Goal: Feedback & Contribution: Contribute content

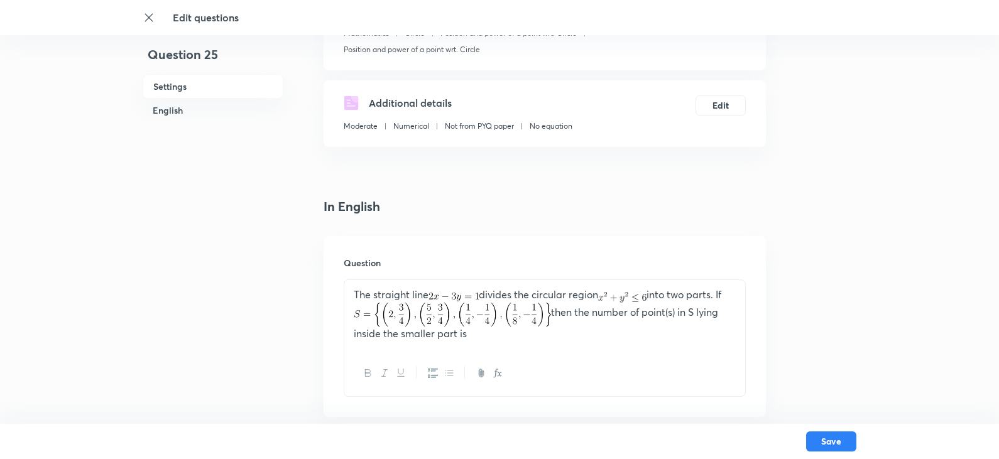
drag, startPoint x: 473, startPoint y: 308, endPoint x: 283, endPoint y: 240, distance: 201.6
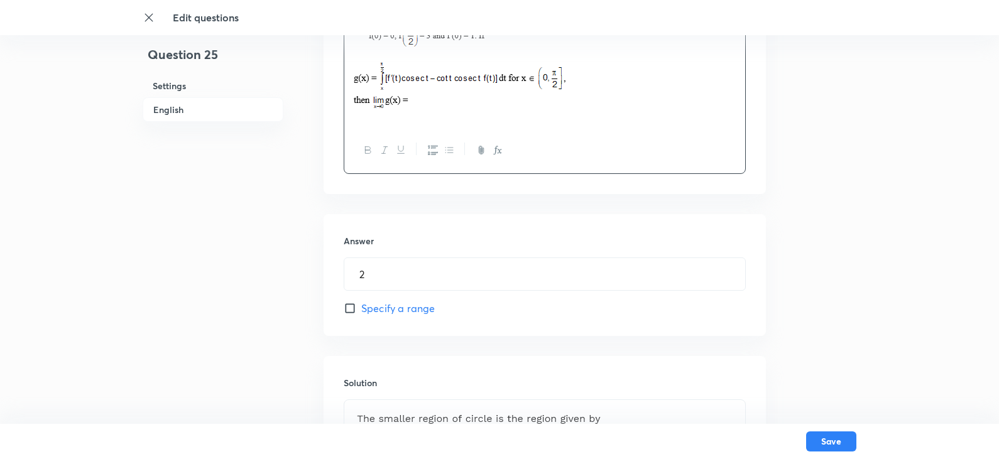
scroll to position [566, 0]
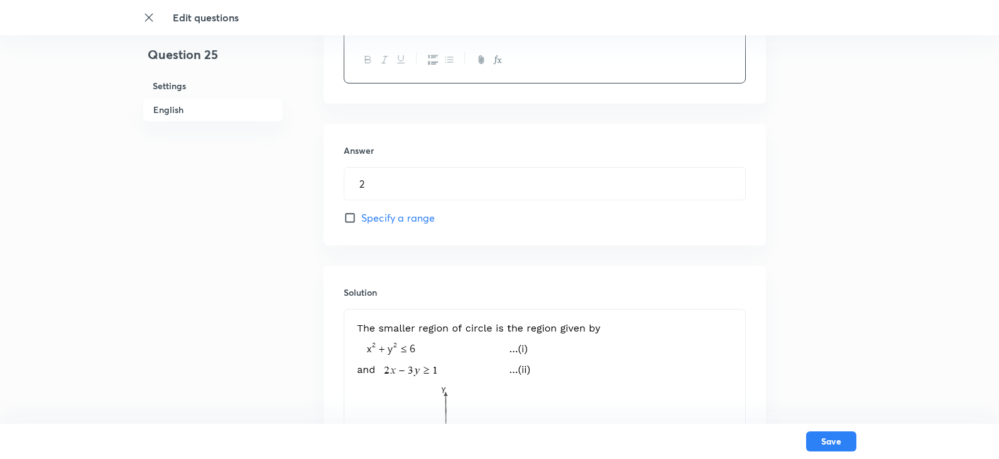
drag, startPoint x: 348, startPoint y: 321, endPoint x: 590, endPoint y: 419, distance: 260.7
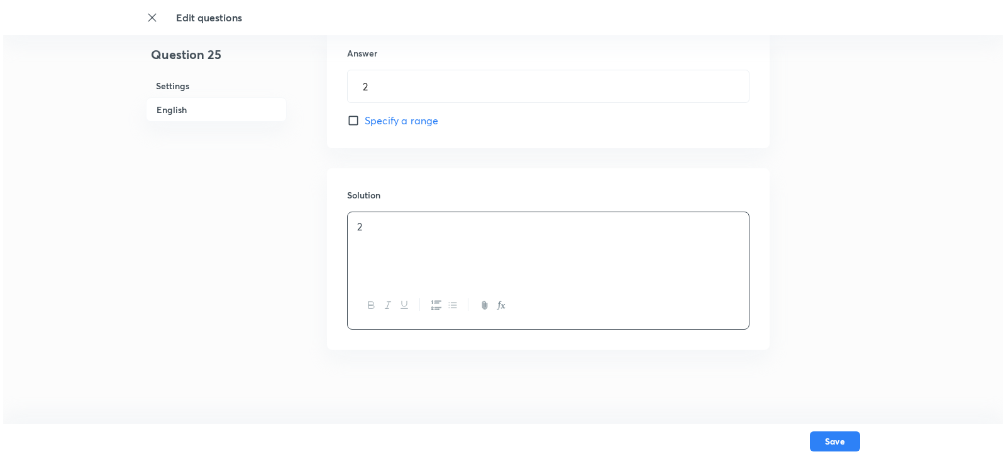
scroll to position [664, 0]
click at [832, 437] on button "Save" at bounding box center [831, 441] width 50 height 20
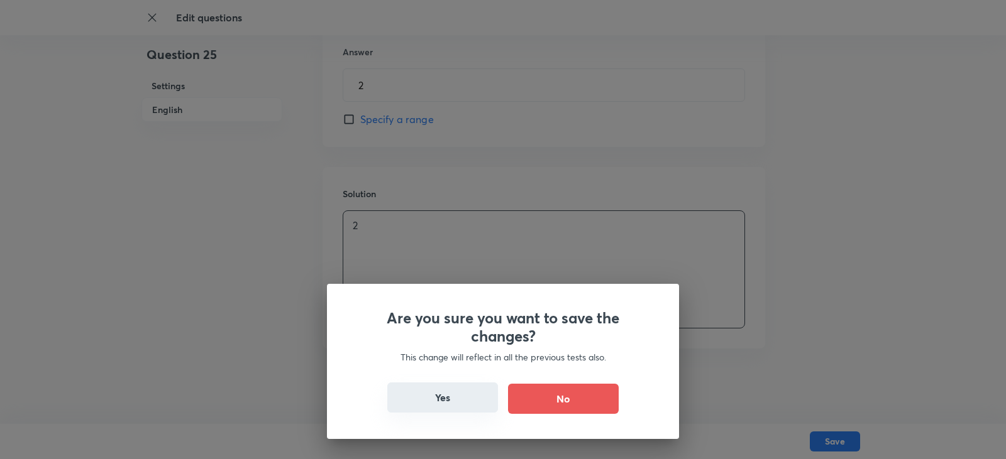
click at [445, 405] on button "Yes" at bounding box center [442, 398] width 111 height 30
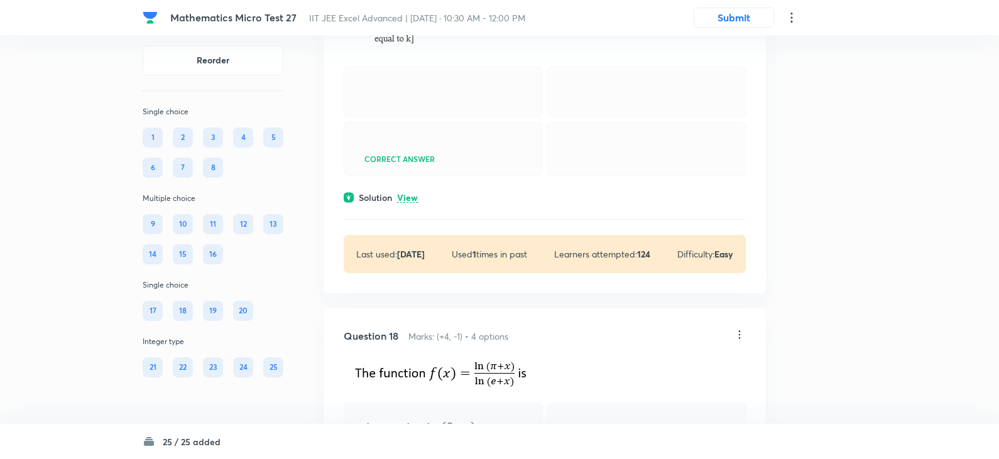
scroll to position [6157, 0]
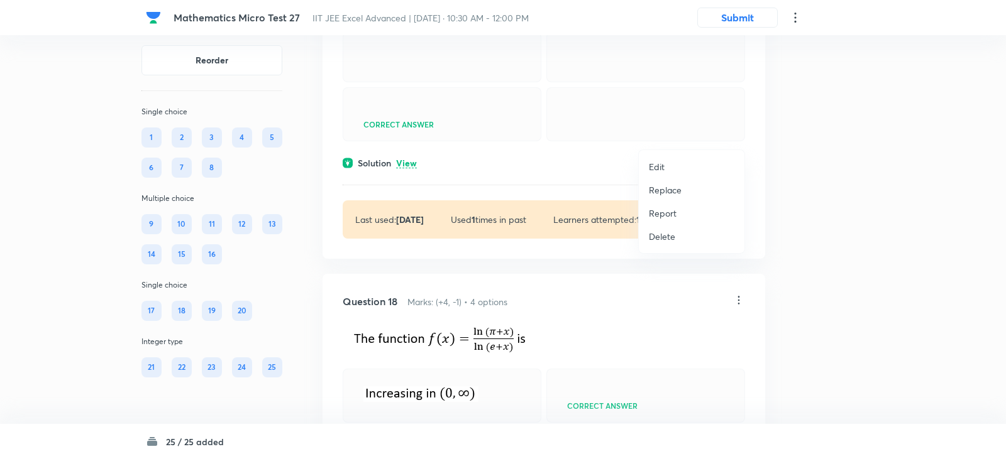
click at [653, 169] on p "Edit" at bounding box center [657, 166] width 16 height 13
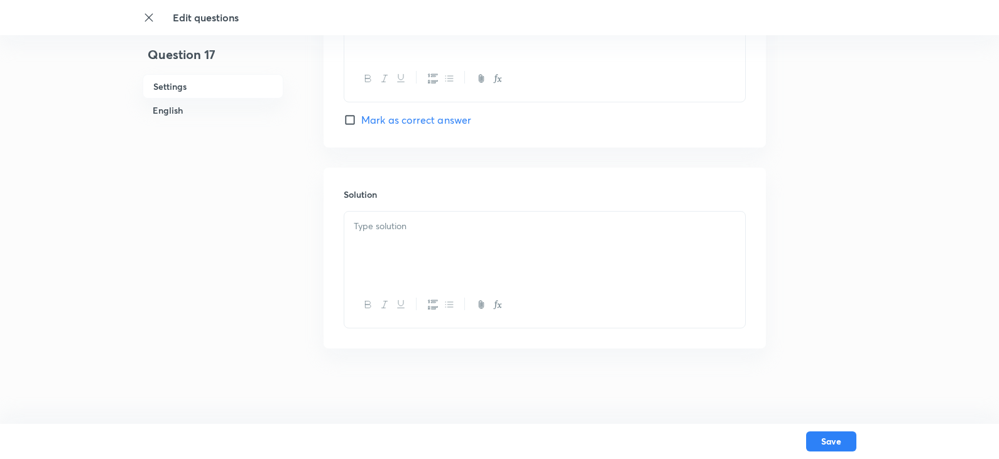
checkbox input "true"
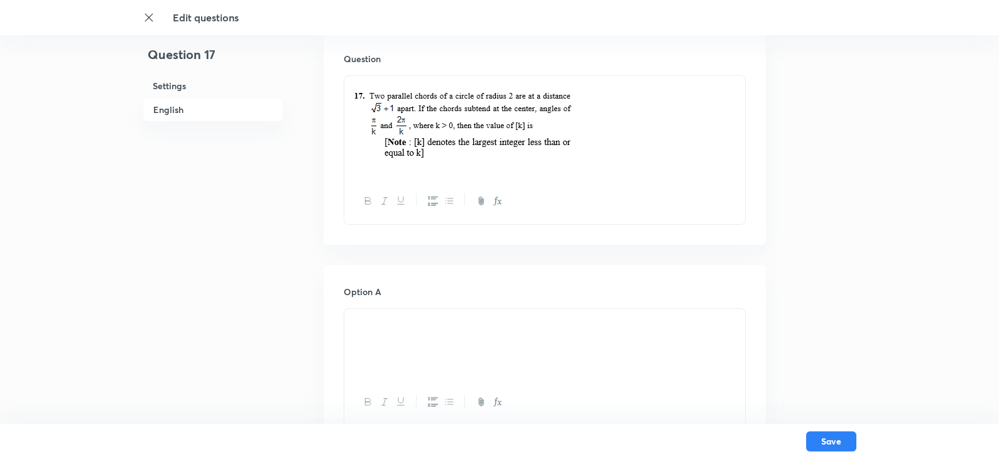
scroll to position [377, 0]
drag, startPoint x: 505, startPoint y: 176, endPoint x: 527, endPoint y: 170, distance: 22.7
click at [527, 170] on div at bounding box center [544, 126] width 401 height 102
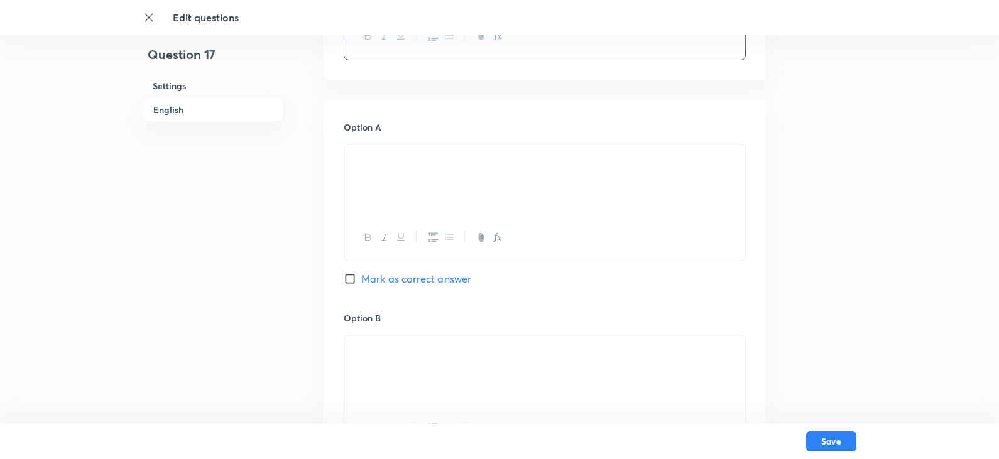
scroll to position [629, 0]
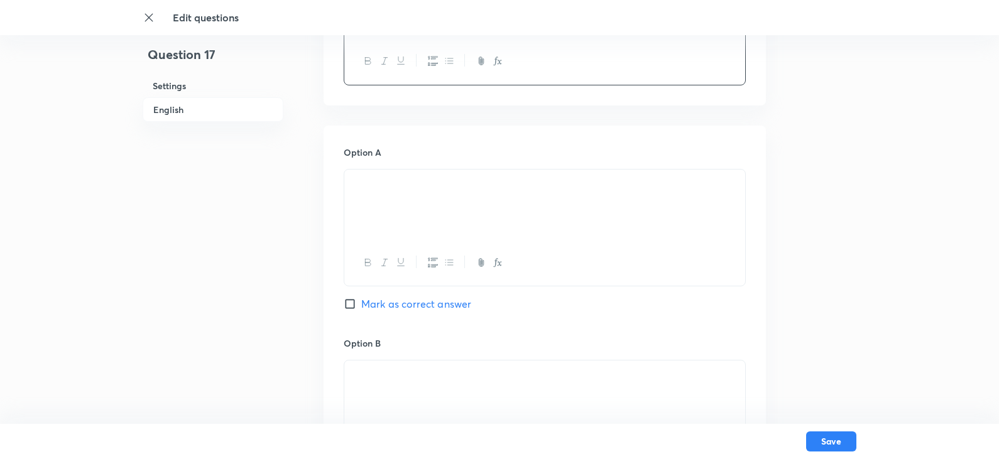
drag, startPoint x: 566, startPoint y: 190, endPoint x: 280, endPoint y: 181, distance: 286.1
click at [280, 181] on div "Question 17 Settings English Settings Type Single choice correct 4 options + 4 …" at bounding box center [500, 378] width 714 height 1892
drag, startPoint x: 353, startPoint y: 184, endPoint x: 457, endPoint y: 187, distance: 104.4
click at [457, 187] on div "P - 3, Q - 2, R - 4, S - 1" at bounding box center [544, 205] width 401 height 70
copy p "P - 3, Q - 2, R - 4, S - 1"
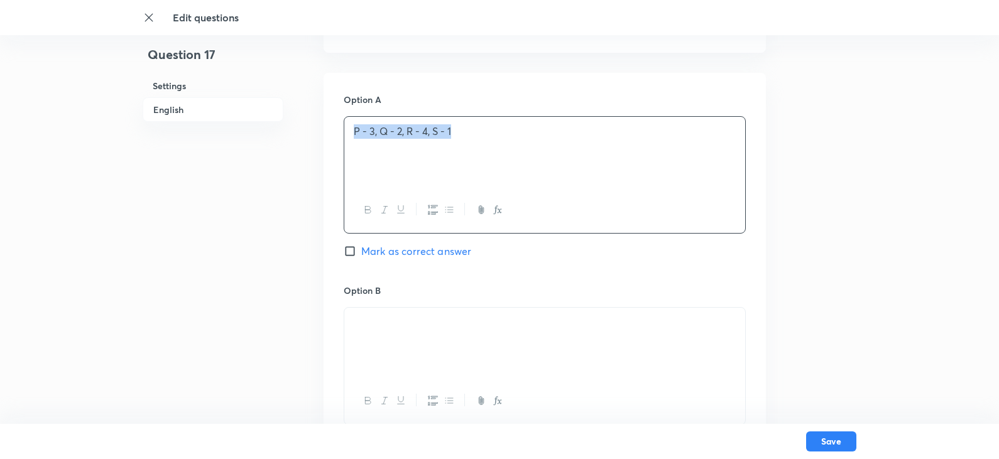
scroll to position [754, 0]
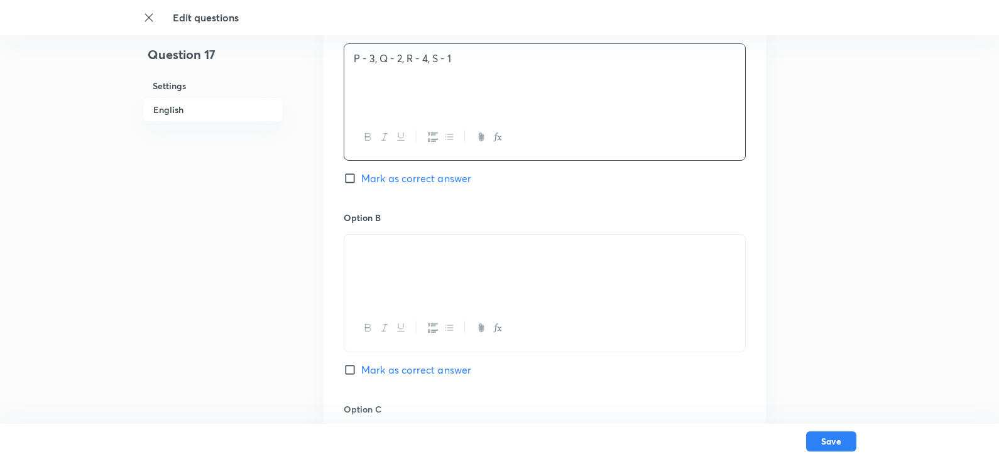
drag, startPoint x: 516, startPoint y: 254, endPoint x: 495, endPoint y: 250, distance: 21.8
click at [495, 250] on div at bounding box center [544, 270] width 401 height 70
drag, startPoint x: 458, startPoint y: 249, endPoint x: 623, endPoint y: 254, distance: 165.4
click at [452, 253] on img at bounding box center [451, 253] width 1 height 1
click at [373, 251] on p "P - 3, Q - 2, R - 4, S - 1" at bounding box center [545, 250] width 382 height 14
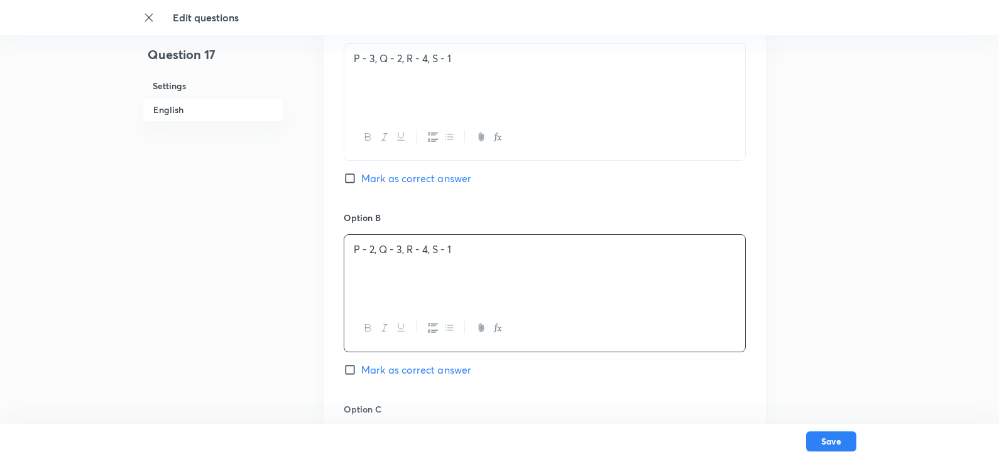
click at [456, 252] on p "P - 2, Q - 3, R - 4, S - 1" at bounding box center [545, 250] width 382 height 14
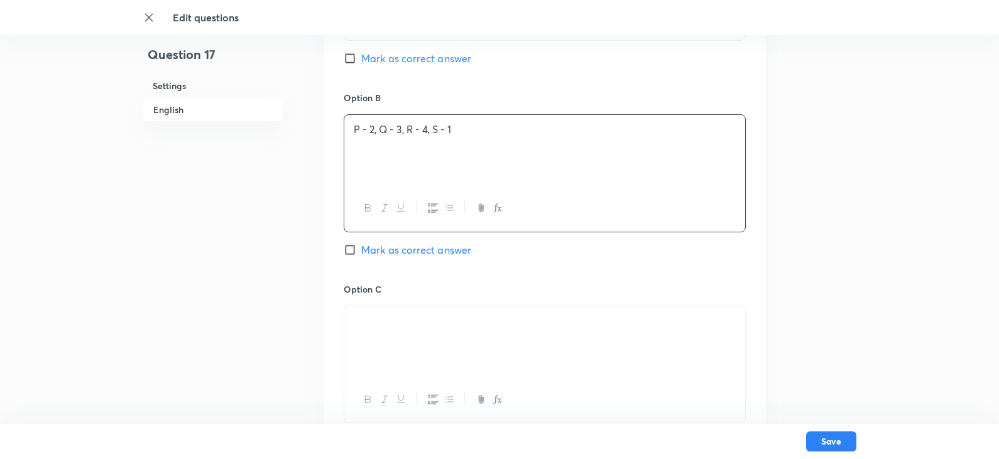
scroll to position [943, 0]
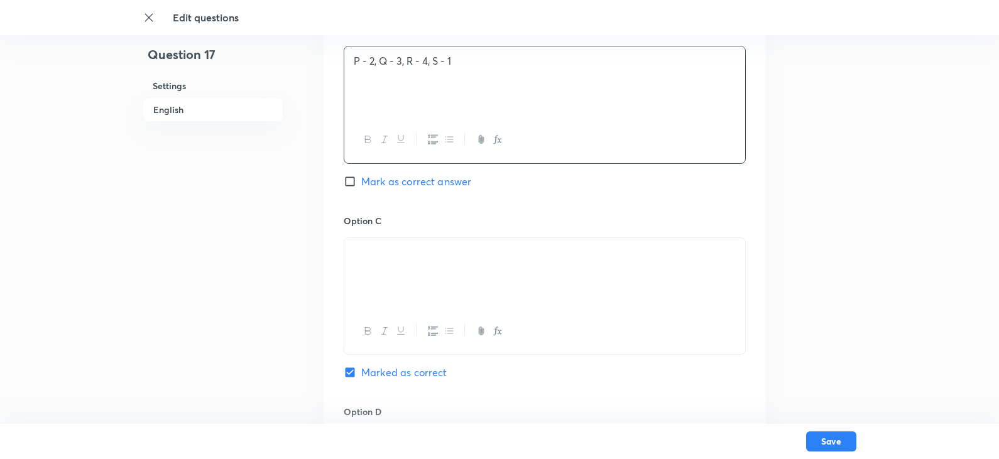
drag, startPoint x: 354, startPoint y: 255, endPoint x: 578, endPoint y: 277, distance: 224.8
click at [578, 277] on div at bounding box center [544, 273] width 401 height 70
click at [429, 256] on p "P - 3, Q - 2, R - 4, S - 1" at bounding box center [545, 253] width 382 height 14
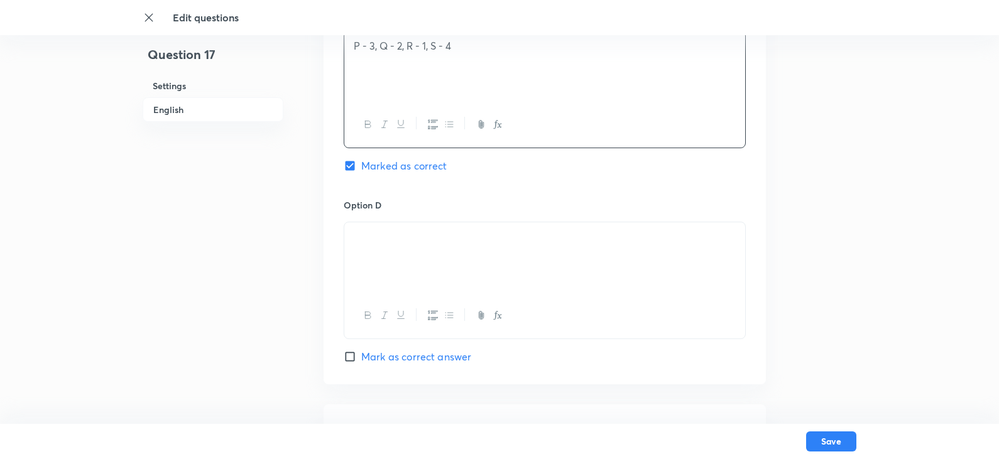
scroll to position [1194, 0]
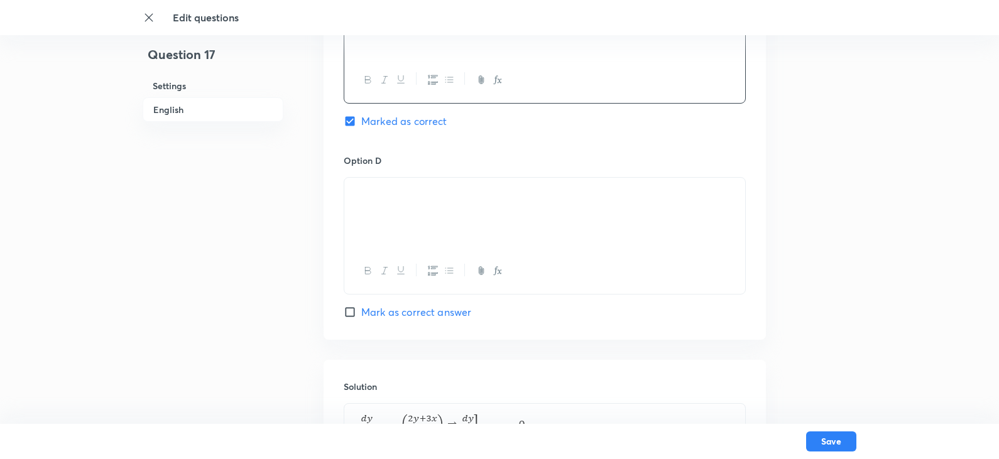
drag, startPoint x: 480, startPoint y: 199, endPoint x: 305, endPoint y: 186, distance: 174.6
paste div
click at [429, 192] on p "P - 3, Q - 2, R - 4, S - 4" at bounding box center [545, 192] width 382 height 14
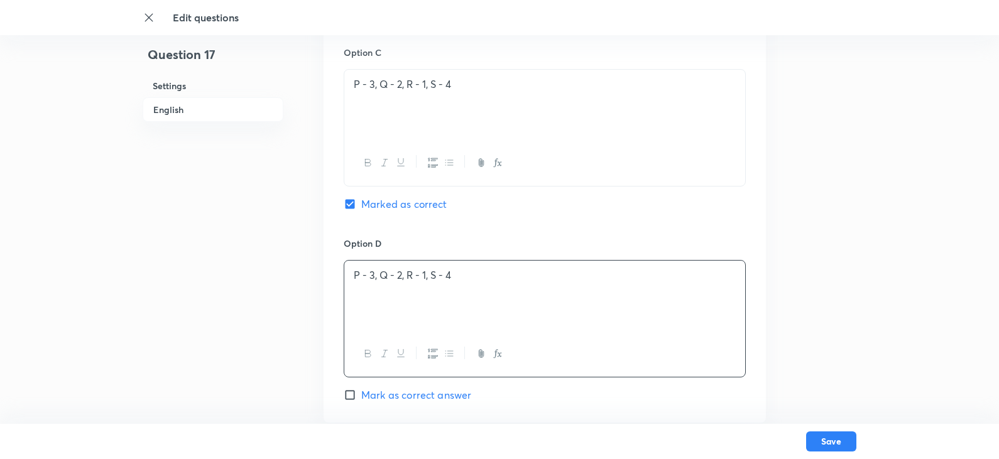
scroll to position [1131, 0]
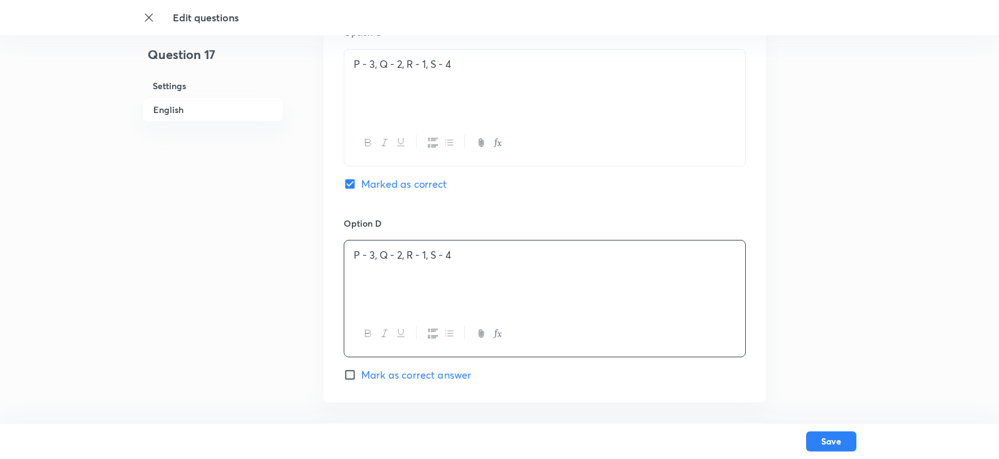
click at [373, 254] on p "P - 3, Q - 2, R - 1, S - 4" at bounding box center [545, 255] width 382 height 14
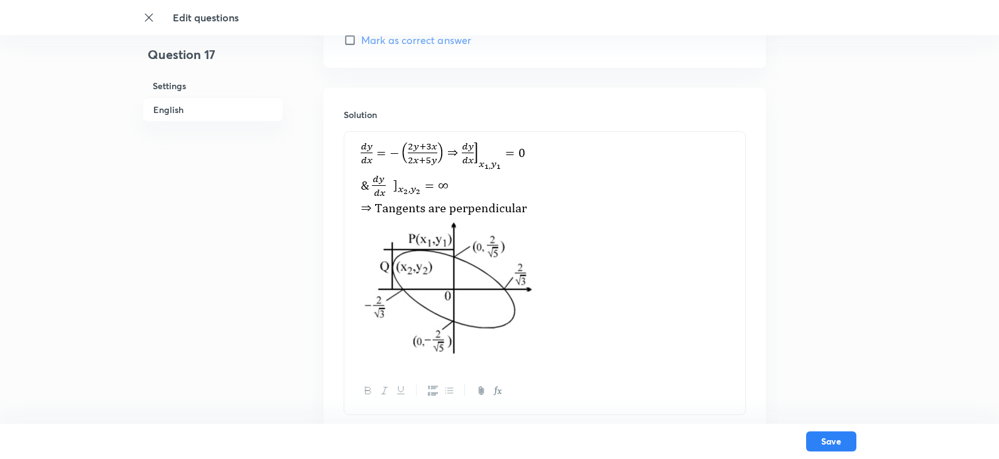
scroll to position [1508, 0]
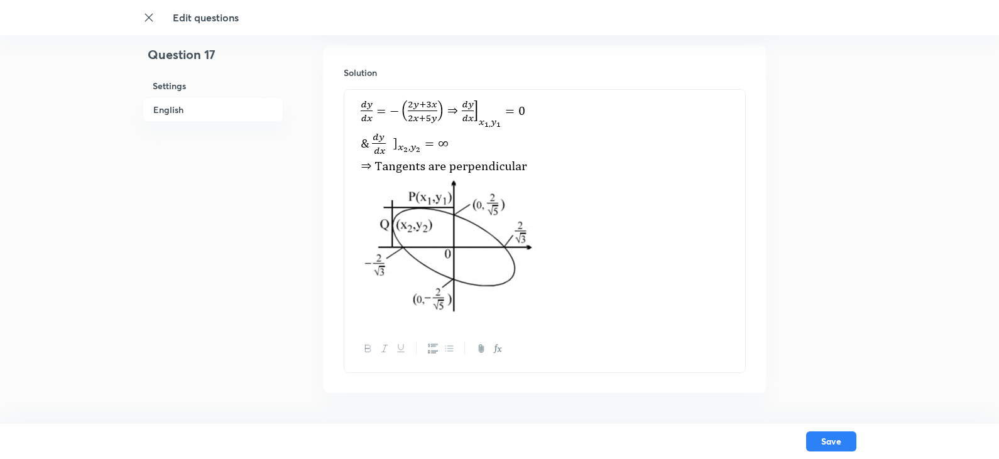
drag, startPoint x: 365, startPoint y: 114, endPoint x: 595, endPoint y: 314, distance: 305.2
click at [595, 314] on img at bounding box center [489, 205] width 270 height 217
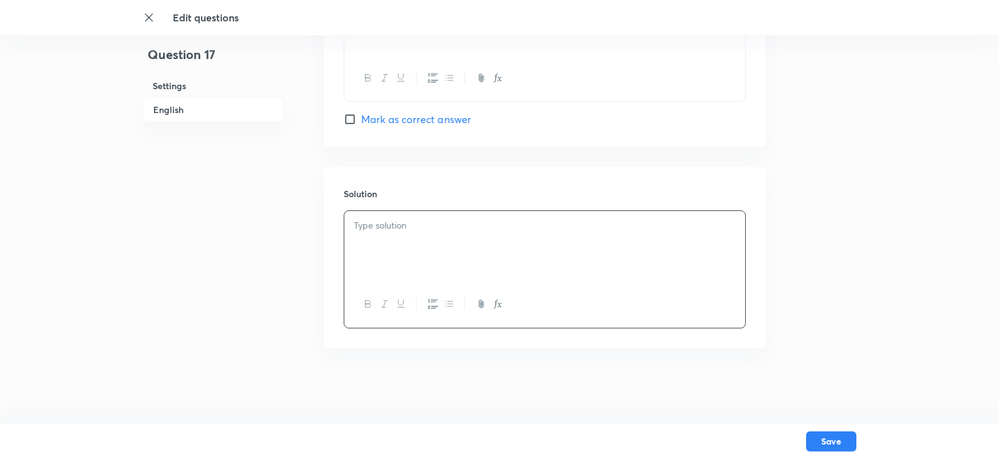
click at [345, 118] on input "Mark as correct answer" at bounding box center [353, 119] width 18 height 13
checkbox input "true"
checkbox input "false"
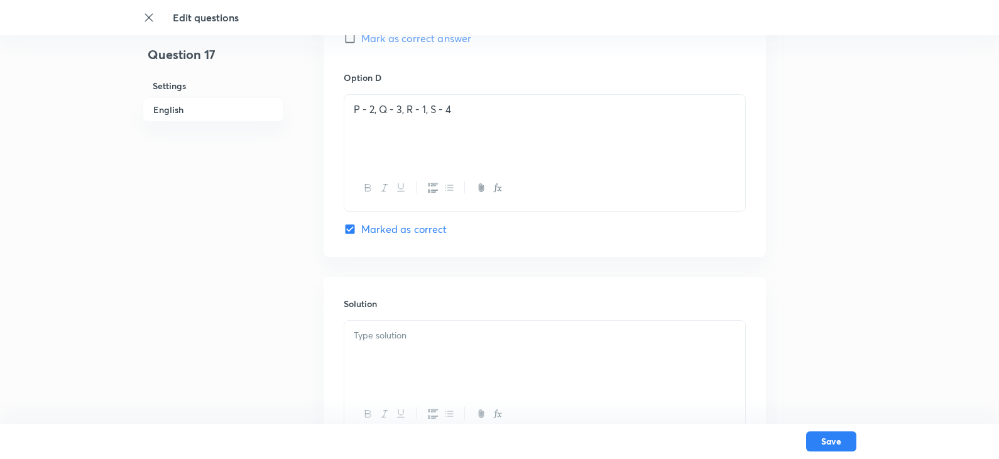
scroll to position [1261, 0]
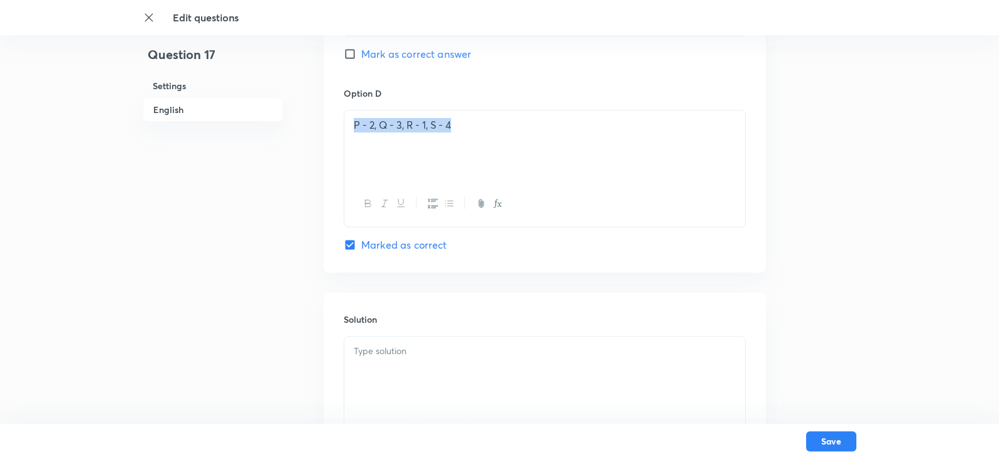
drag, startPoint x: 500, startPoint y: 136, endPoint x: 315, endPoint y: 126, distance: 185.1
copy p "P - 2, Q - 3, R - 1, S - 4"
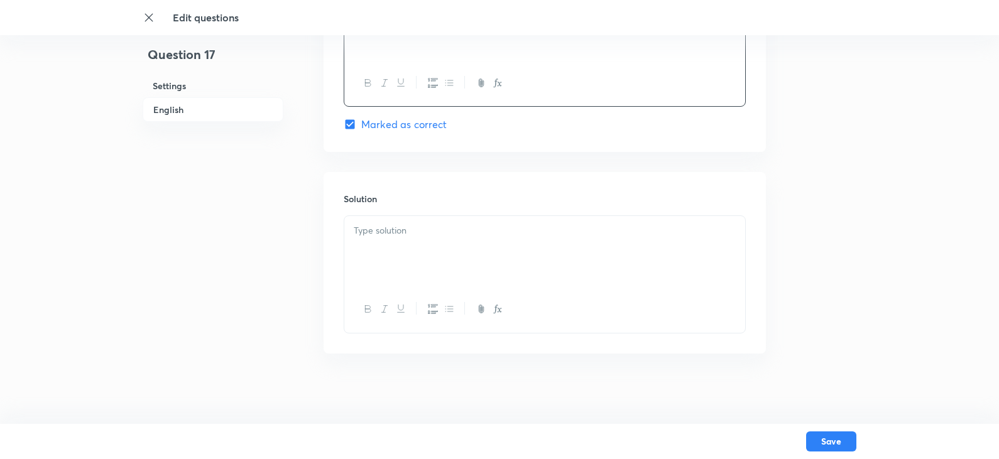
scroll to position [1387, 0]
click at [409, 237] on div at bounding box center [544, 246] width 401 height 70
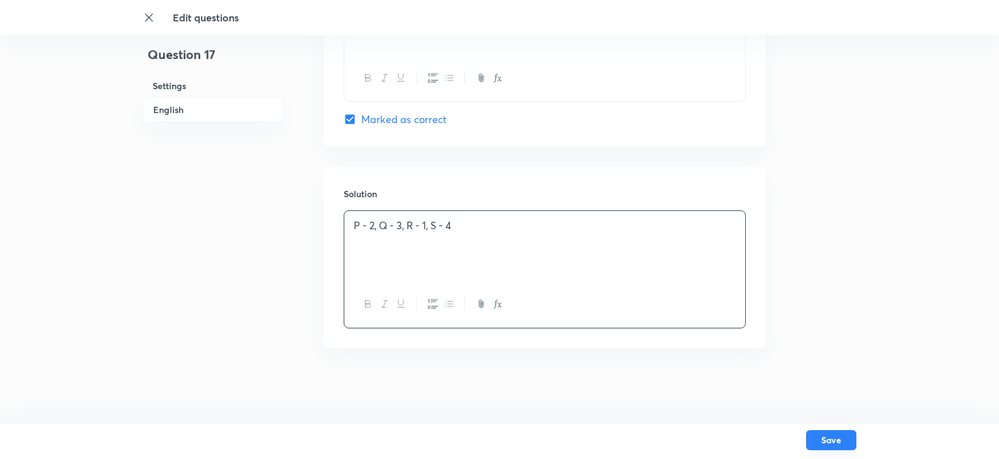
click at [831, 435] on button "Save" at bounding box center [831, 441] width 50 height 20
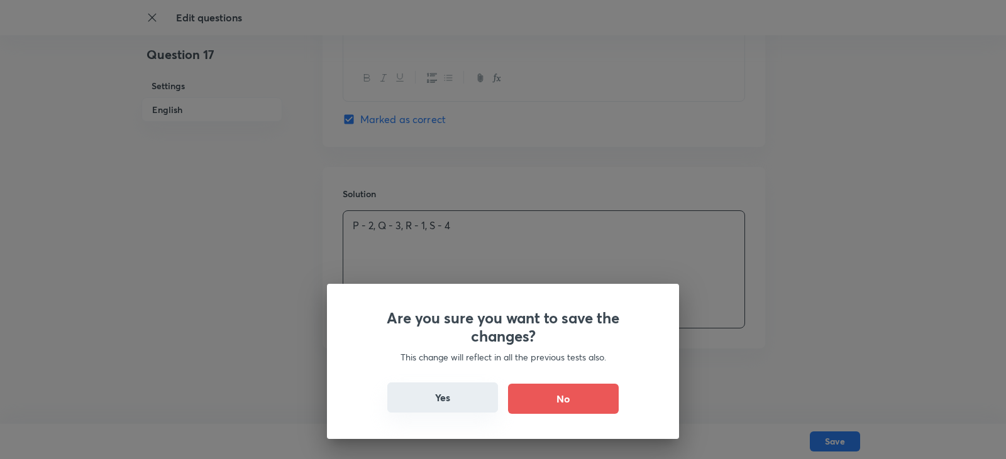
click at [433, 405] on button "Yes" at bounding box center [442, 398] width 111 height 30
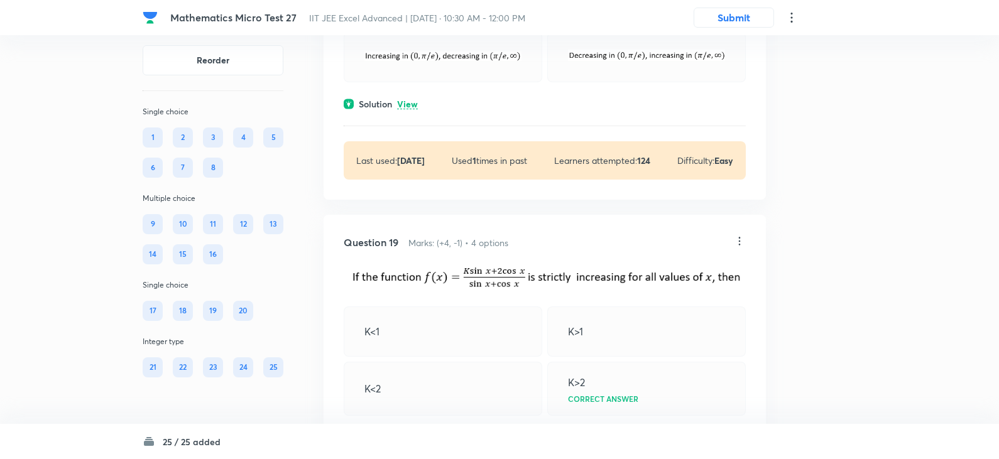
scroll to position [6684, 0]
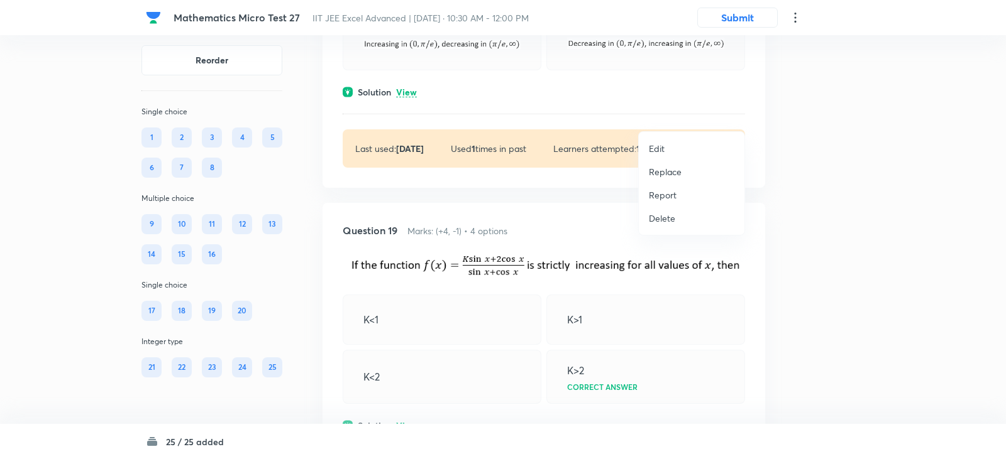
click at [654, 148] on p "Edit" at bounding box center [657, 148] width 16 height 13
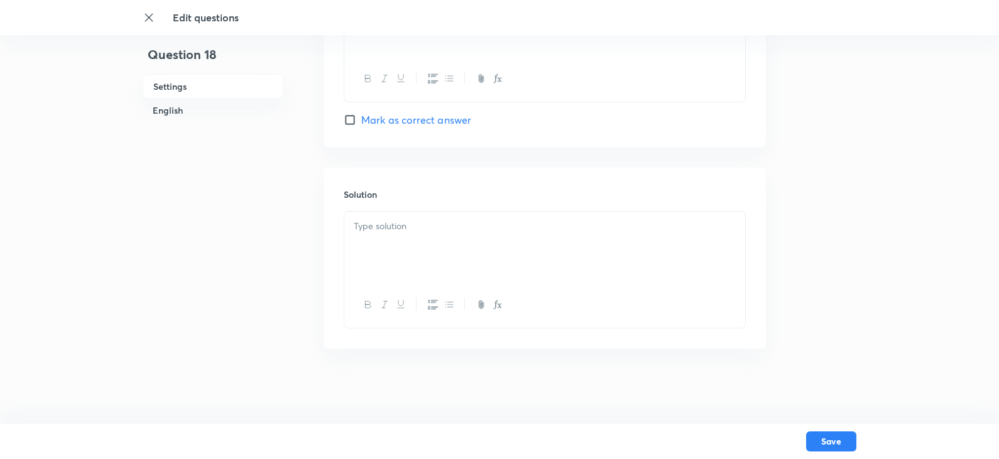
checkbox input "true"
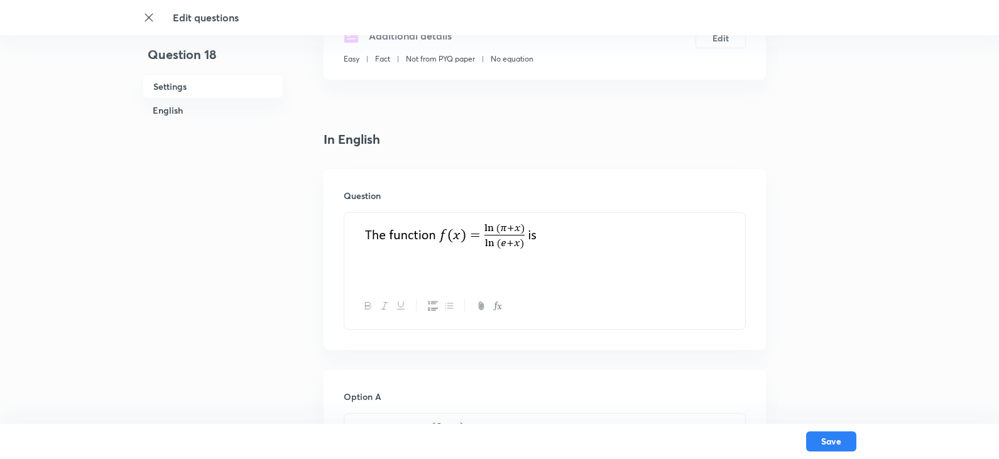
scroll to position [251, 0]
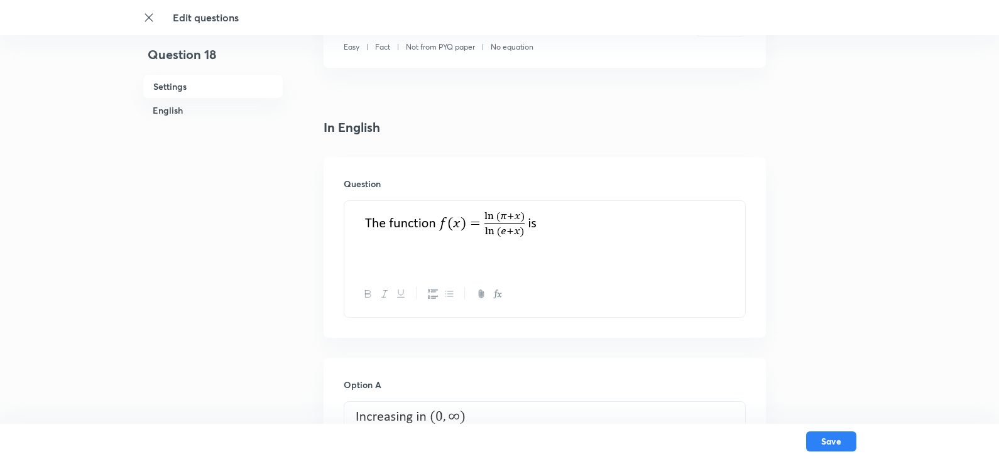
drag, startPoint x: 595, startPoint y: 224, endPoint x: 328, endPoint y: 224, distance: 266.5
click at [328, 224] on div "Question" at bounding box center [545, 247] width 442 height 181
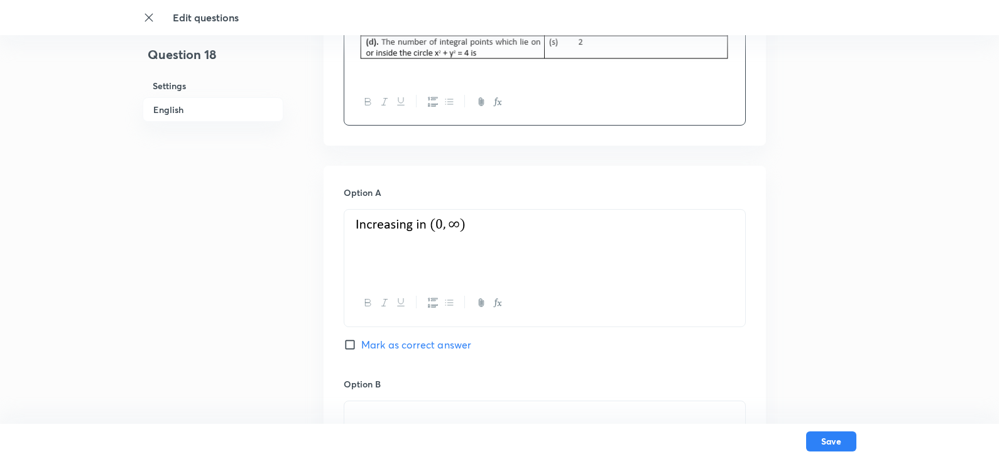
scroll to position [566, 0]
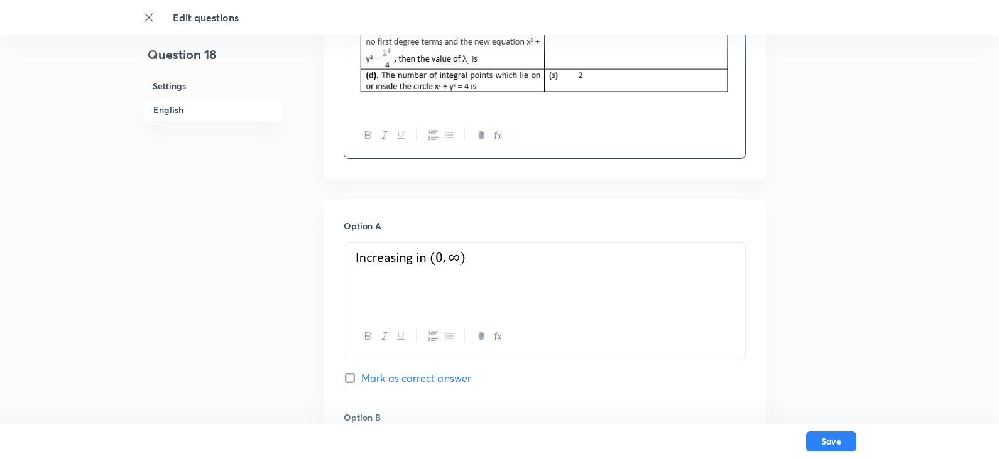
drag, startPoint x: 493, startPoint y: 244, endPoint x: 377, endPoint y: 256, distance: 116.3
click at [377, 256] on div at bounding box center [544, 278] width 401 height 70
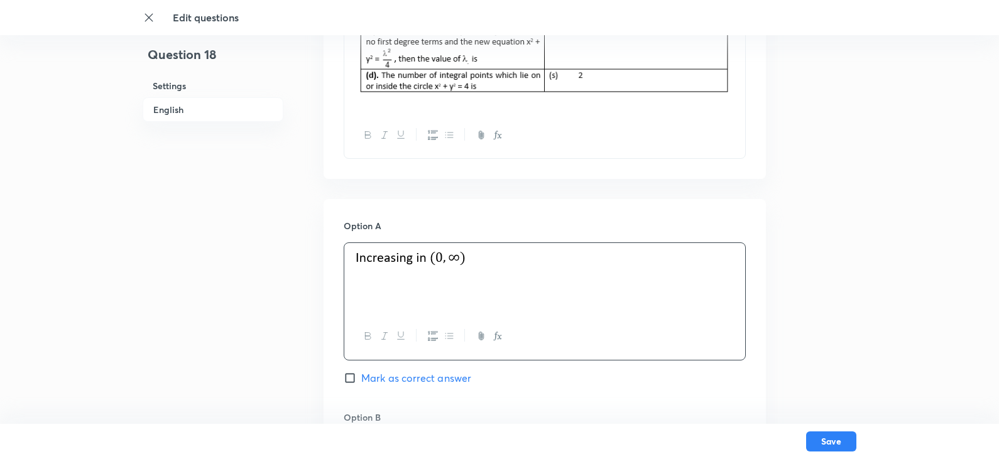
drag, startPoint x: 583, startPoint y: 285, endPoint x: 536, endPoint y: 258, distance: 54.0
click at [536, 258] on div at bounding box center [544, 278] width 401 height 70
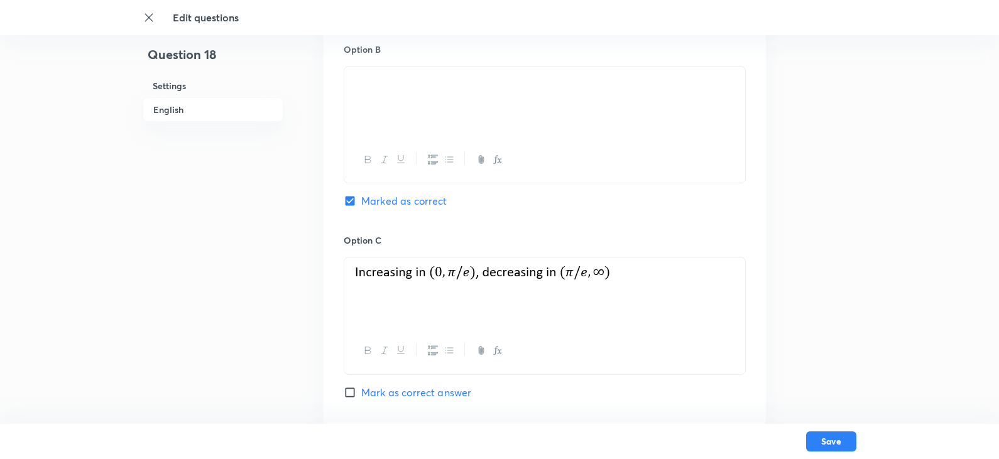
scroll to position [943, 0]
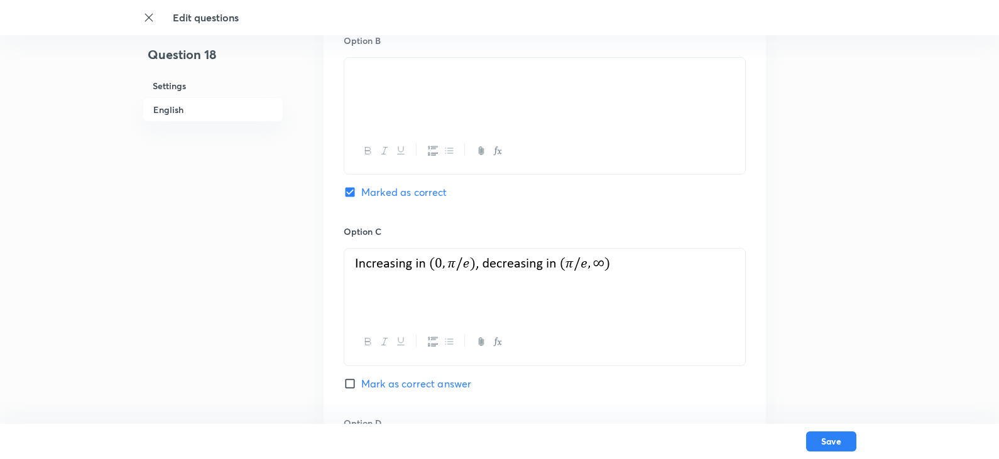
drag, startPoint x: 494, startPoint y: 72, endPoint x: 371, endPoint y: 59, distance: 123.2
click at [371, 59] on div at bounding box center [544, 93] width 401 height 70
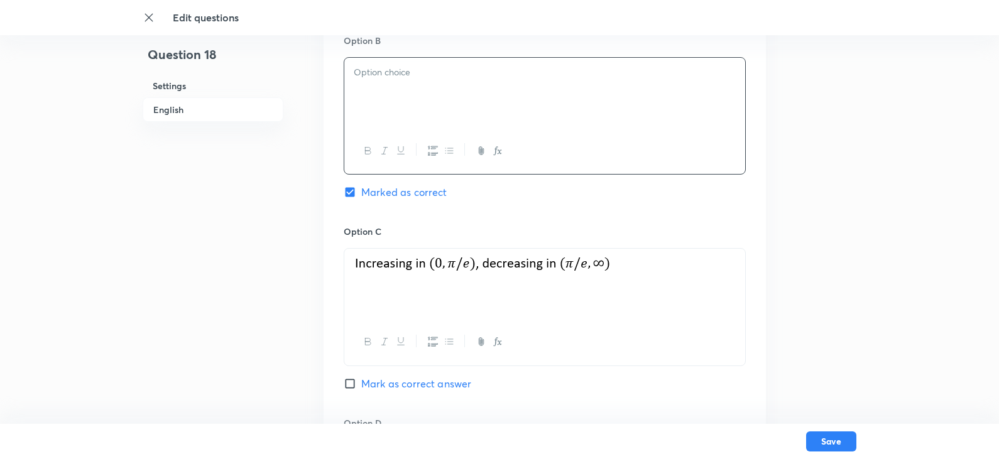
scroll to position [1006, 0]
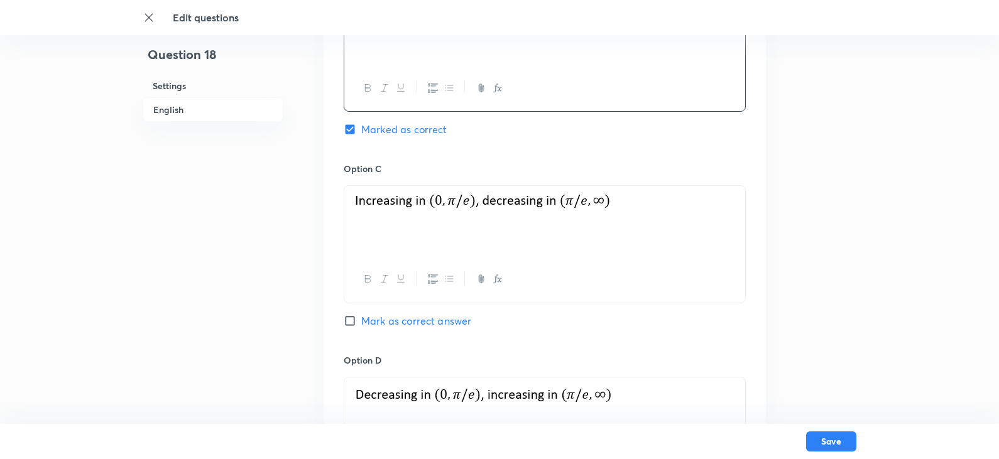
drag, startPoint x: 672, startPoint y: 208, endPoint x: 384, endPoint y: 199, distance: 288.0
click at [384, 199] on p at bounding box center [545, 203] width 382 height 19
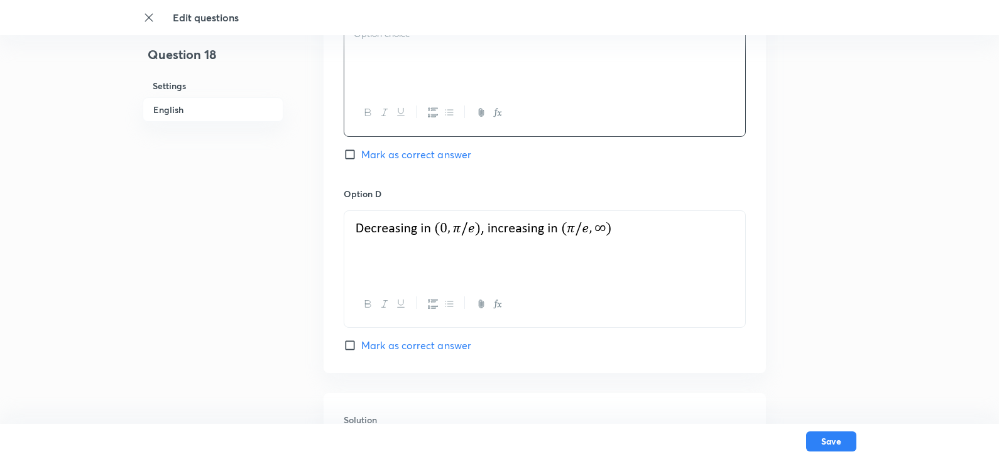
scroll to position [1257, 0]
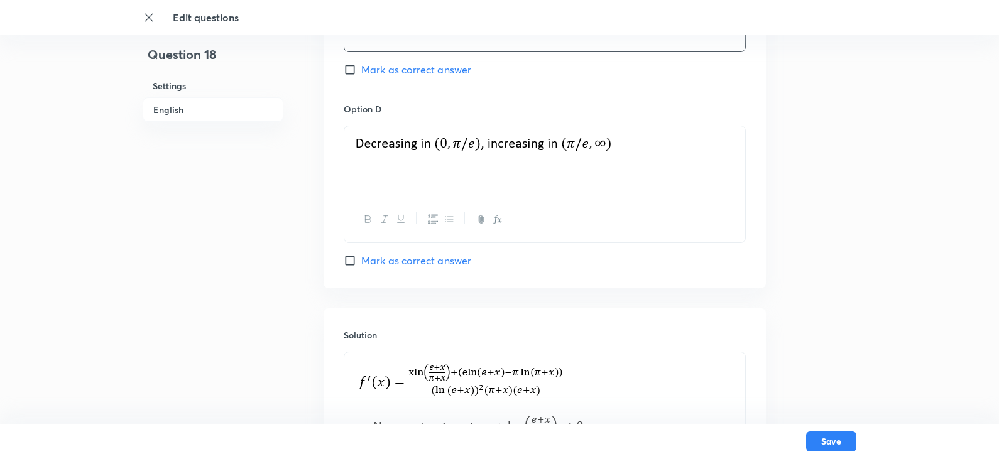
drag, startPoint x: 610, startPoint y: 149, endPoint x: 375, endPoint y: 141, distance: 235.8
click at [375, 141] on p at bounding box center [545, 145] width 382 height 23
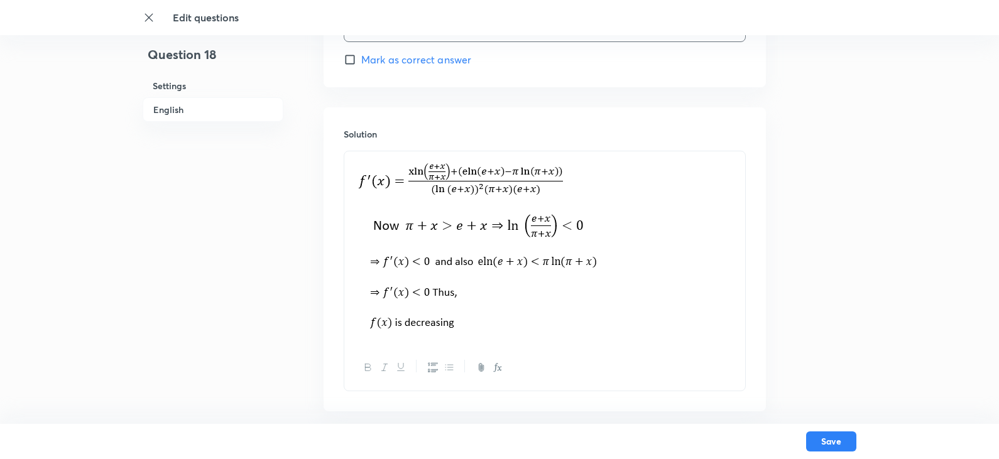
scroll to position [1508, 0]
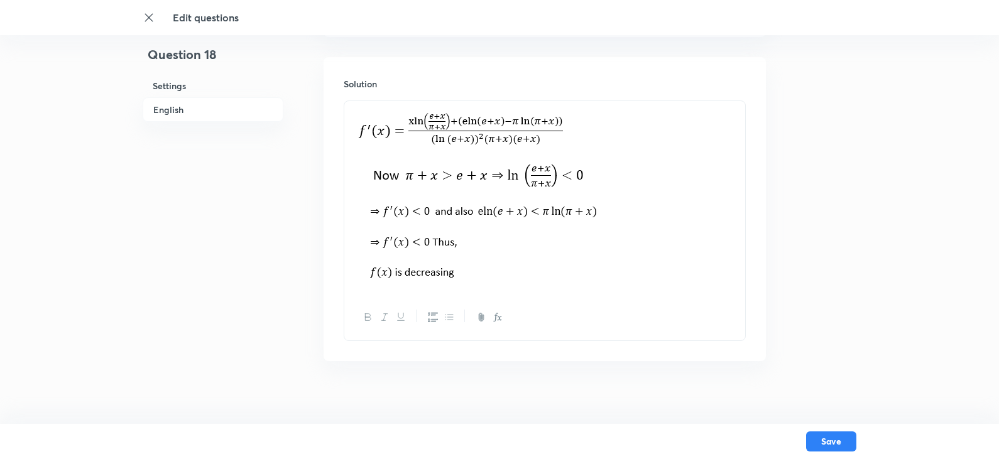
drag, startPoint x: 547, startPoint y: 184, endPoint x: 337, endPoint y: 140, distance: 214.6
click at [337, 140] on div "Solution" at bounding box center [545, 209] width 442 height 304
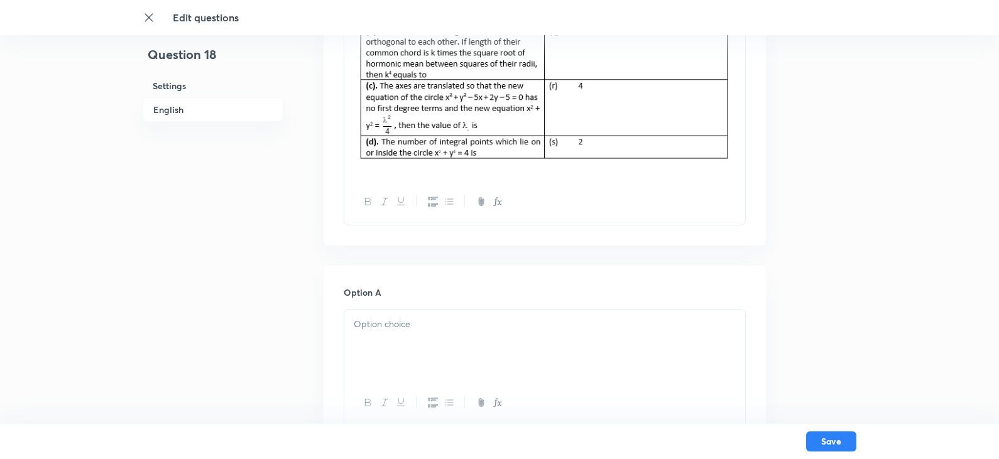
scroll to position [518, 0]
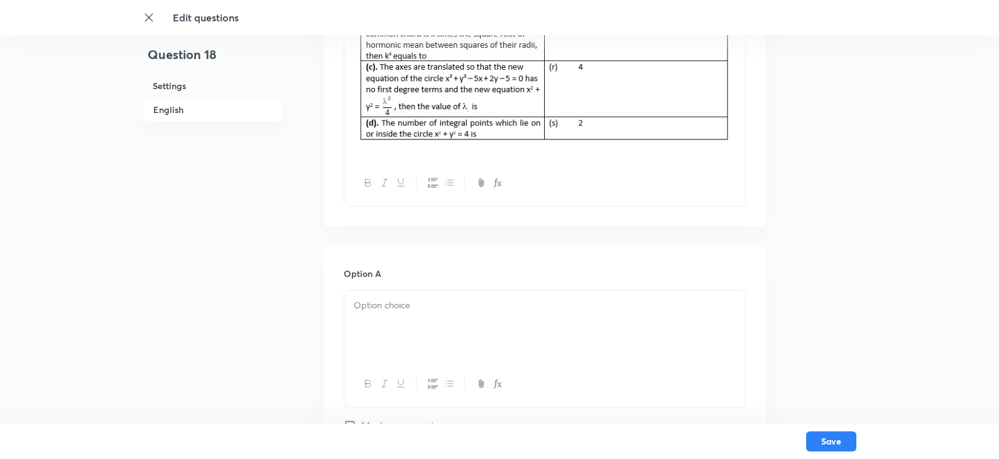
click at [498, 314] on div at bounding box center [544, 326] width 401 height 70
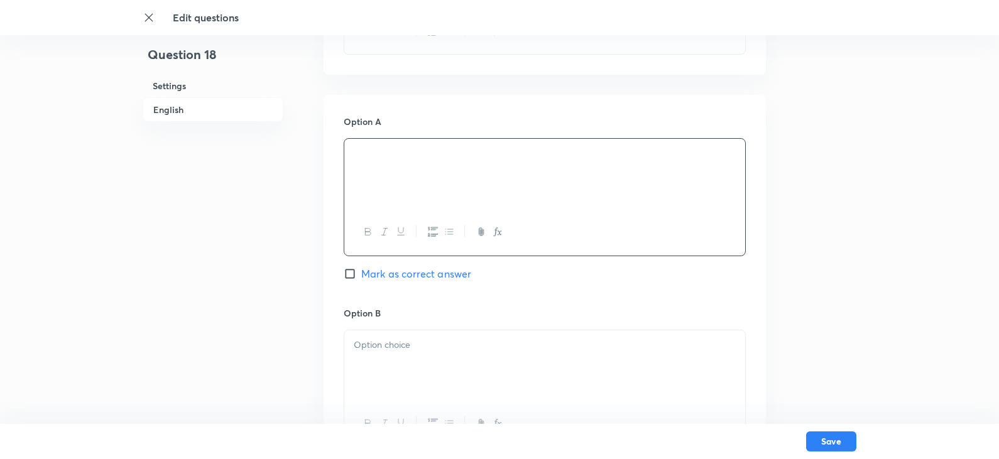
scroll to position [706, 0]
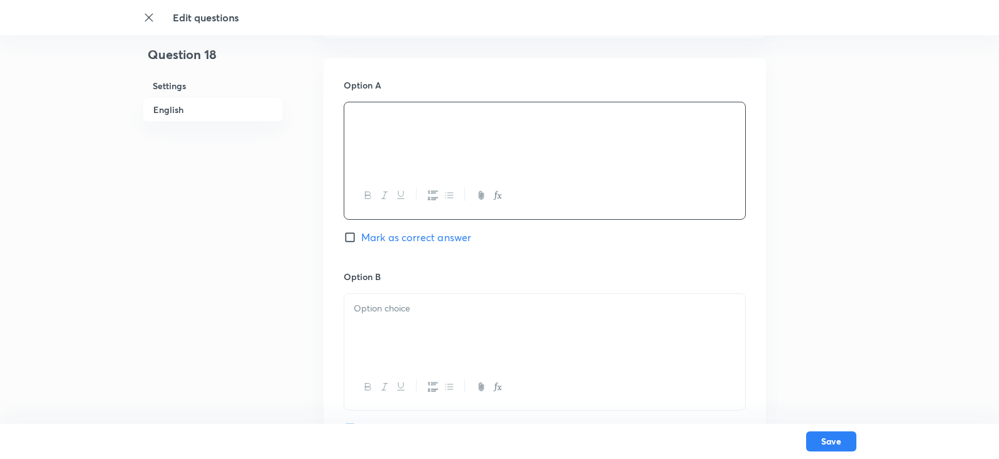
click at [348, 235] on input "Mark as correct answer" at bounding box center [353, 237] width 18 height 13
checkbox input "true"
checkbox input "false"
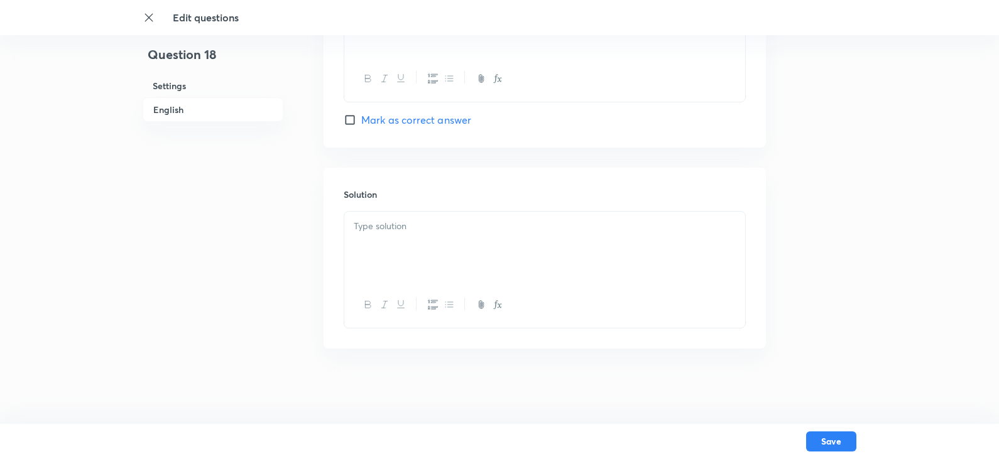
click at [365, 216] on div at bounding box center [544, 247] width 401 height 70
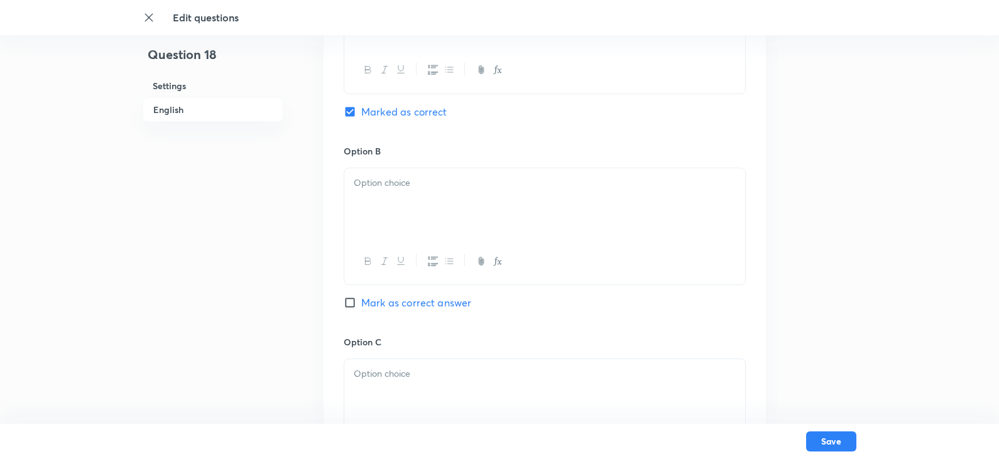
click at [427, 372] on p at bounding box center [545, 374] width 382 height 14
click at [470, 173] on div at bounding box center [544, 203] width 401 height 70
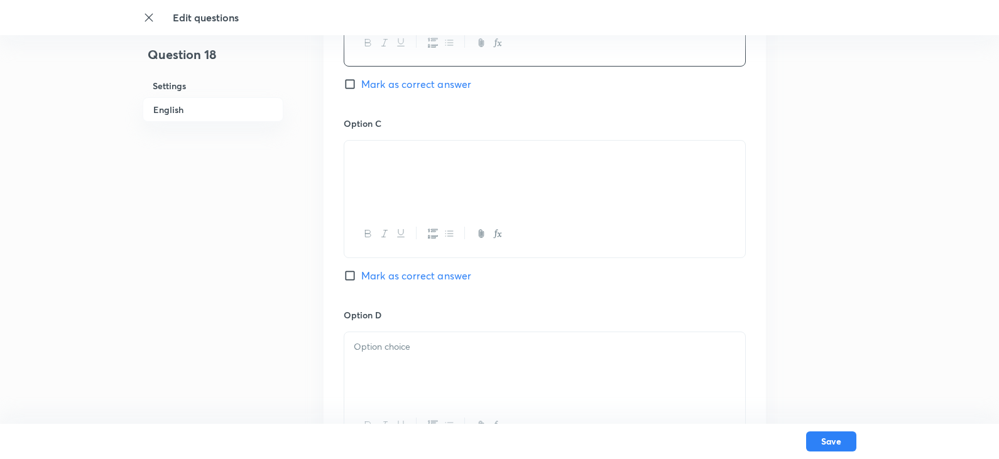
scroll to position [1084, 0]
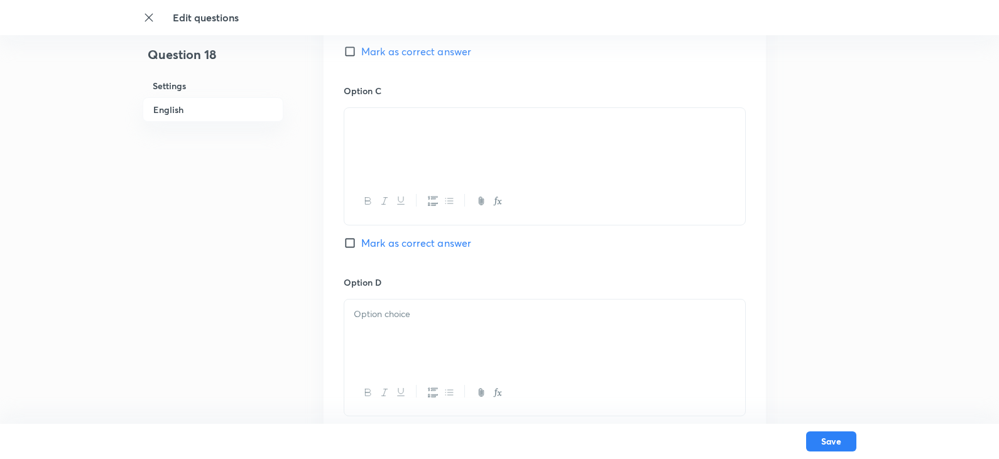
click at [463, 322] on div at bounding box center [544, 335] width 401 height 70
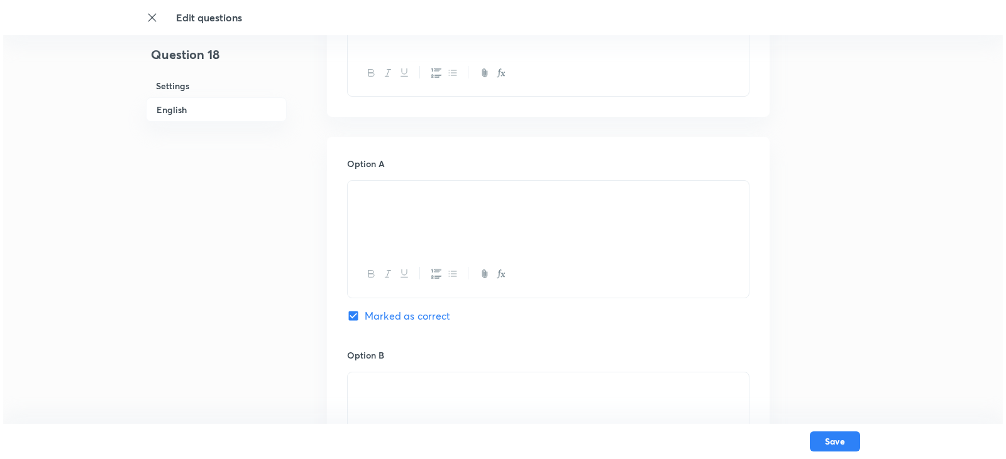
scroll to position [644, 0]
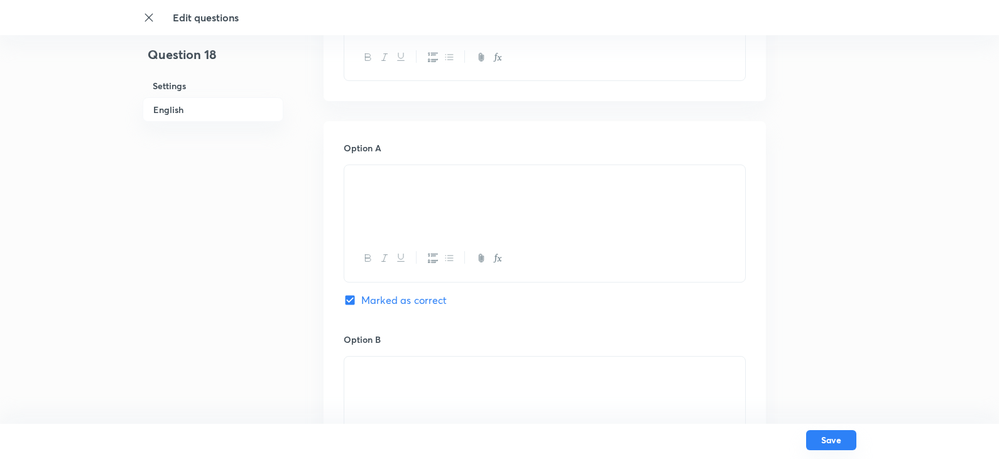
click at [850, 442] on button "Save" at bounding box center [831, 441] width 50 height 20
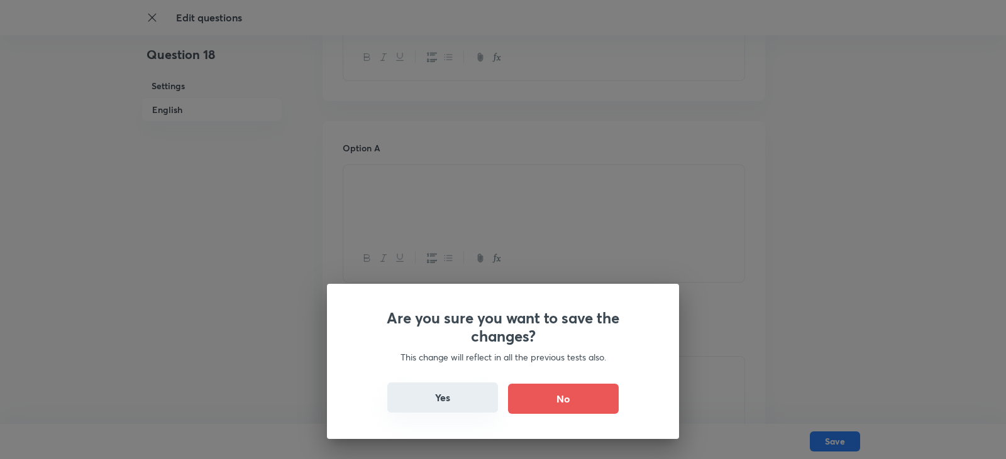
click at [430, 390] on button "Yes" at bounding box center [442, 398] width 111 height 30
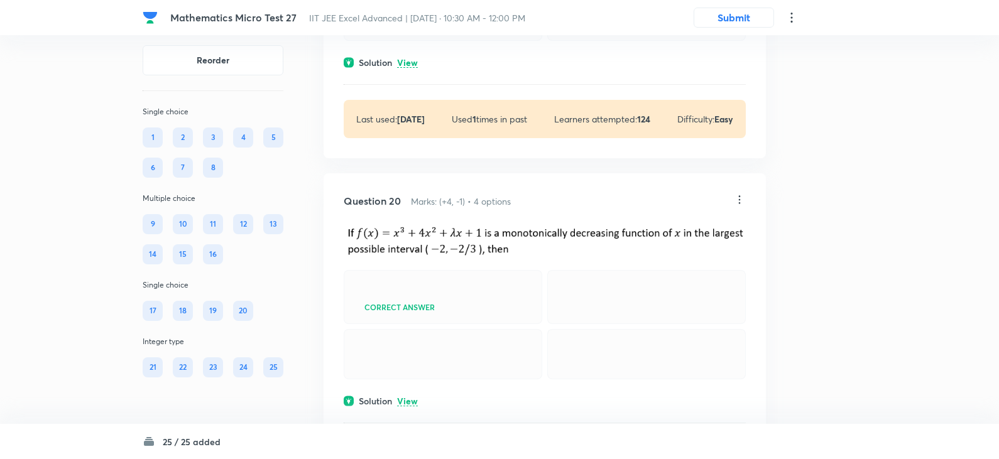
scroll to position [7085, 0]
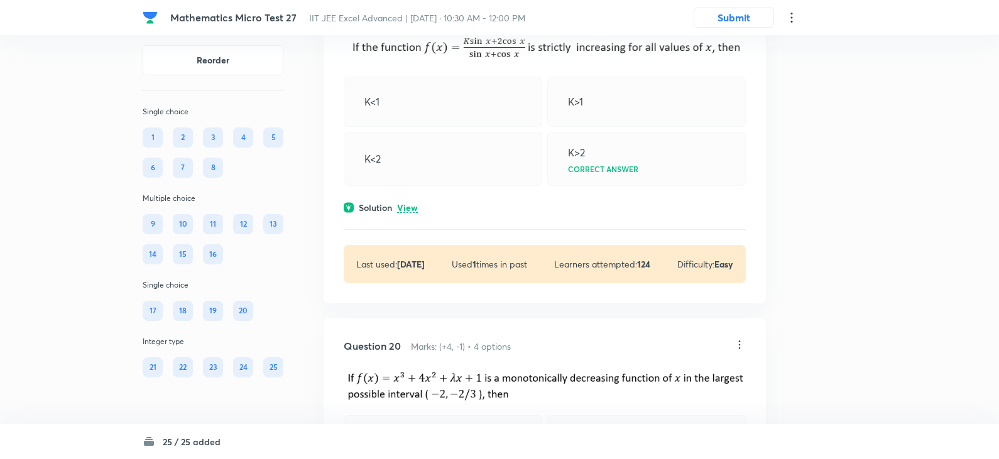
click at [739, 18] on icon at bounding box center [739, 11] width 13 height 13
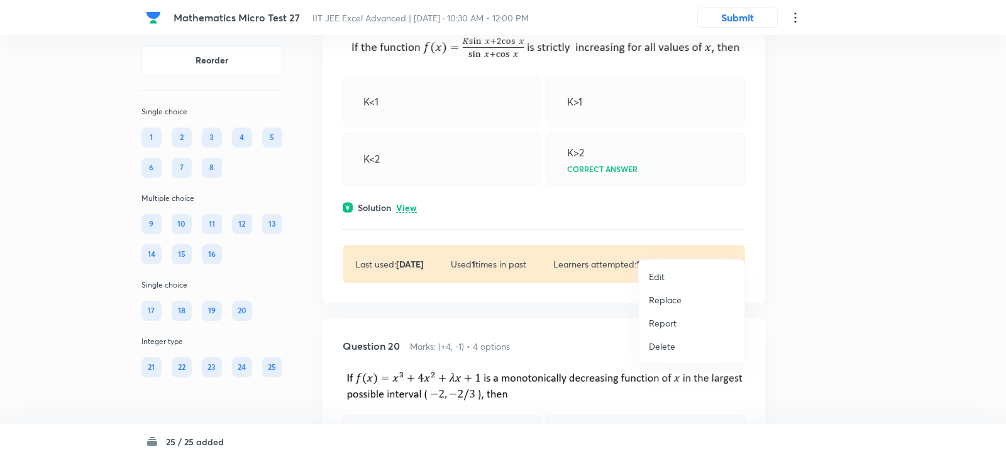
click at [672, 274] on li "Edit" at bounding box center [692, 276] width 106 height 23
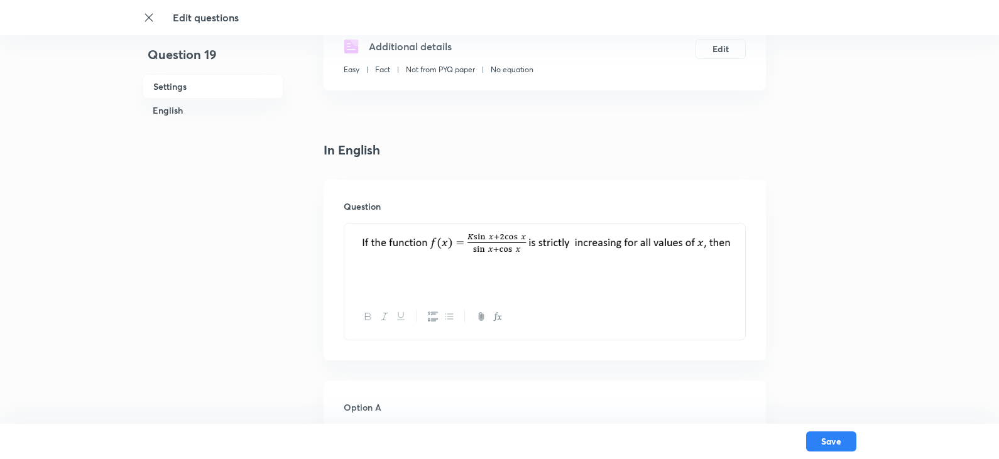
scroll to position [251, 0]
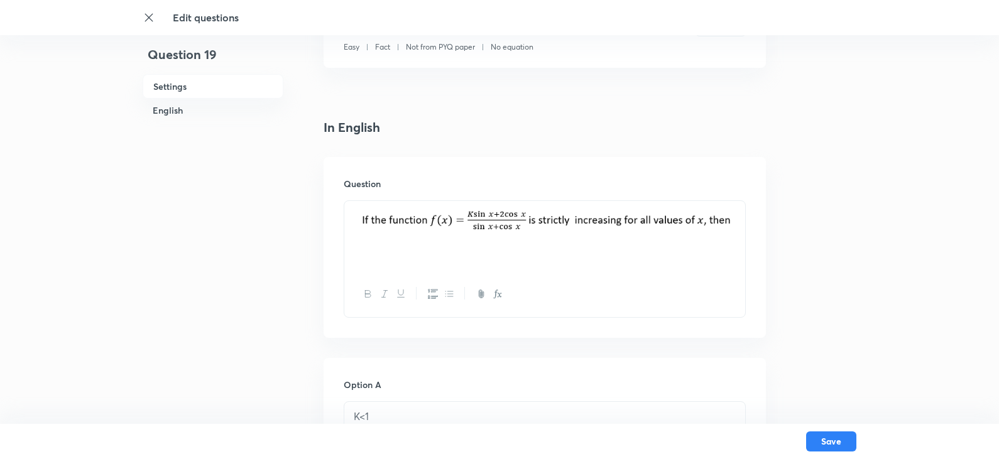
drag, startPoint x: 364, startPoint y: 218, endPoint x: 718, endPoint y: 253, distance: 355.5
click at [718, 253] on div at bounding box center [544, 236] width 401 height 70
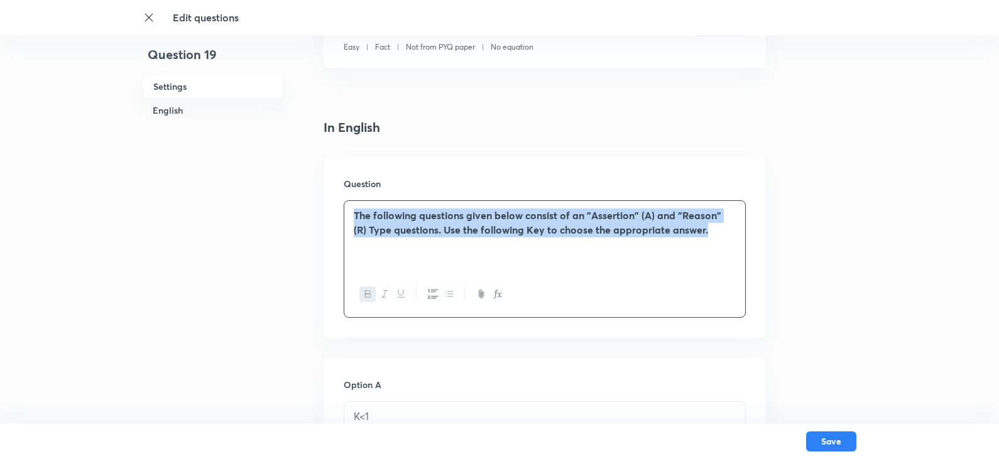
drag, startPoint x: 345, startPoint y: 212, endPoint x: 762, endPoint y: 236, distance: 417.4
click at [762, 236] on div "Question The following questions given below consist of an "Assertion" (A) and …" at bounding box center [545, 247] width 442 height 181
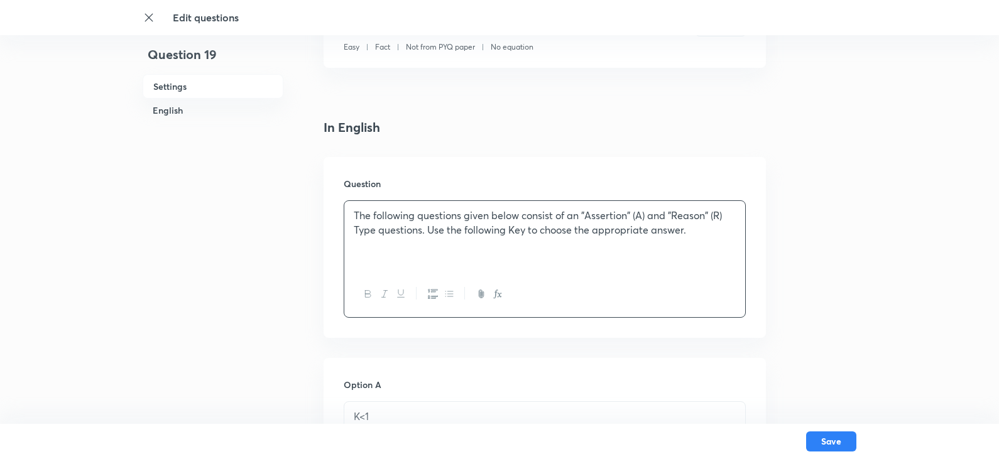
click at [708, 228] on p "The following questions given below consist of an "Assertion" (A) and "Reason" …" at bounding box center [545, 223] width 382 height 28
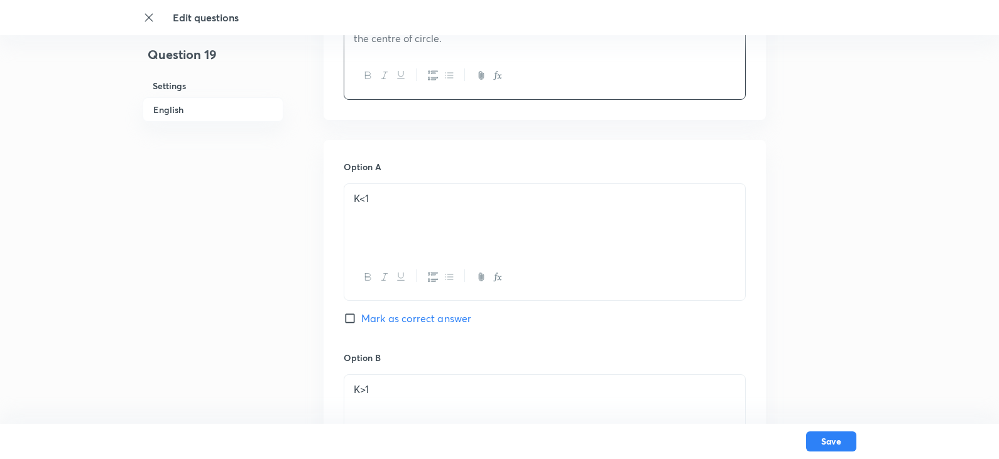
scroll to position [503, 0]
drag, startPoint x: 375, startPoint y: 187, endPoint x: 290, endPoint y: 186, distance: 84.9
click at [290, 186] on div "Question 19 Settings English Settings Type Single choice correct 4 options + 4 …" at bounding box center [500, 364] width 714 height 1612
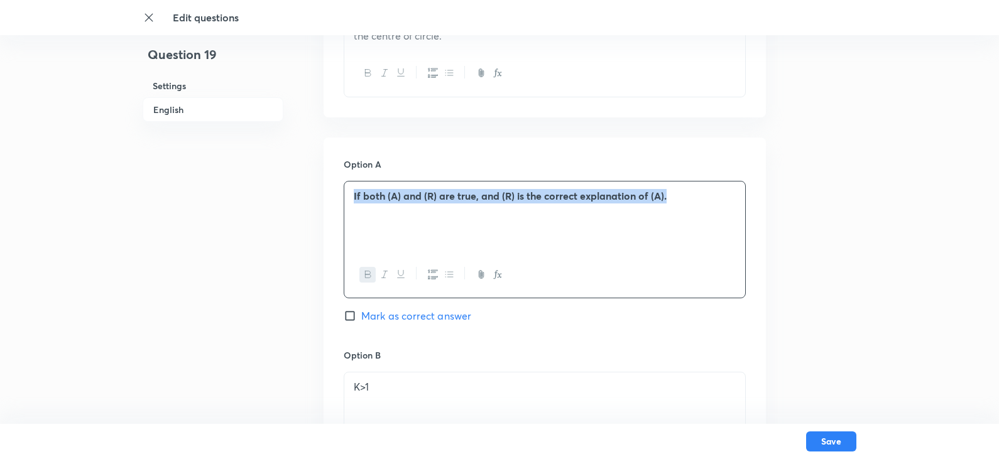
drag, startPoint x: 350, startPoint y: 197, endPoint x: 693, endPoint y: 202, distance: 342.6
click at [693, 202] on div "If both (A) and (R) are true, and (R) is the correct explanation of (A)." at bounding box center [544, 217] width 401 height 70
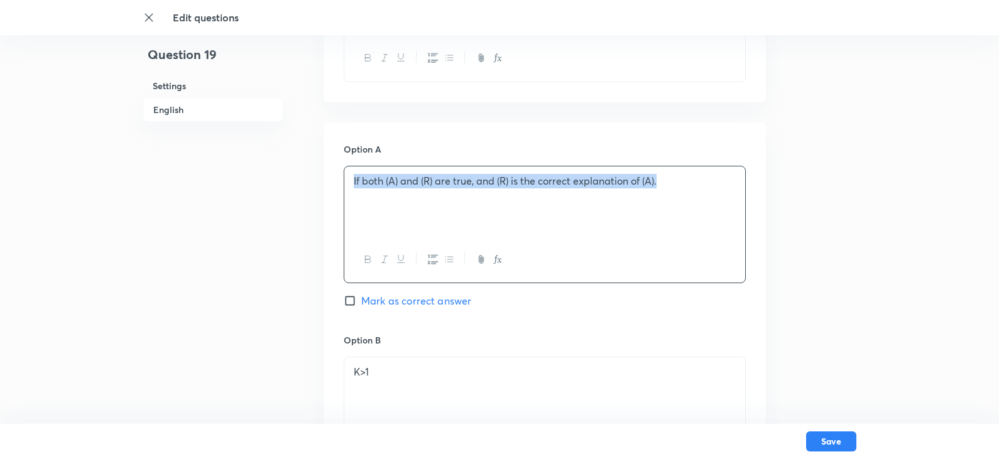
scroll to position [629, 0]
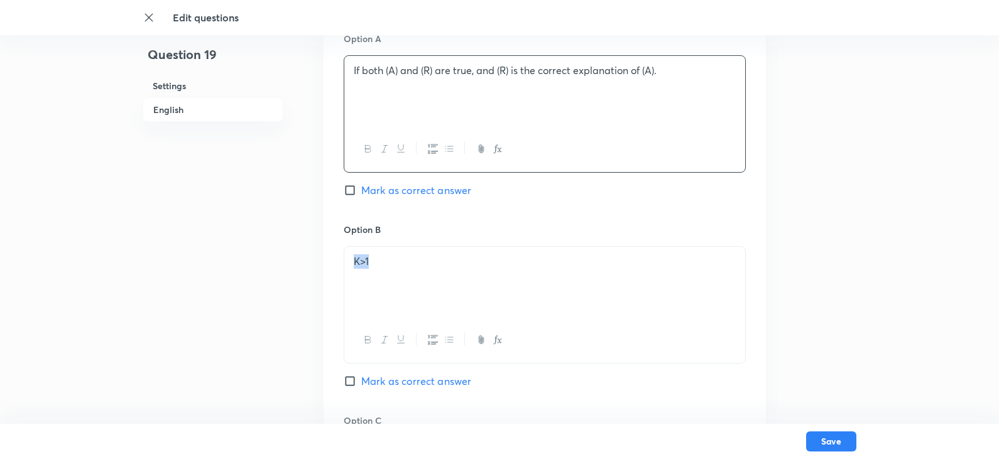
drag, startPoint x: 431, startPoint y: 258, endPoint x: 315, endPoint y: 254, distance: 115.7
click at [315, 254] on div "Question 19 Settings English Settings Type Single choice correct 4 options + 4 …" at bounding box center [500, 238] width 714 height 1612
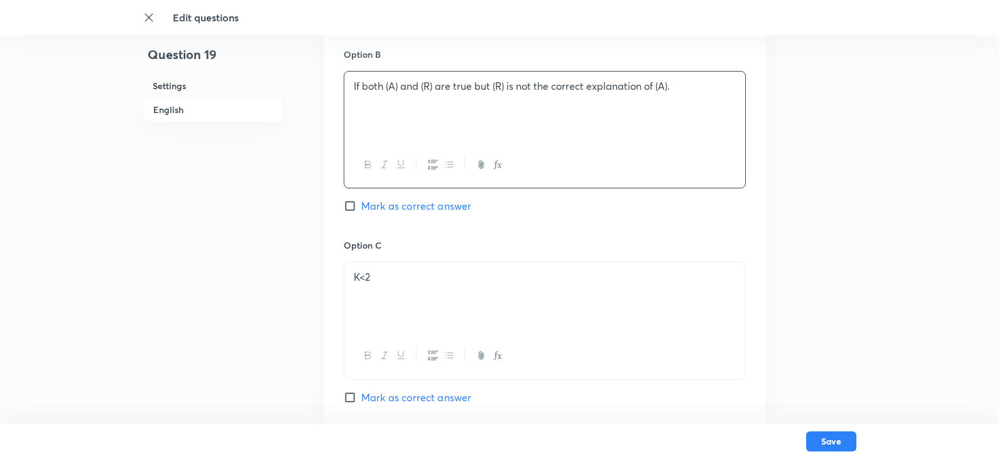
scroll to position [817, 0]
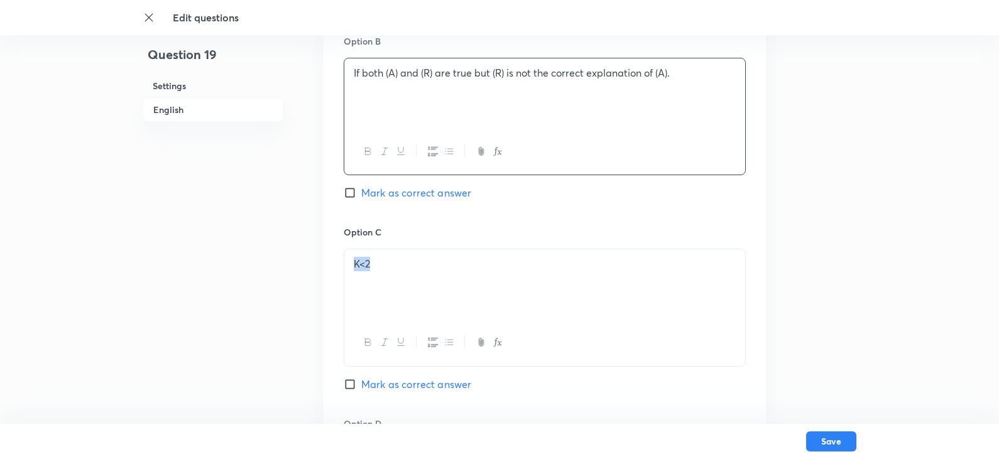
drag, startPoint x: 539, startPoint y: 256, endPoint x: 233, endPoint y: 263, distance: 305.5
click at [233, 263] on div "Question 19 Settings English Settings Type Single choice correct 4 options + 4 …" at bounding box center [500, 49] width 714 height 1612
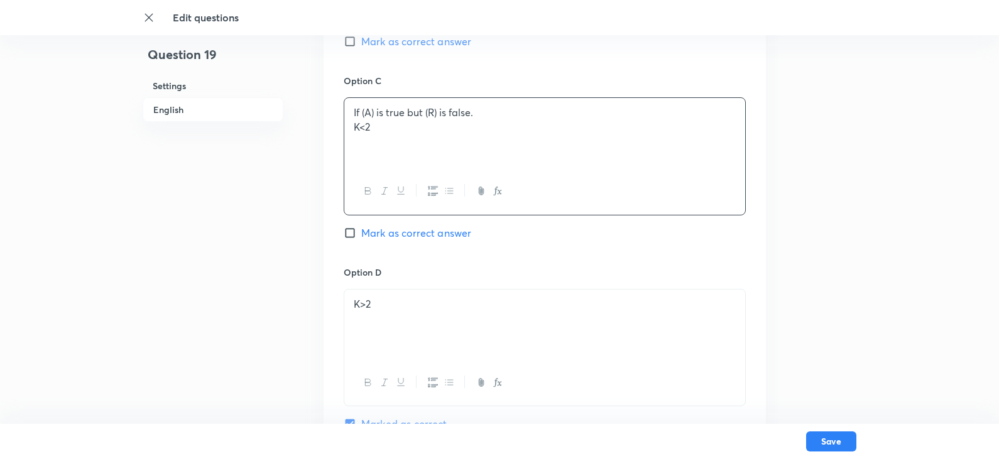
scroll to position [1006, 0]
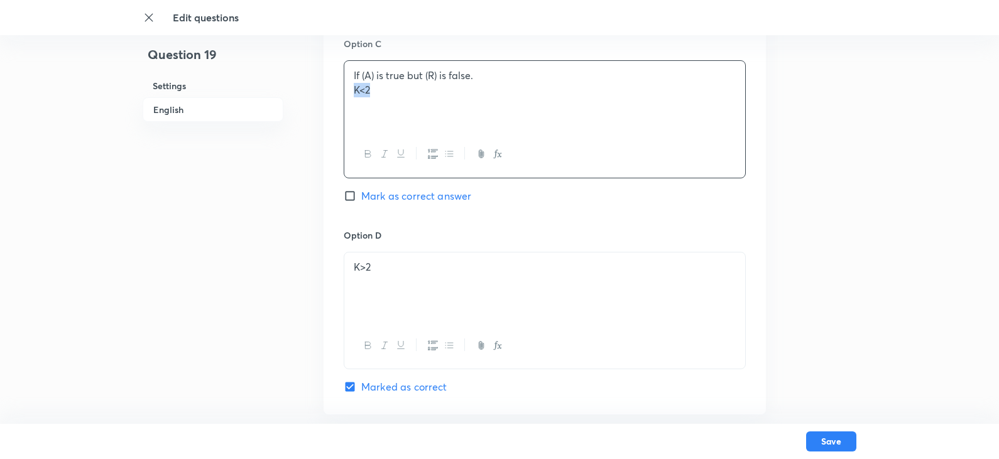
drag, startPoint x: 436, startPoint y: 105, endPoint x: 317, endPoint y: 101, distance: 118.2
drag, startPoint x: 419, startPoint y: 264, endPoint x: 299, endPoint y: 262, distance: 120.7
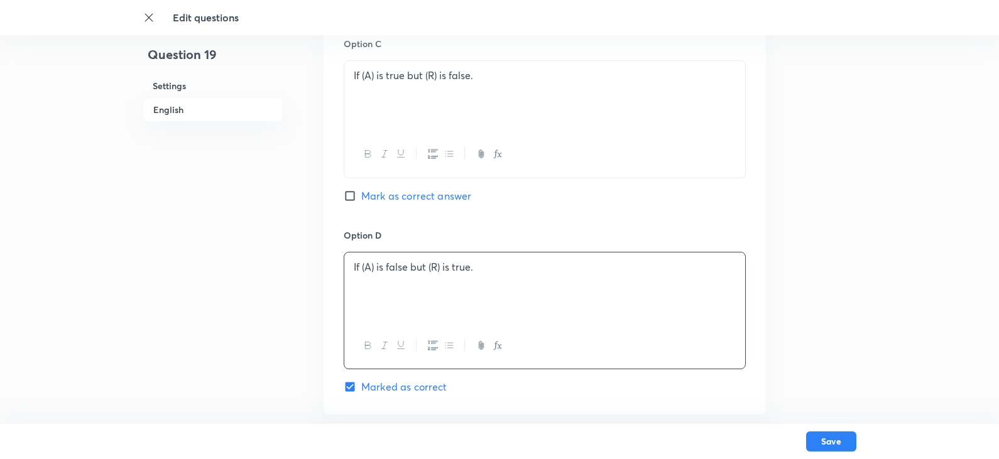
click at [346, 192] on input "Mark as correct answer" at bounding box center [353, 196] width 18 height 13
checkbox input "true"
checkbox input "false"
drag, startPoint x: 519, startPoint y: 85, endPoint x: 268, endPoint y: 71, distance: 251.2
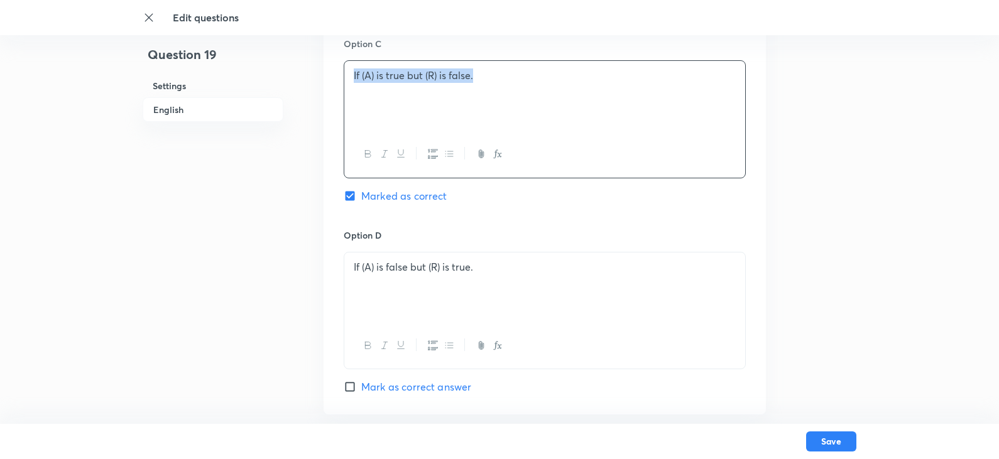
copy p "If (A) is true but (R) is false."
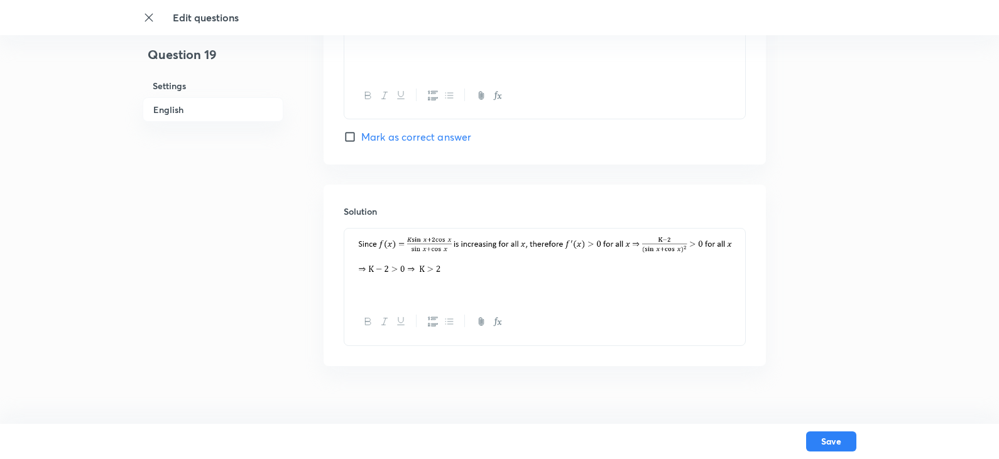
scroll to position [1257, 0]
drag, startPoint x: 446, startPoint y: 260, endPoint x: 498, endPoint y: 277, distance: 55.3
click at [468, 274] on img at bounding box center [545, 255] width 382 height 40
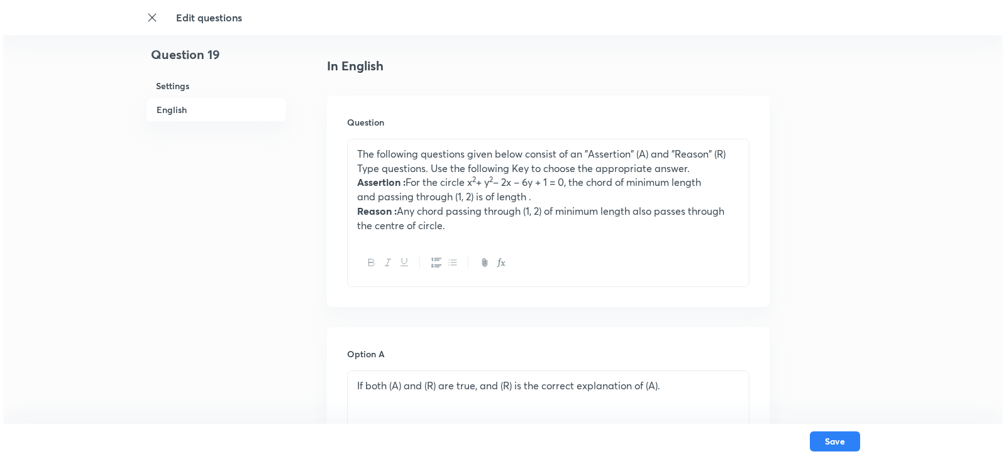
scroll to position [314, 0]
click at [814, 446] on button "Save" at bounding box center [831, 441] width 50 height 20
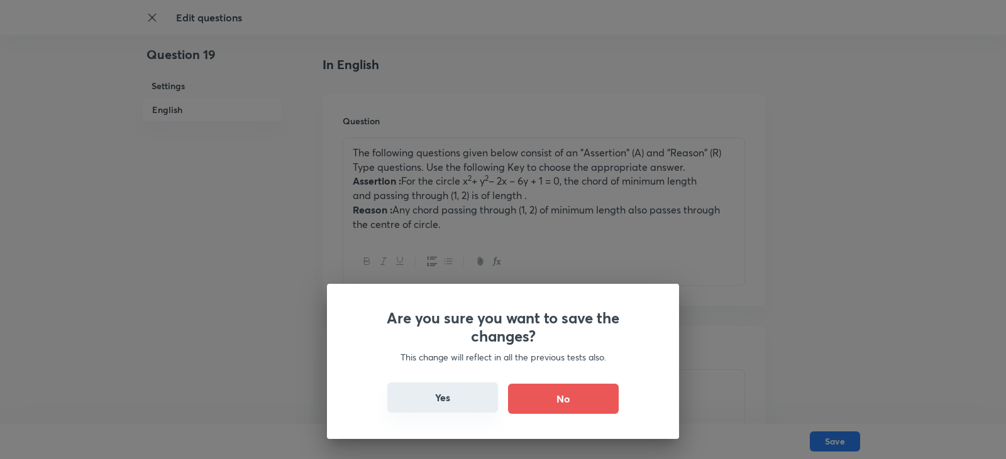
click at [462, 398] on button "Yes" at bounding box center [442, 398] width 111 height 30
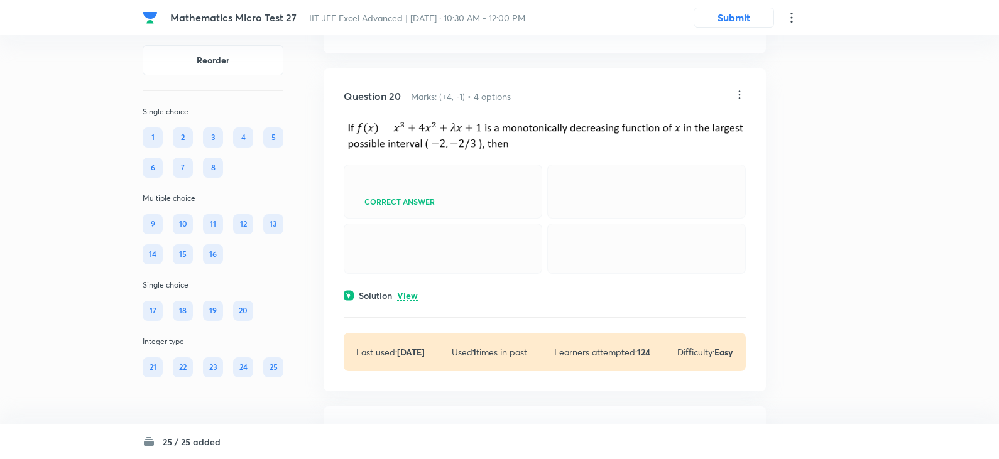
scroll to position [7522, 0]
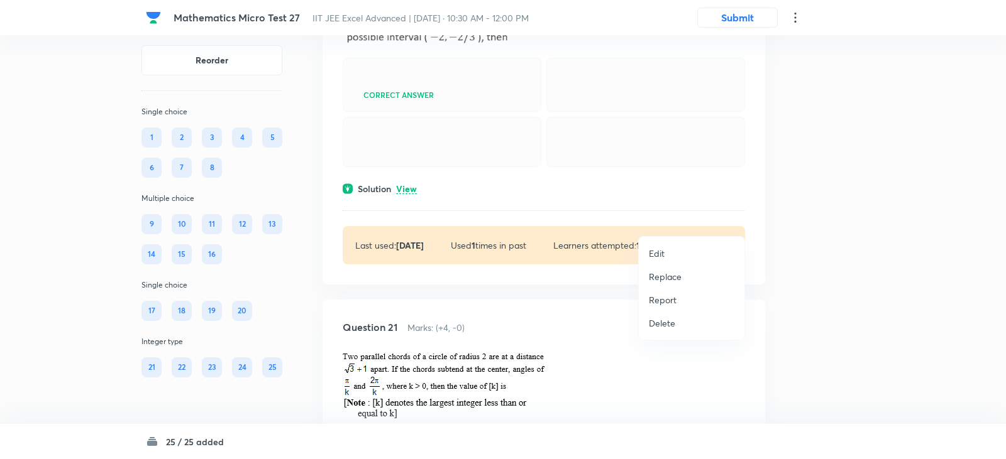
click at [670, 258] on li "Edit" at bounding box center [692, 253] width 106 height 23
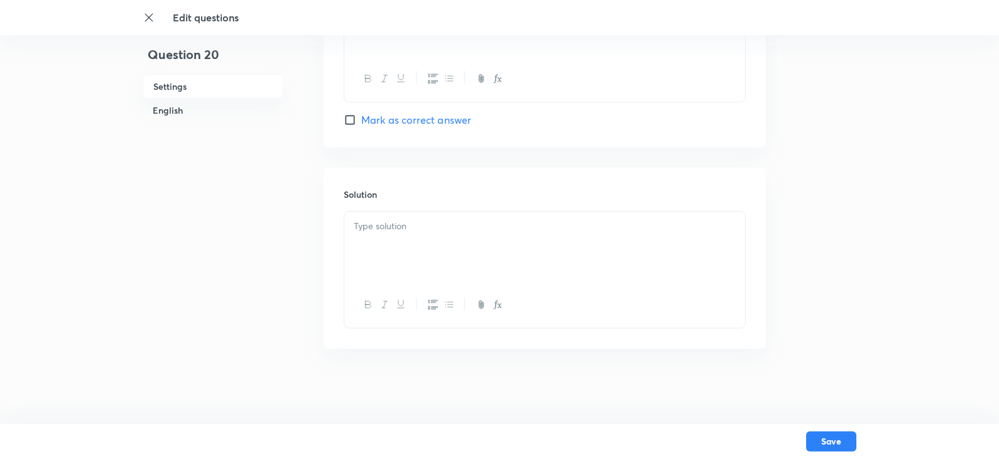
checkbox input "true"
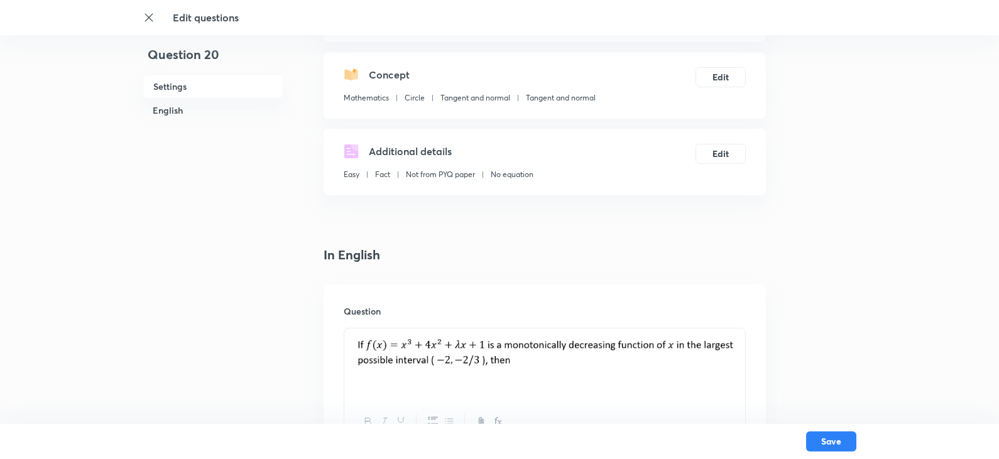
scroll to position [251, 0]
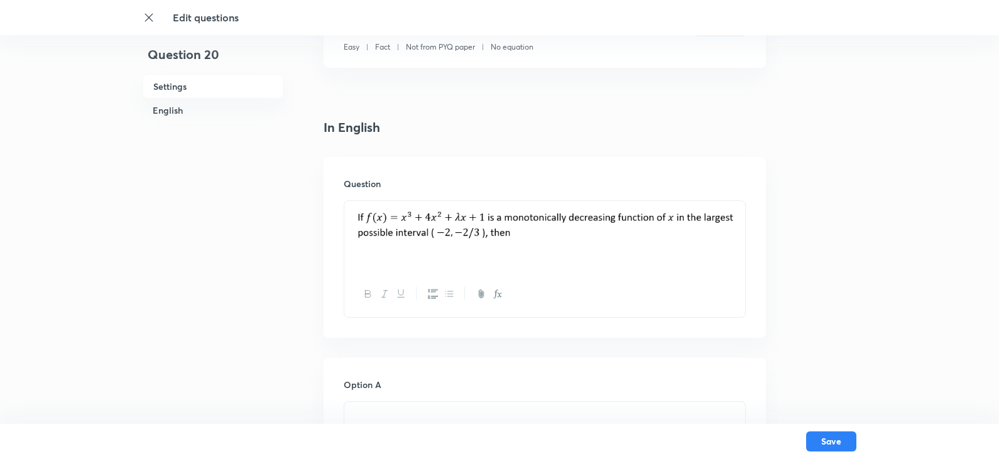
drag, startPoint x: 588, startPoint y: 207, endPoint x: 324, endPoint y: 204, distance: 264.0
click at [324, 204] on div "Question" at bounding box center [545, 247] width 442 height 181
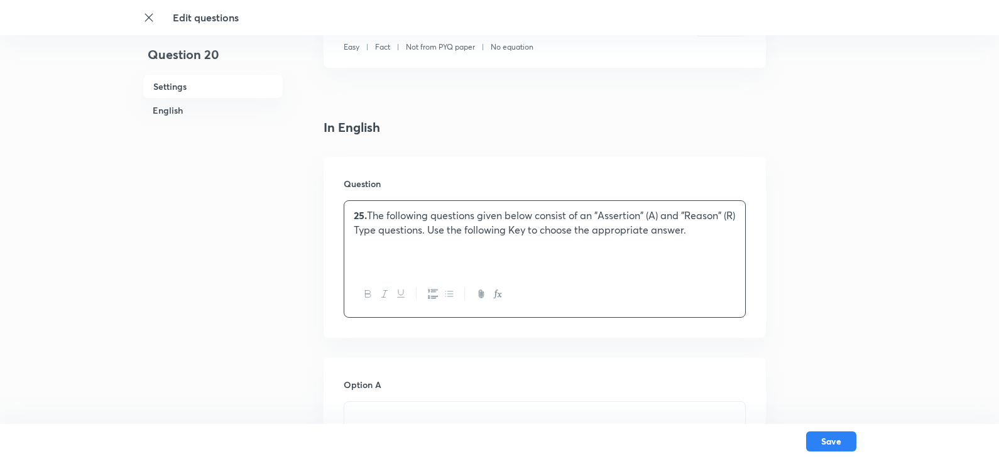
click at [366, 216] on strong "25." at bounding box center [360, 215] width 13 height 13
click at [390, 249] on p at bounding box center [545, 244] width 382 height 14
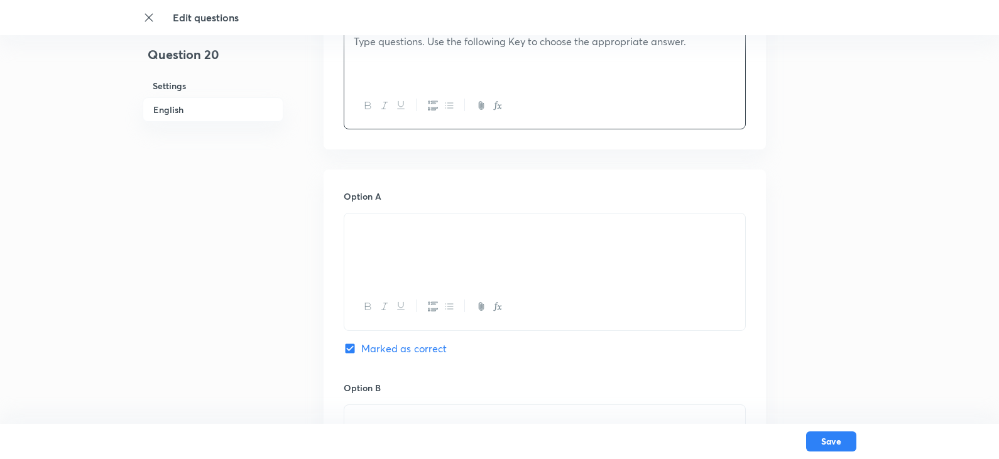
scroll to position [566, 0]
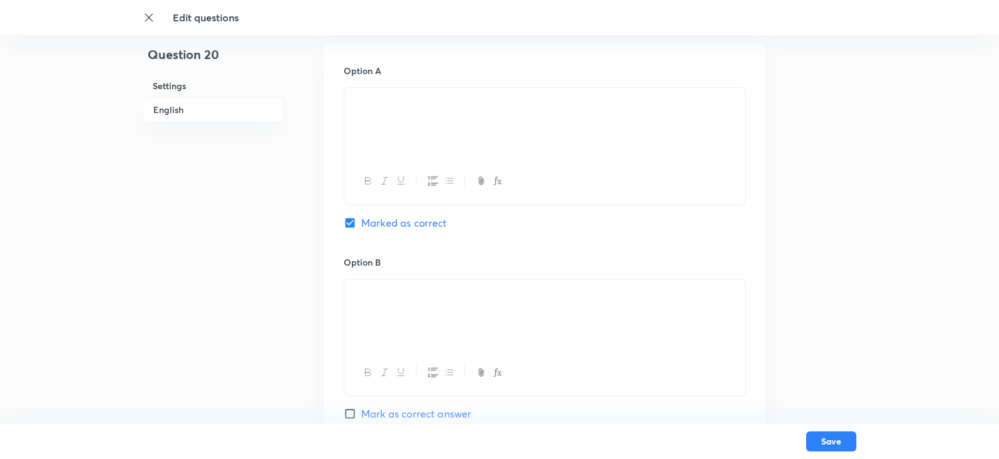
drag, startPoint x: 398, startPoint y: 105, endPoint x: 351, endPoint y: 103, distance: 47.2
click at [351, 103] on div at bounding box center [544, 123] width 401 height 70
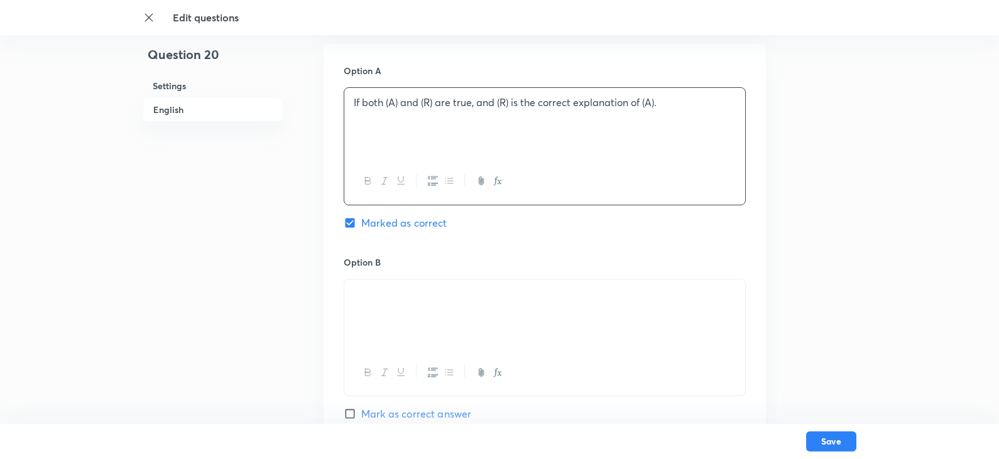
drag, startPoint x: 486, startPoint y: 286, endPoint x: 366, endPoint y: 285, distance: 120.0
click at [366, 285] on div at bounding box center [544, 315] width 401 height 70
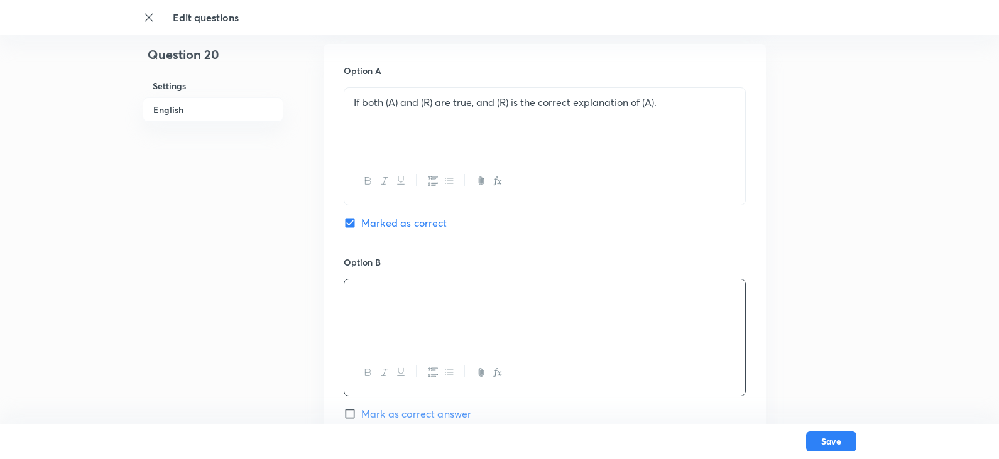
drag, startPoint x: 393, startPoint y: 300, endPoint x: 373, endPoint y: 291, distance: 21.4
click at [373, 291] on div at bounding box center [544, 315] width 401 height 70
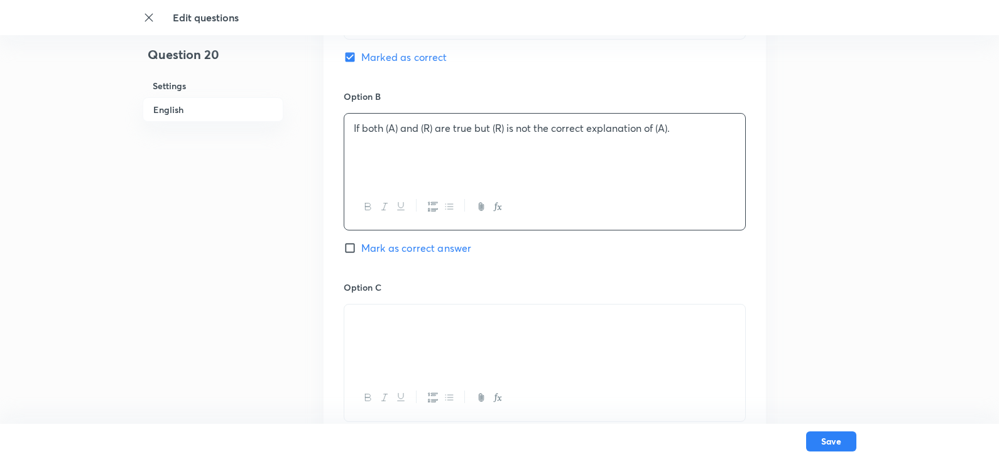
scroll to position [754, 0]
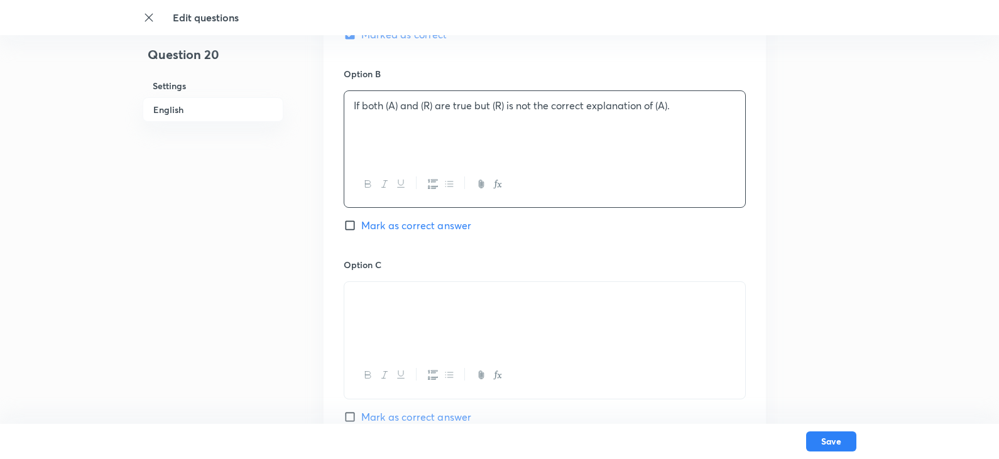
drag, startPoint x: 469, startPoint y: 259, endPoint x: 368, endPoint y: 273, distance: 101.5
click at [368, 273] on div "Option C Mark as correct answer" at bounding box center [545, 353] width 402 height 191
drag, startPoint x: 469, startPoint y: 284, endPoint x: 555, endPoint y: 309, distance: 89.7
click at [555, 309] on div at bounding box center [544, 317] width 401 height 70
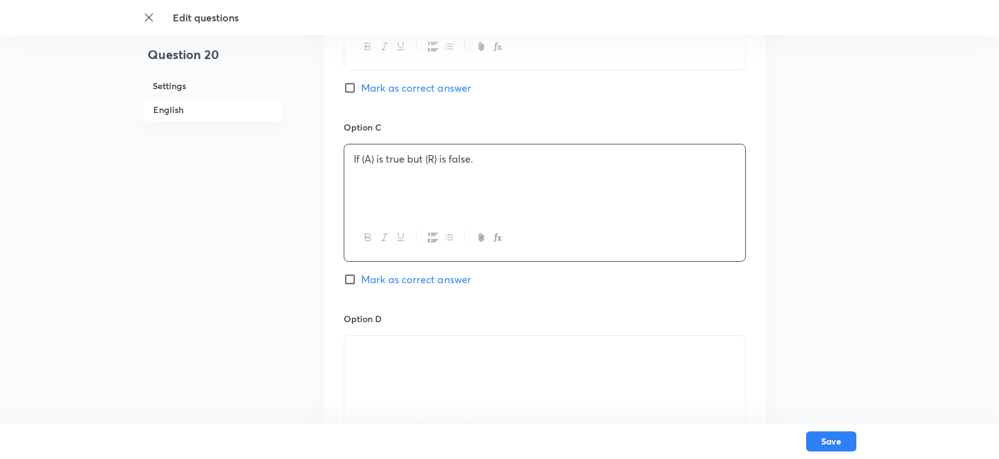
scroll to position [1006, 0]
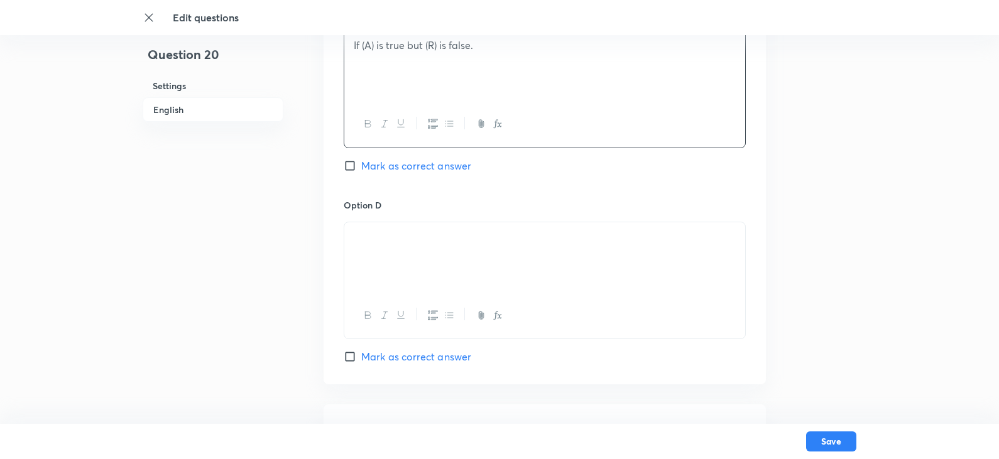
drag, startPoint x: 506, startPoint y: 248, endPoint x: 234, endPoint y: 221, distance: 272.9
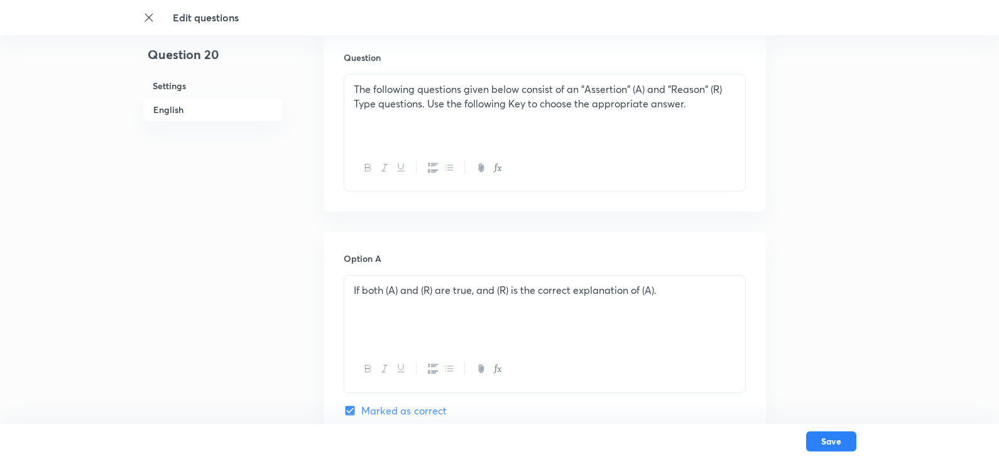
scroll to position [377, 0]
drag, startPoint x: 347, startPoint y: 288, endPoint x: 689, endPoint y: 288, distance: 341.9
click at [689, 288] on div "If both (A) and (R) are true, and (R) is the correct explanation of (A)." at bounding box center [544, 312] width 401 height 70
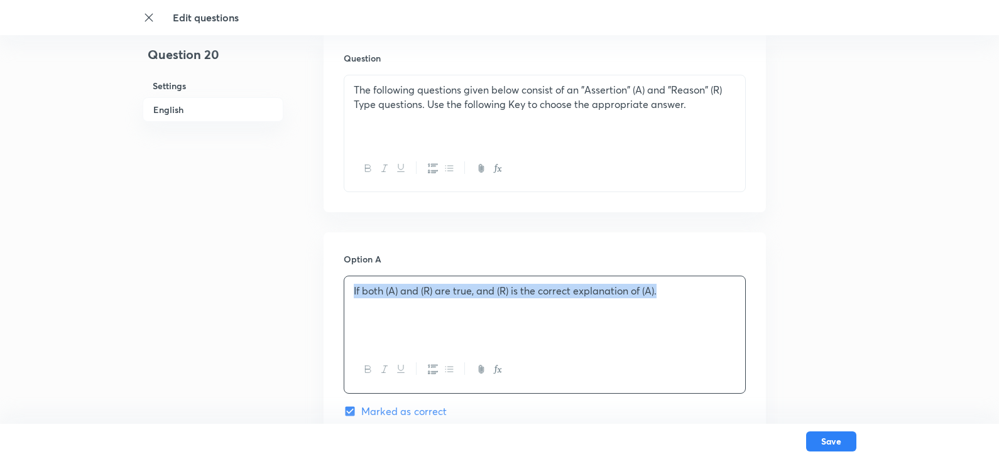
copy p "If both (A) and (R) are true, and (R) is the correct explanation of (A)."
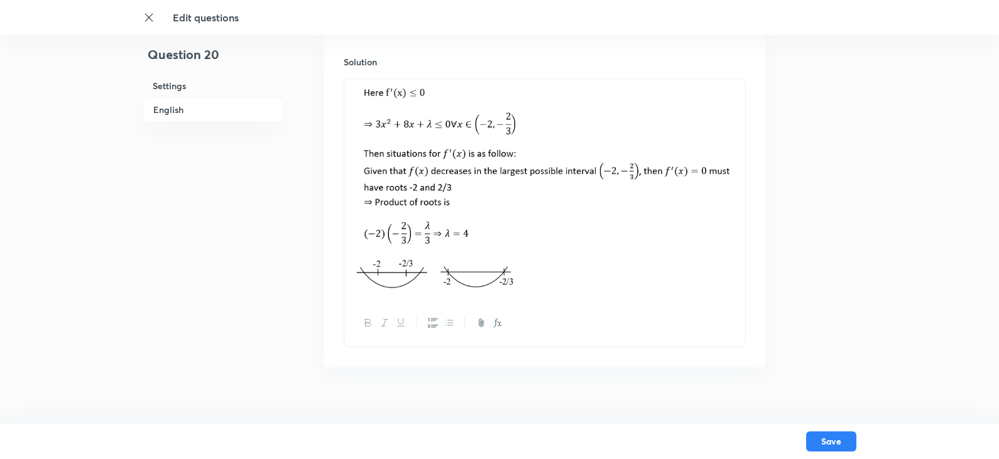
scroll to position [1383, 0]
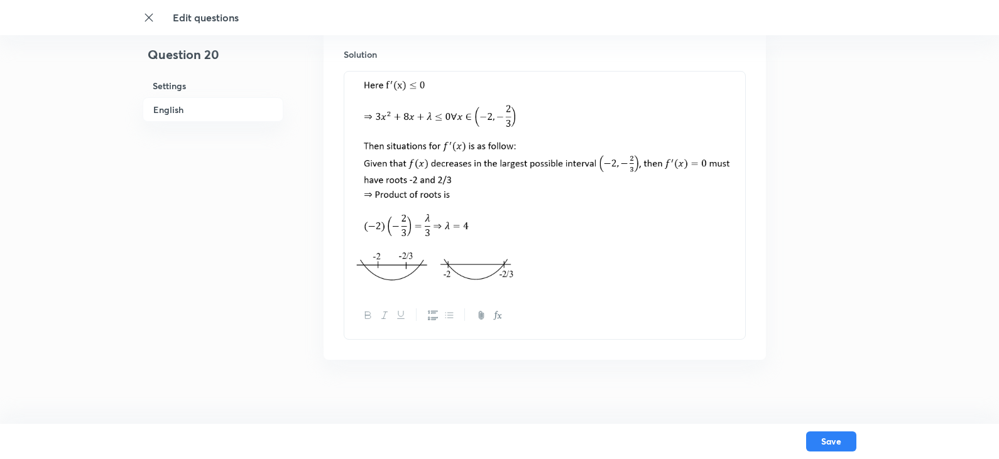
drag, startPoint x: 358, startPoint y: 85, endPoint x: 583, endPoint y: 326, distance: 330.4
click at [583, 326] on div at bounding box center [545, 205] width 402 height 269
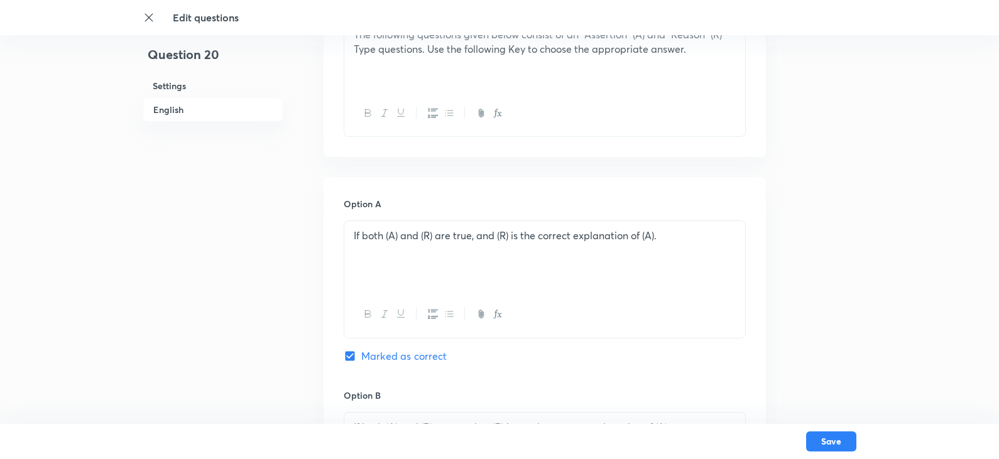
scroll to position [377, 0]
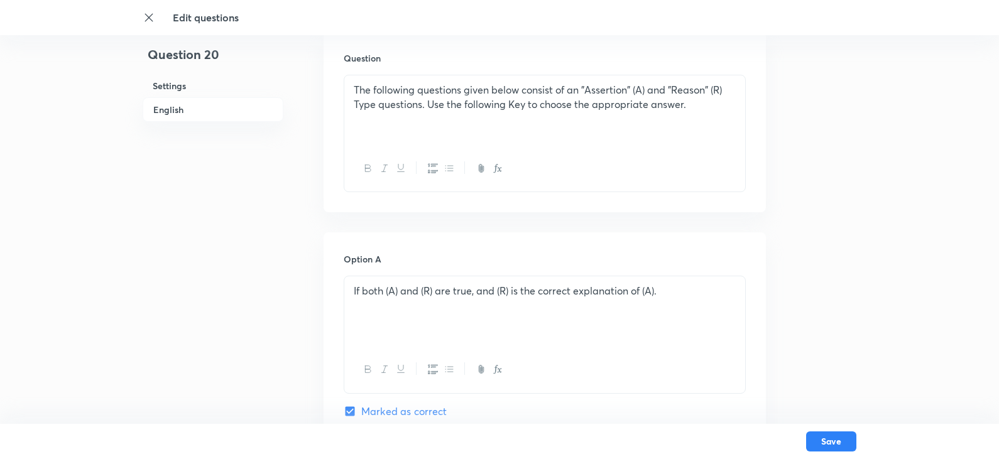
click at [625, 132] on div "The following questions given below consist of an "Assertion" (A) and "Reason" …" at bounding box center [544, 110] width 401 height 70
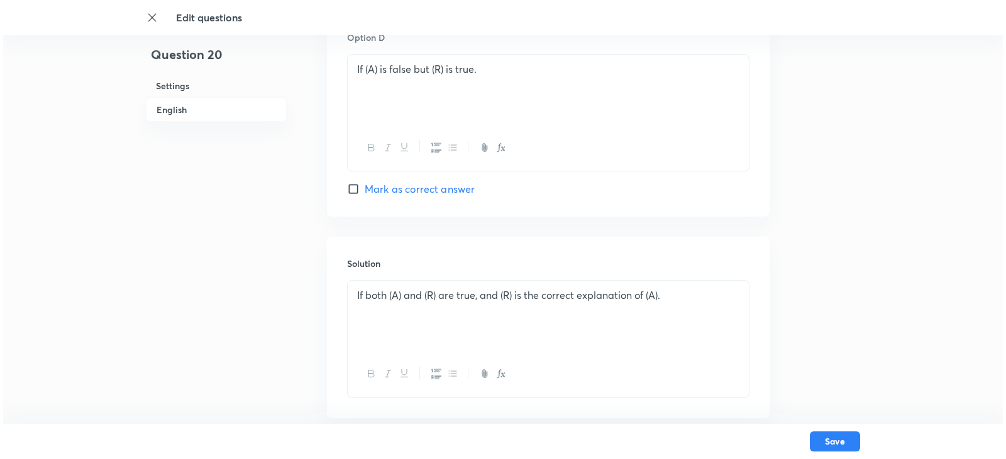
scroll to position [1311, 0]
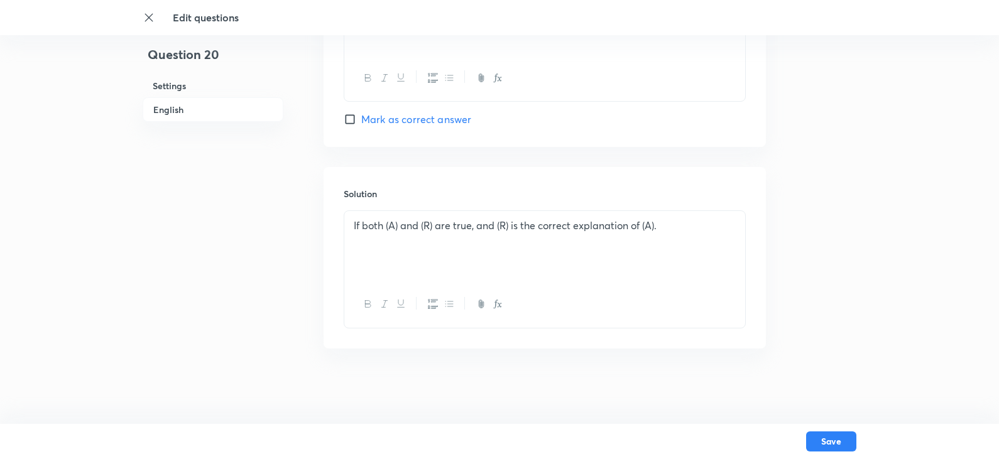
click at [839, 440] on button "Save" at bounding box center [831, 441] width 50 height 20
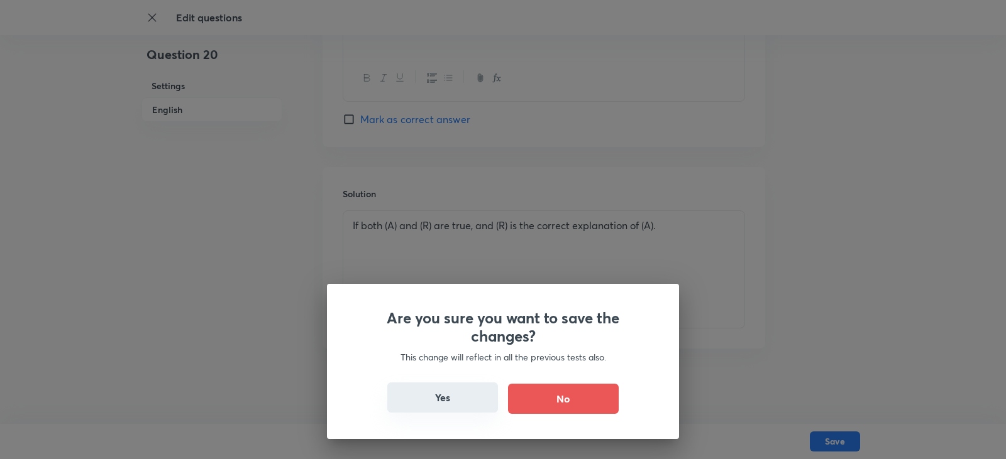
click at [454, 402] on button "Yes" at bounding box center [442, 398] width 111 height 30
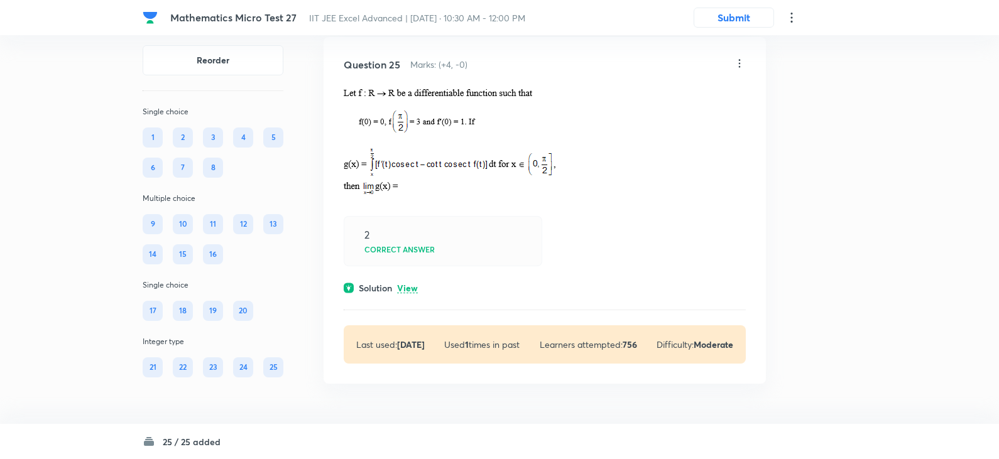
scroll to position [9393, 0]
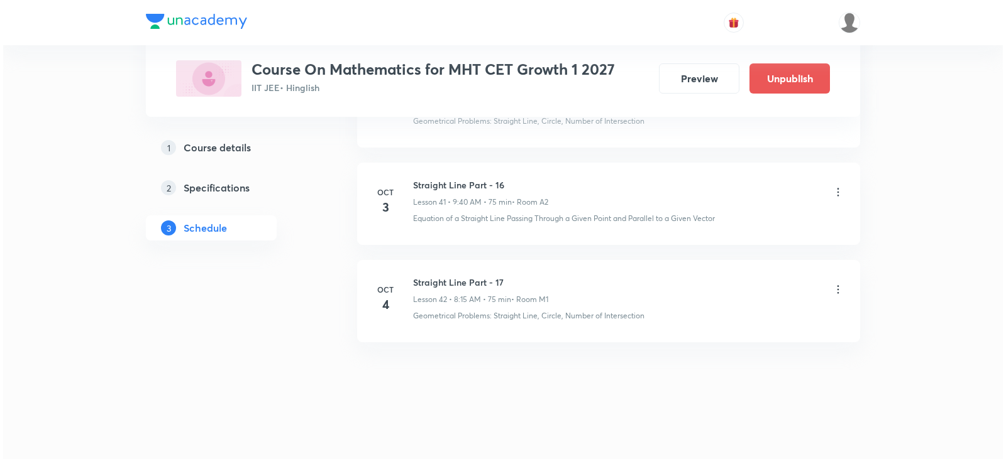
scroll to position [4640, 0]
click at [835, 195] on icon at bounding box center [835, 191] width 2 height 8
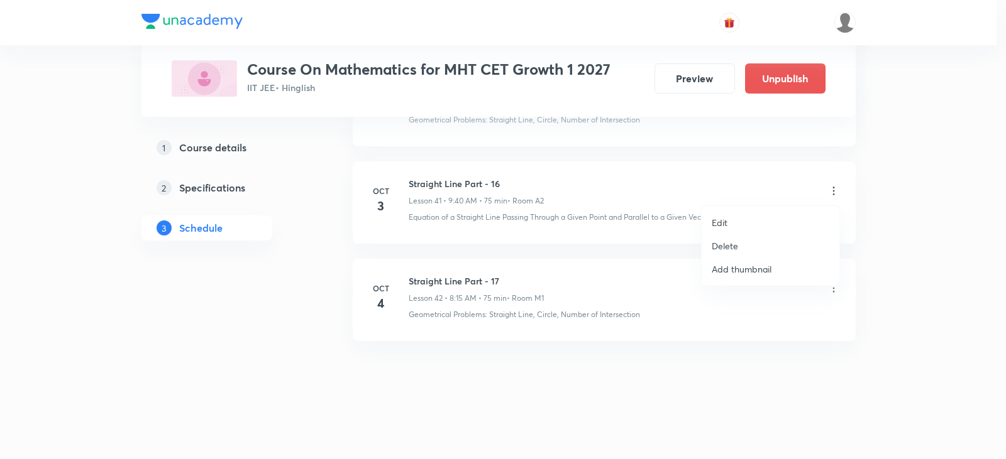
click at [724, 226] on p "Edit" at bounding box center [719, 222] width 16 height 13
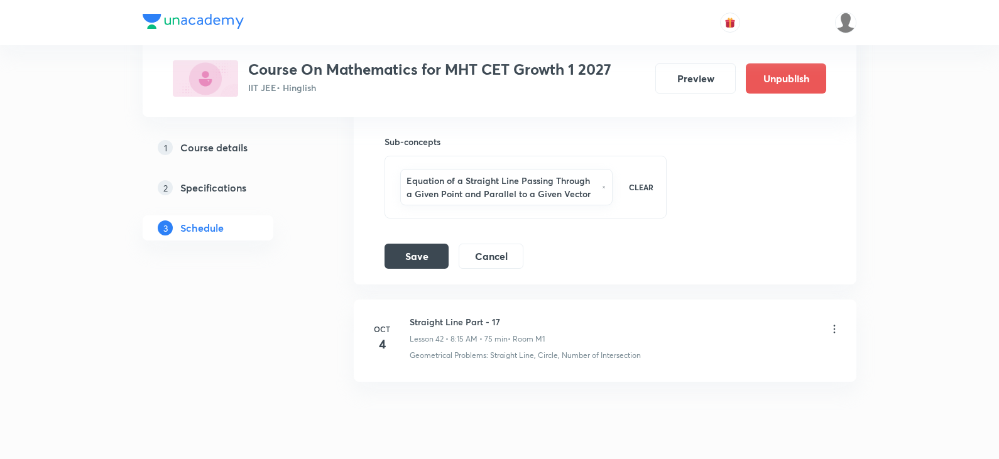
scroll to position [4496, 0]
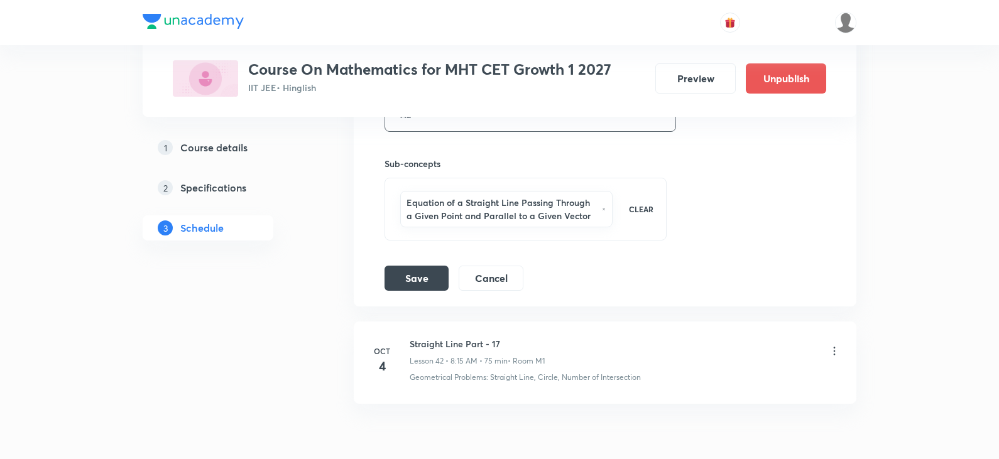
click at [605, 208] on icon at bounding box center [604, 210] width 4 height 8
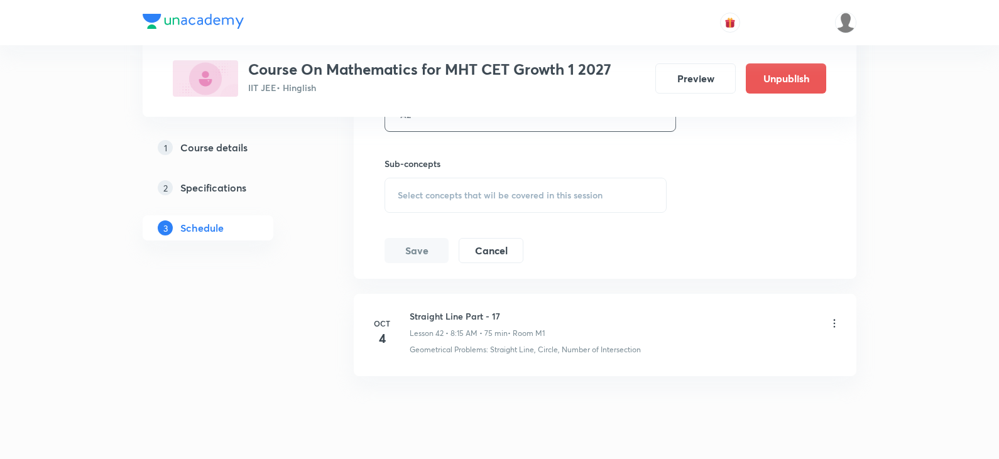
click at [442, 190] on span "Select concepts that wil be covered in this session" at bounding box center [500, 195] width 205 height 10
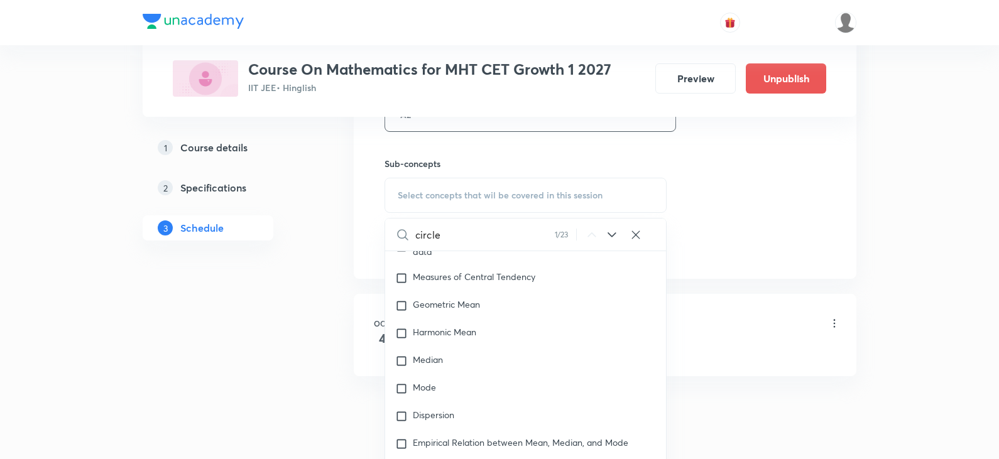
scroll to position [2933, 0]
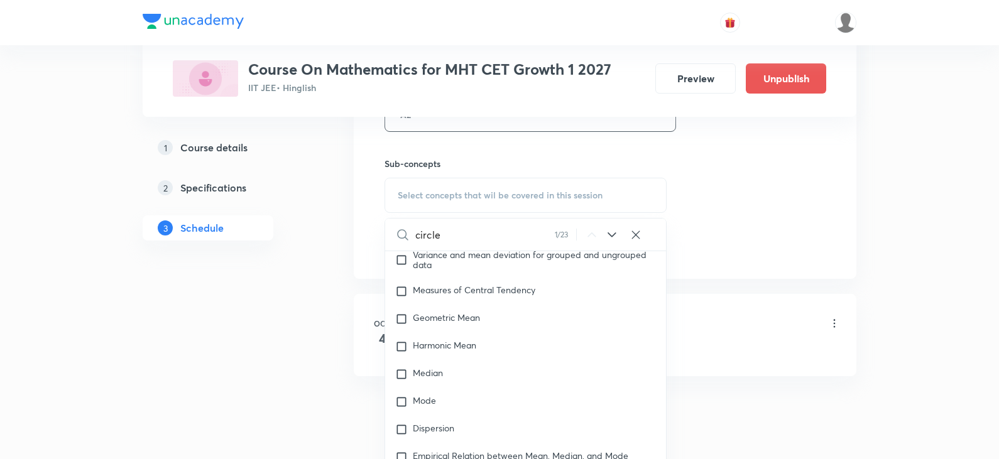
click at [456, 237] on input "circle" at bounding box center [485, 235] width 140 height 32
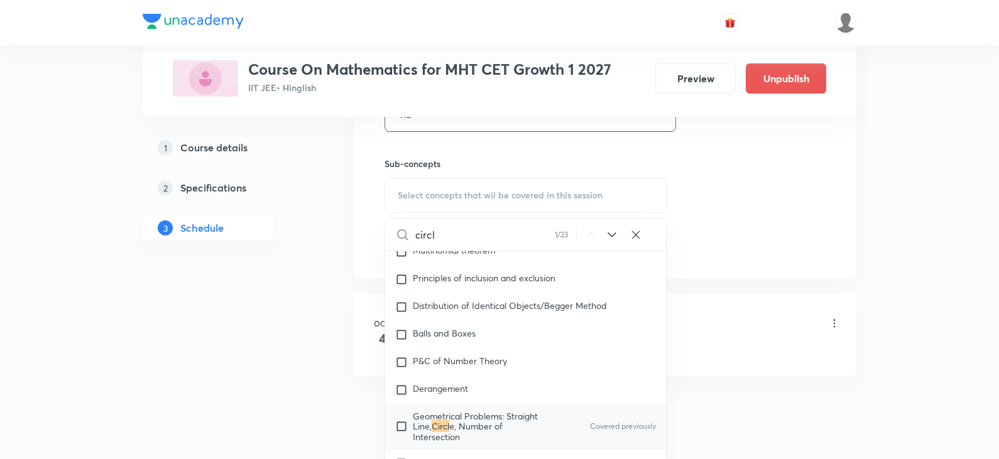
scroll to position [2556, 0]
type input "circl"
click at [403, 425] on input "checkbox" at bounding box center [404, 430] width 18 height 30
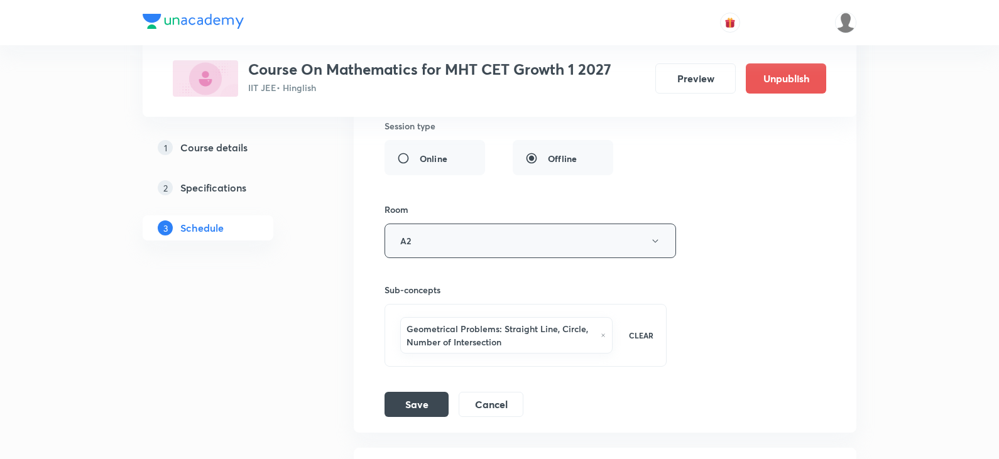
scroll to position [4370, 0]
drag, startPoint x: 561, startPoint y: 329, endPoint x: 584, endPoint y: 329, distance: 23.3
click at [584, 329] on h6 "Geometrical Problems: Straight Line, Circle, Number of Intersection" at bounding box center [501, 335] width 188 height 26
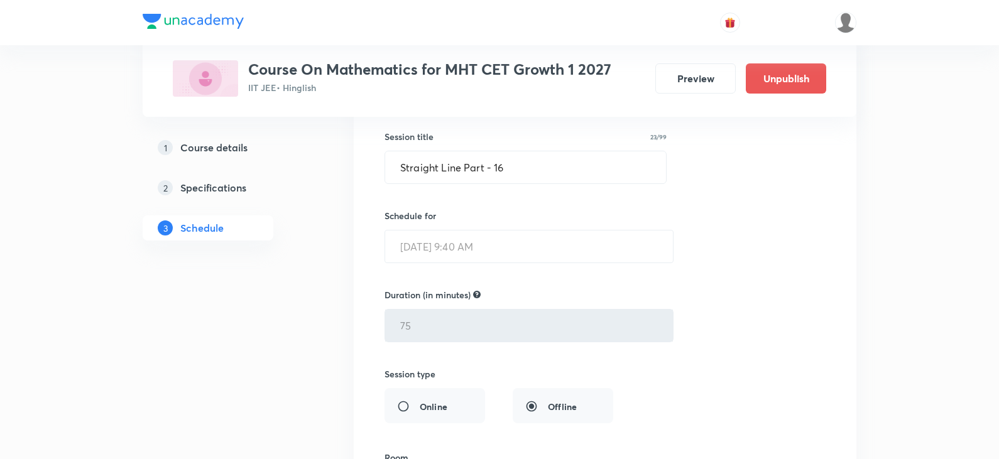
scroll to position [4119, 0]
checkbox input "true"
drag, startPoint x: 529, startPoint y: 158, endPoint x: 366, endPoint y: 163, distance: 163.5
click at [366, 163] on li "Straight Line Part - 16 Lesson 41 • Room A2 Equation of a Straight Line Passing…" at bounding box center [605, 359] width 503 height 649
click at [385, 170] on div "Straight Line Part - 16 ​" at bounding box center [526, 169] width 282 height 33
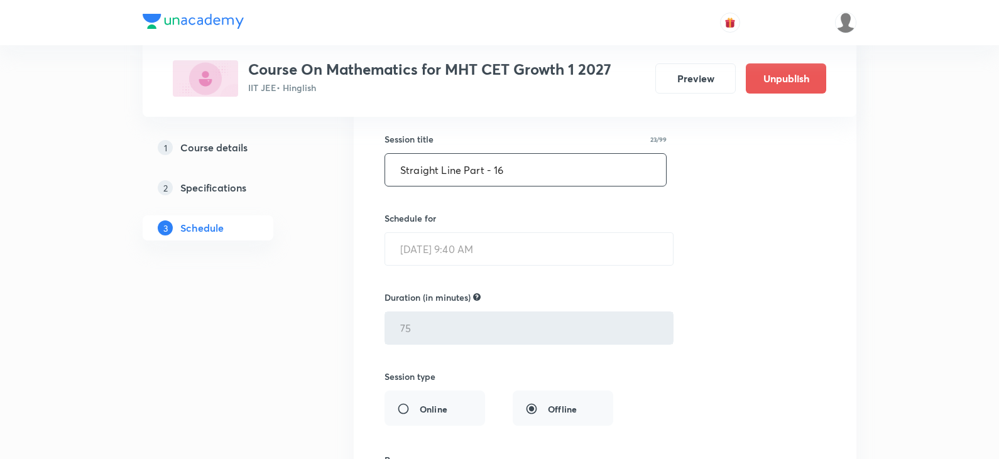
click at [459, 178] on input "Straight Line Part - 16" at bounding box center [525, 170] width 281 height 32
drag, startPoint x: 463, startPoint y: 175, endPoint x: 388, endPoint y: 162, distance: 75.8
click at [388, 162] on input "Straight Line Part - 16" at bounding box center [525, 170] width 281 height 32
click at [489, 171] on input "Circle Part - 16" at bounding box center [525, 170] width 281 height 32
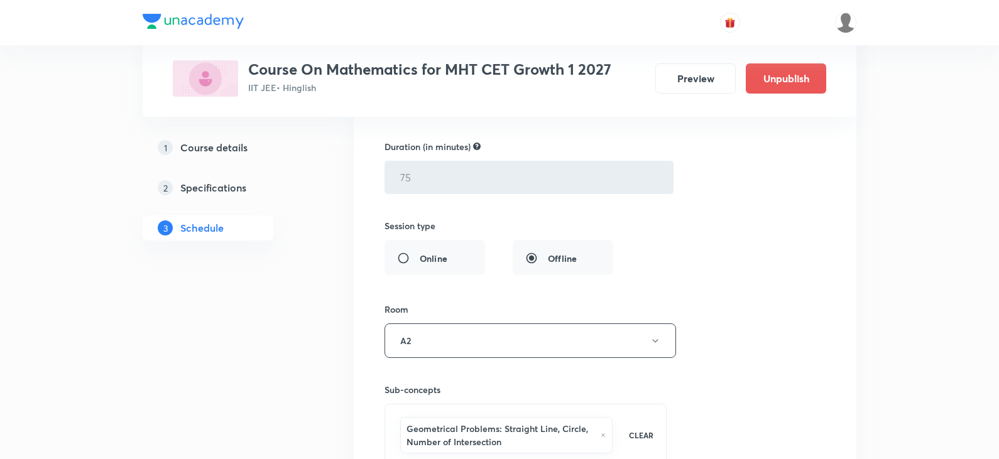
scroll to position [4559, 0]
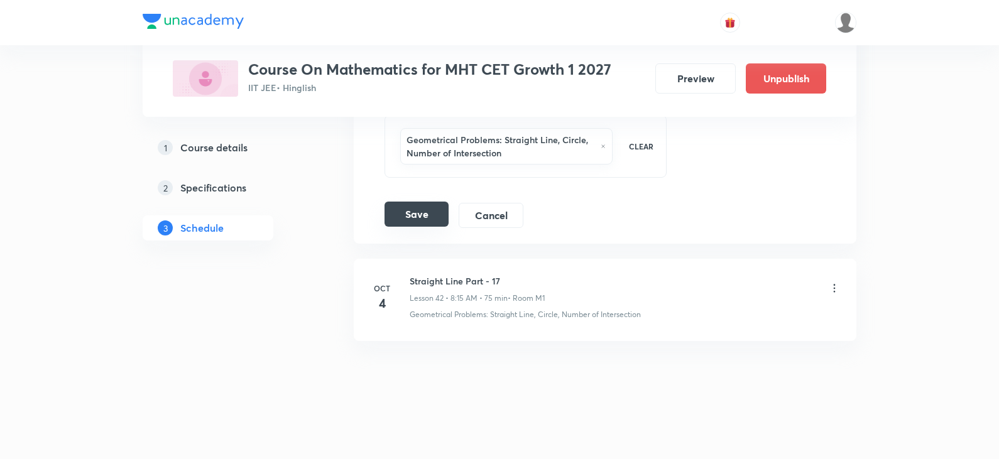
type input "Circle Part - 1"
click at [421, 214] on button "Save" at bounding box center [417, 214] width 64 height 25
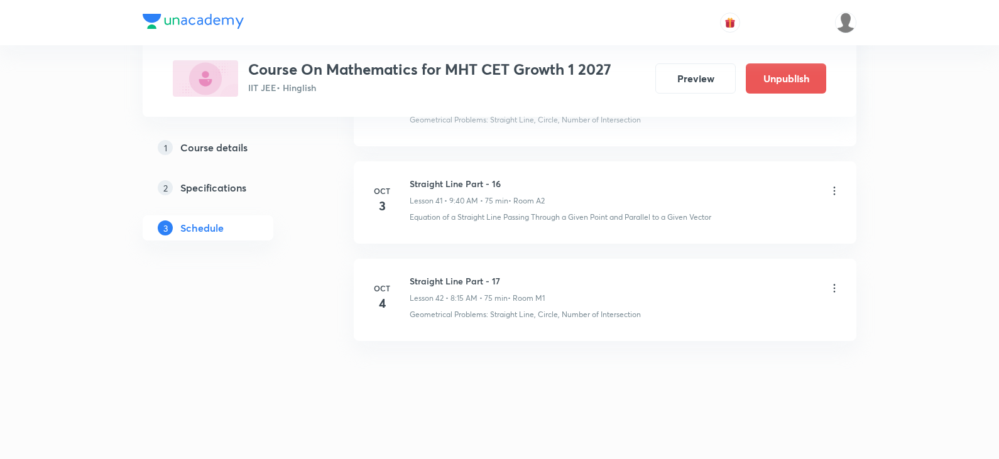
scroll to position [4062, 0]
click at [835, 290] on icon at bounding box center [834, 288] width 13 height 13
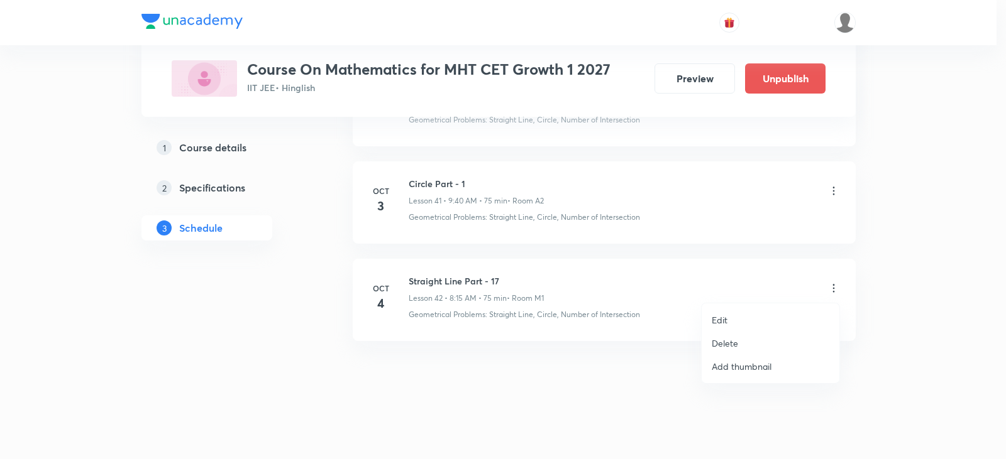
click at [711, 320] on li "Edit" at bounding box center [770, 320] width 138 height 23
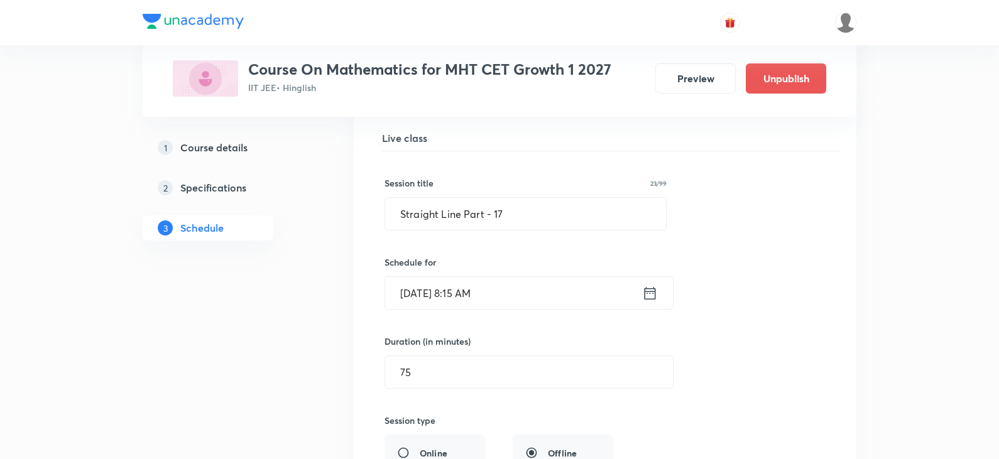
scroll to position [4125, 0]
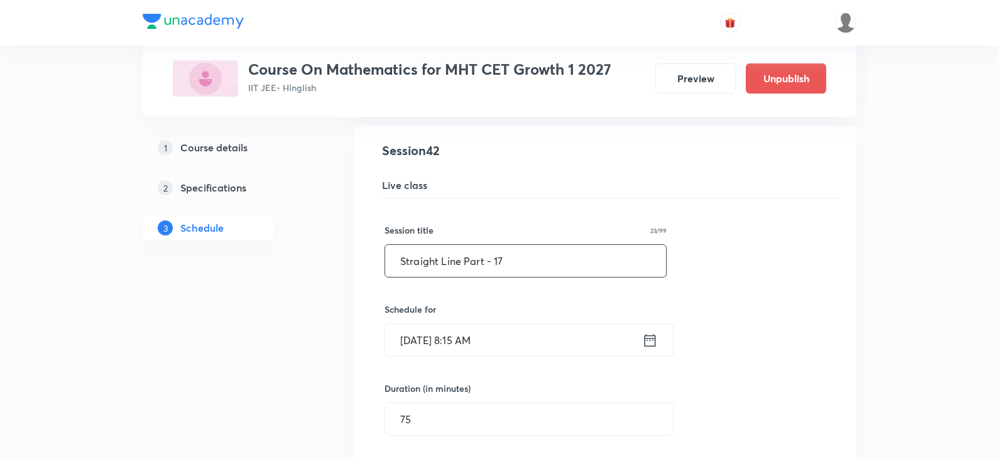
click at [523, 258] on input "Straight Line Part - 17" at bounding box center [525, 261] width 281 height 32
drag, startPoint x: 523, startPoint y: 258, endPoint x: 376, endPoint y: 252, distance: 147.2
click at [376, 252] on div "Straight Line Part - 17 Lesson 42 • Room M1 Geometrical Problems: Straight Line…" at bounding box center [605, 450] width 471 height 618
type input "C"
paste input "VQJMZFO1"
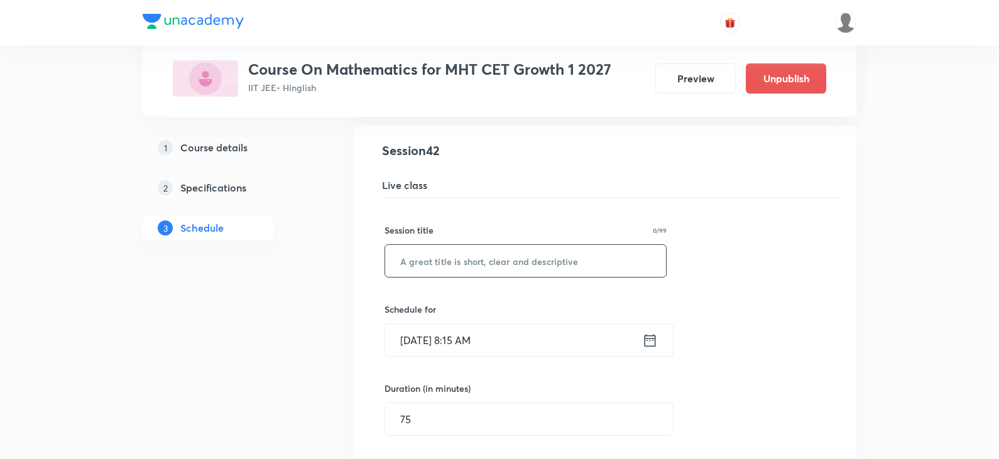
type input "VQJMZFO1"
drag, startPoint x: 489, startPoint y: 258, endPoint x: 357, endPoint y: 239, distance: 133.2
click at [357, 239] on li "Straight Line Part - 17 Lesson 42 • Room M1 Geometrical Problems: Straight Line…" at bounding box center [605, 450] width 503 height 649
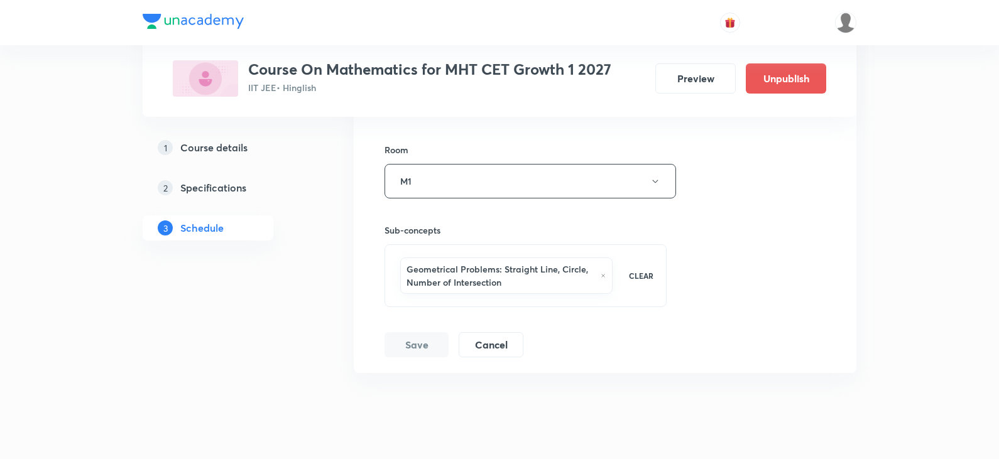
scroll to position [4559, 0]
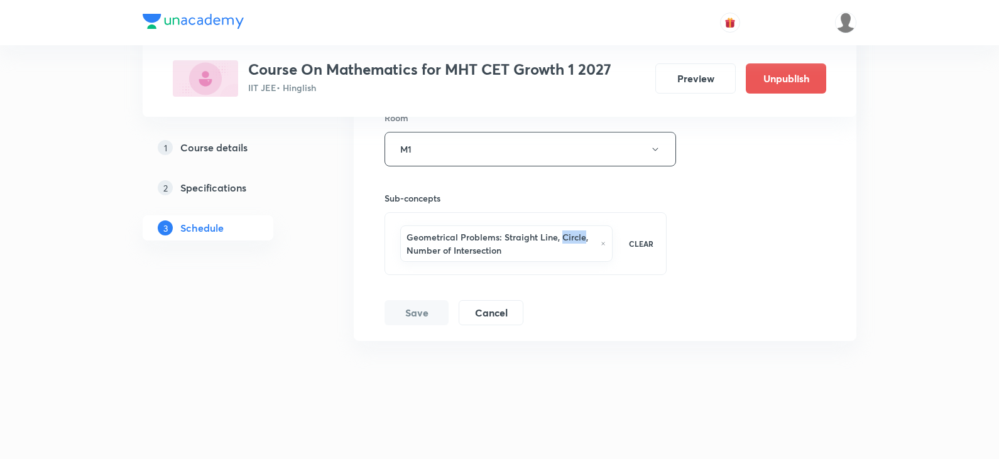
drag, startPoint x: 560, startPoint y: 235, endPoint x: 585, endPoint y: 235, distance: 24.5
click at [585, 235] on h6 "Geometrical Problems: Straight Line, Circle, Number of Intersection" at bounding box center [501, 244] width 188 height 26
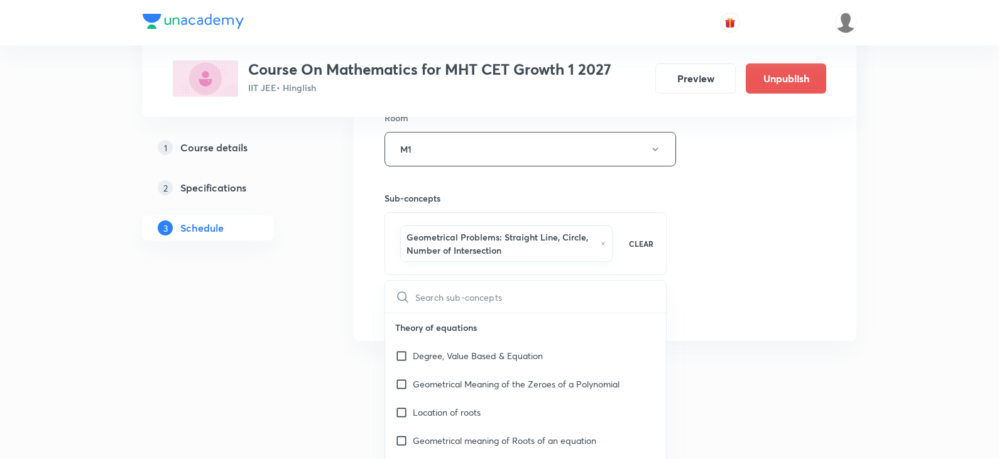
click at [740, 219] on div "Session title 0/99 ​ Schedule for Oct 4, 2025, 8:15 AM ​ Duration (in minutes) …" at bounding box center [605, 45] width 441 height 561
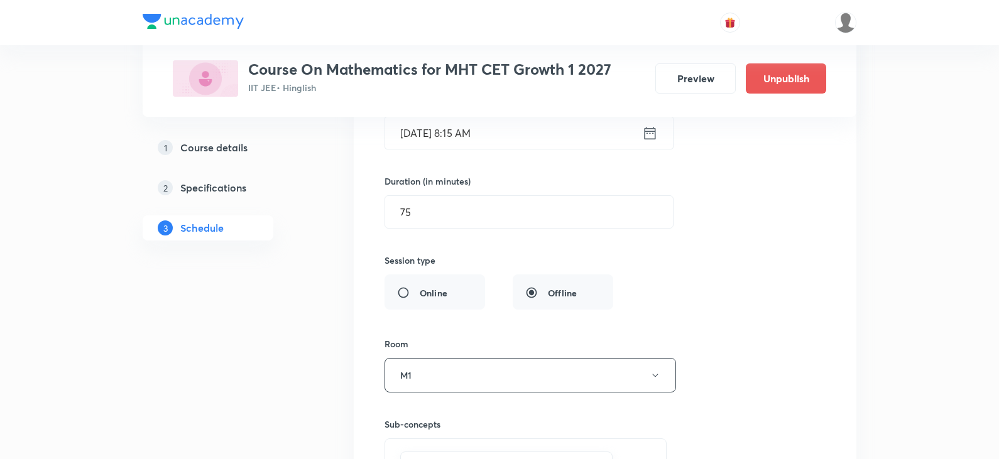
scroll to position [4307, 0]
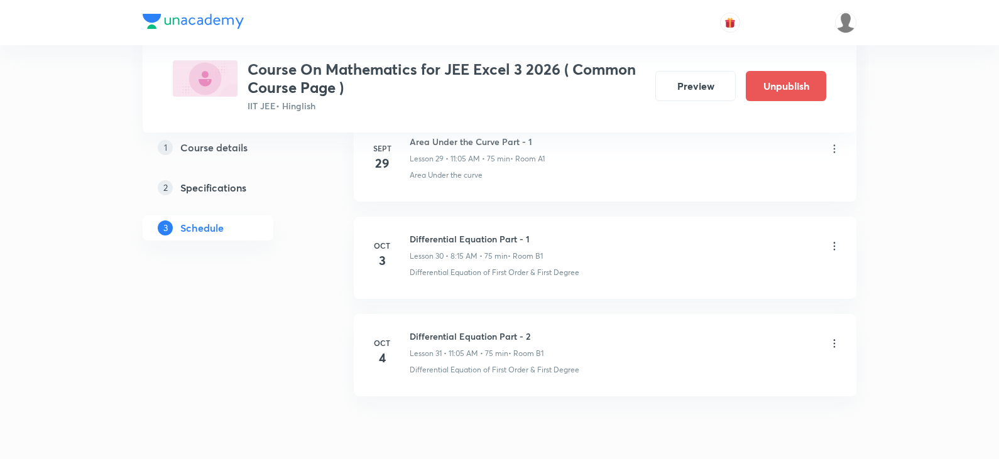
scroll to position [3584, 0]
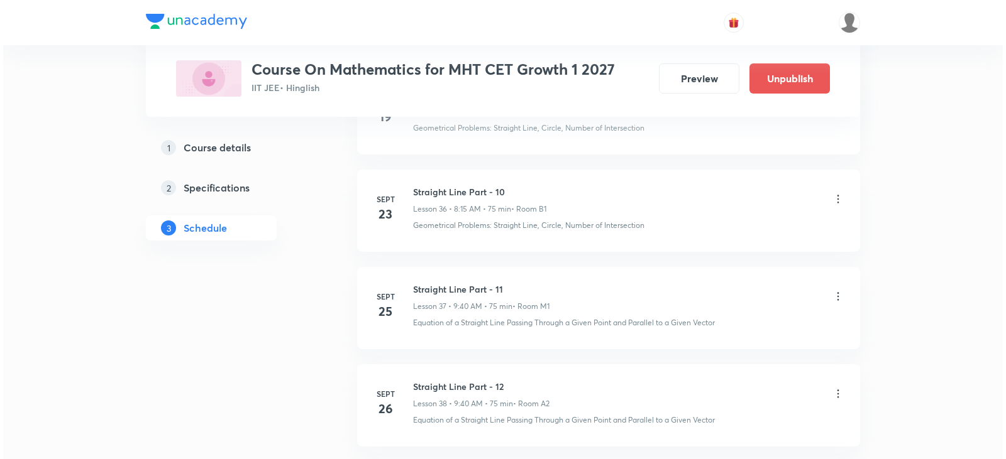
scroll to position [4640, 0]
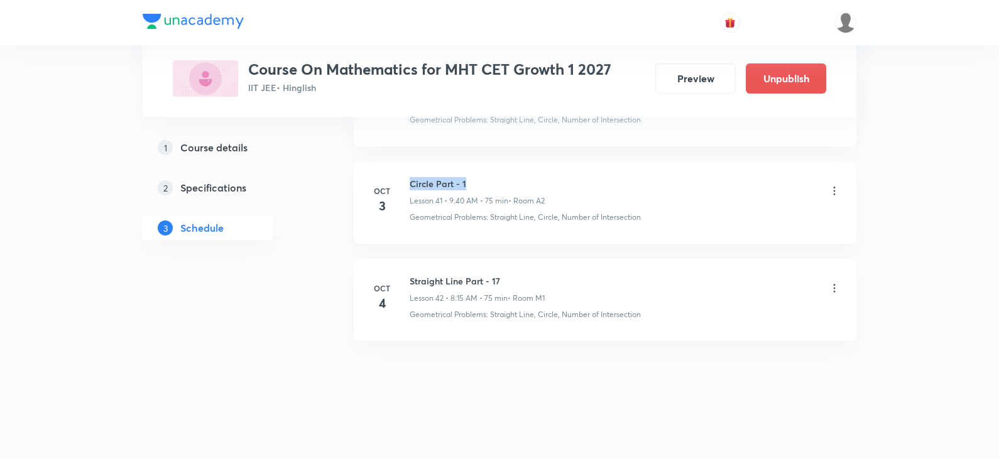
drag, startPoint x: 412, startPoint y: 189, endPoint x: 469, endPoint y: 184, distance: 57.4
click at [469, 184] on h6 "Circle Part - 1" at bounding box center [477, 183] width 135 height 13
copy h6 "Circle Part - 1"
click at [832, 288] on icon at bounding box center [834, 288] width 13 height 13
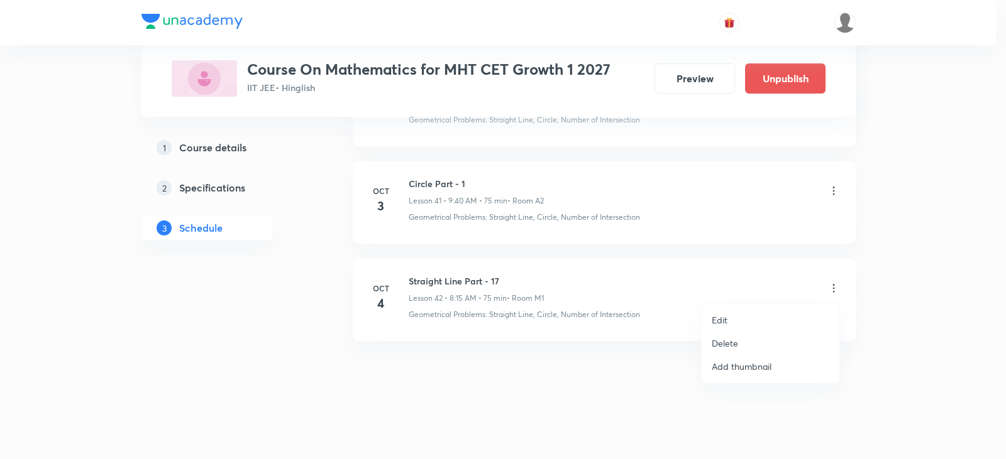
click at [711, 322] on li "Edit" at bounding box center [770, 320] width 138 height 23
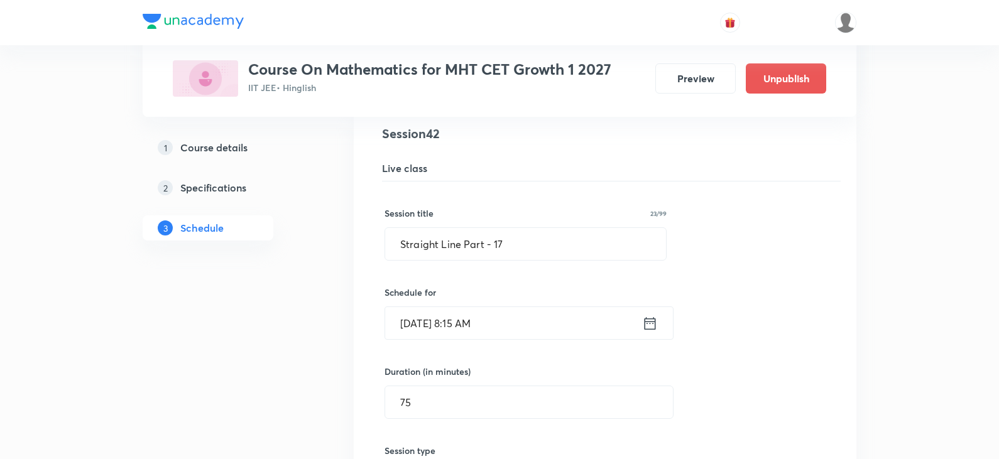
scroll to position [4119, 0]
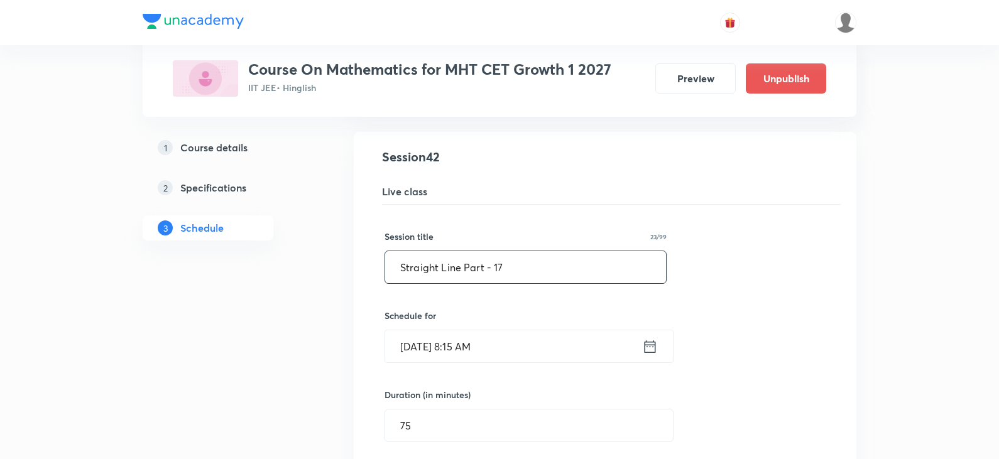
drag, startPoint x: 531, startPoint y: 266, endPoint x: 278, endPoint y: 255, distance: 252.9
paste input "Circle Part - 1"
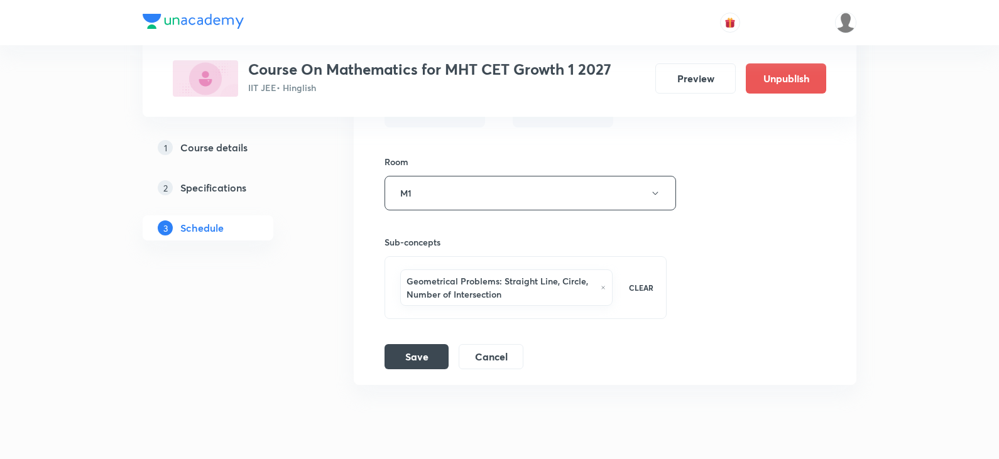
scroll to position [4559, 0]
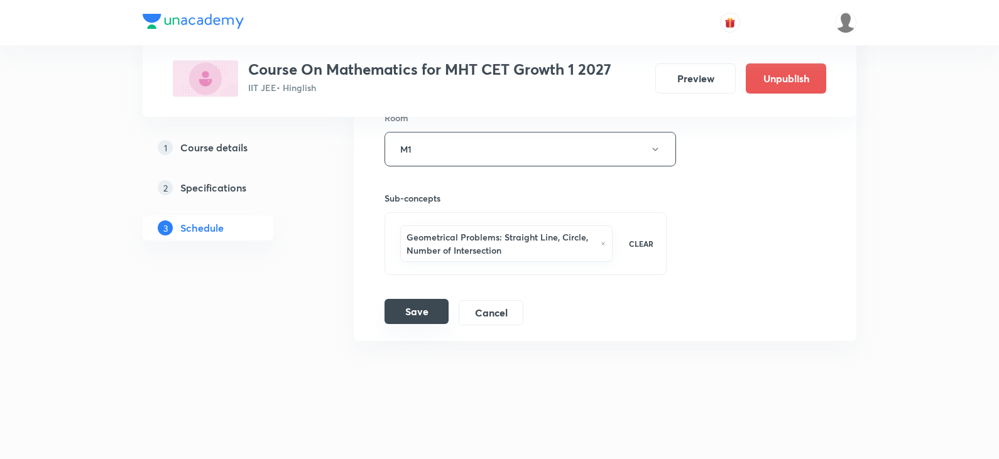
type input "Circle Part - 2"
click at [410, 310] on button "Save" at bounding box center [417, 311] width 64 height 25
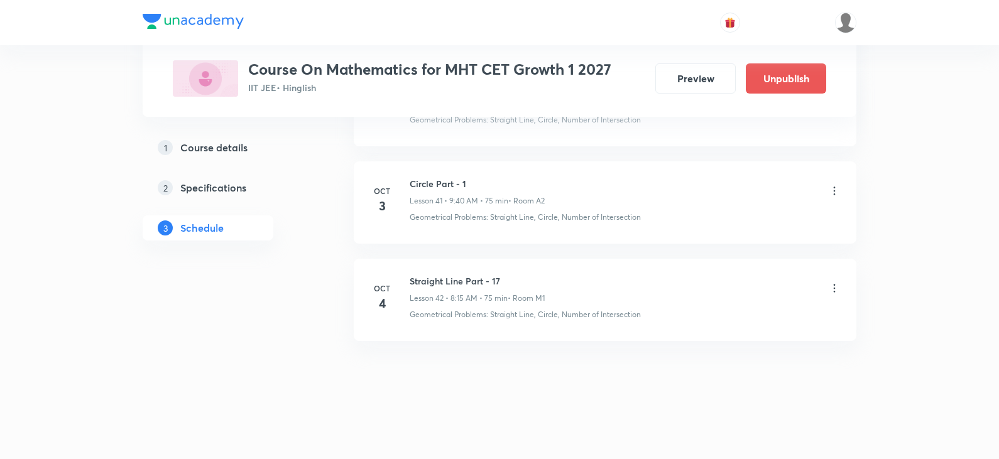
scroll to position [4062, 0]
click at [299, 248] on div "1 Course details 2 Specifications 3 Schedule" at bounding box center [228, 195] width 171 height 121
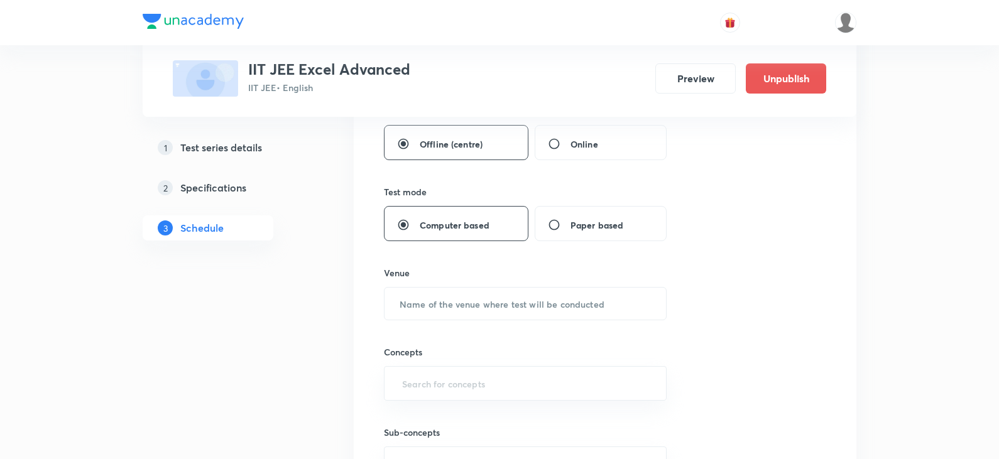
scroll to position [50, 0]
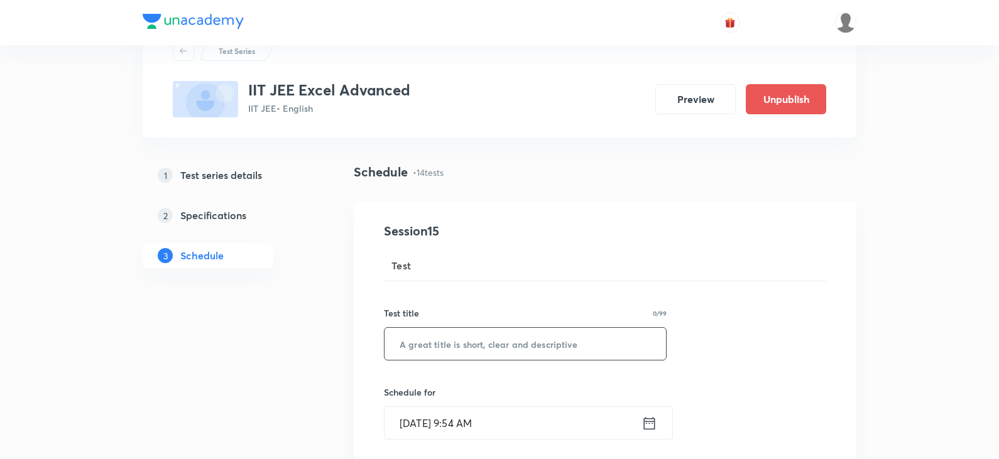
click at [486, 356] on input "text" at bounding box center [526, 344] width 282 height 32
paste input "Micro Test 28"
click at [402, 340] on input "Micro Test 28" at bounding box center [526, 344] width 282 height 32
paste input "Physics"
type input "Physics Micro Test 28"
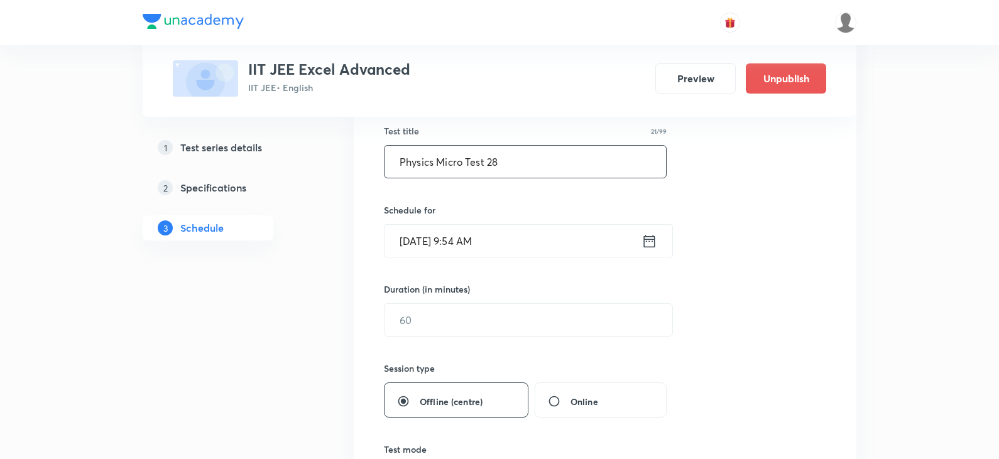
scroll to position [238, 0]
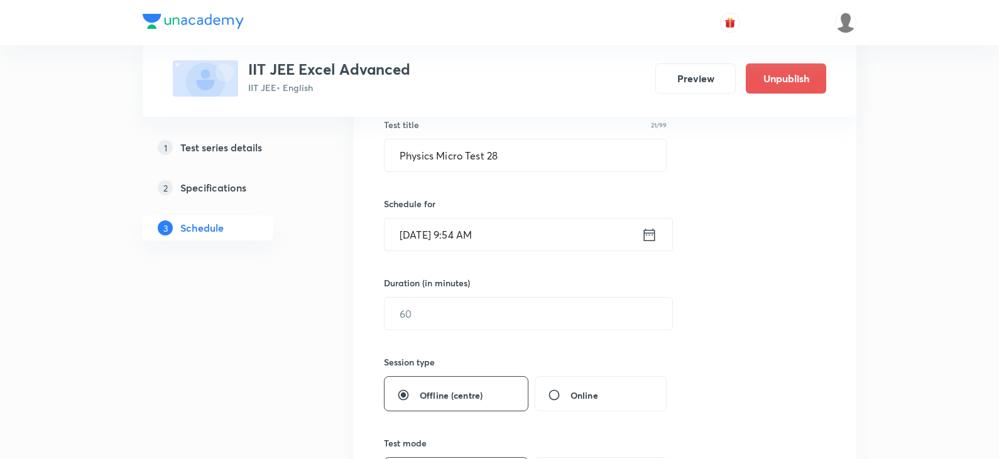
click at [643, 236] on icon at bounding box center [650, 235] width 16 height 18
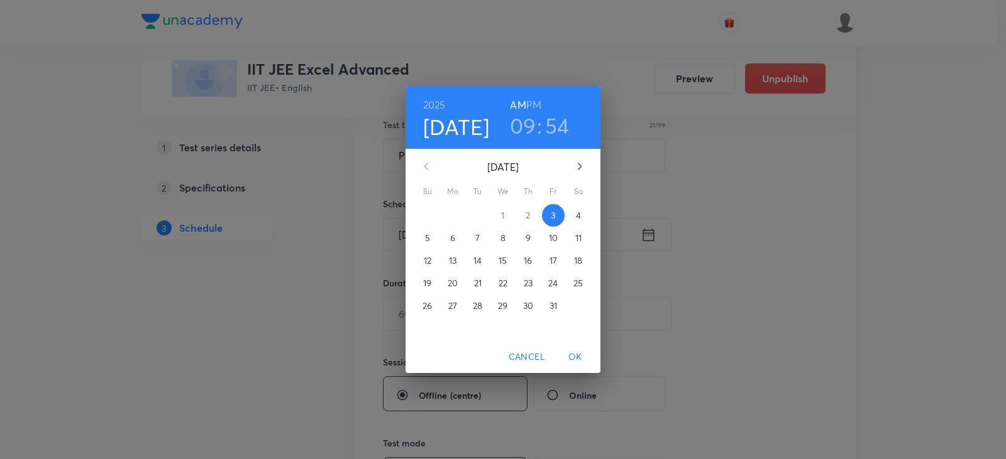
click at [581, 171] on icon "button" at bounding box center [579, 166] width 15 height 15
click at [494, 235] on span "5" at bounding box center [503, 238] width 23 height 13
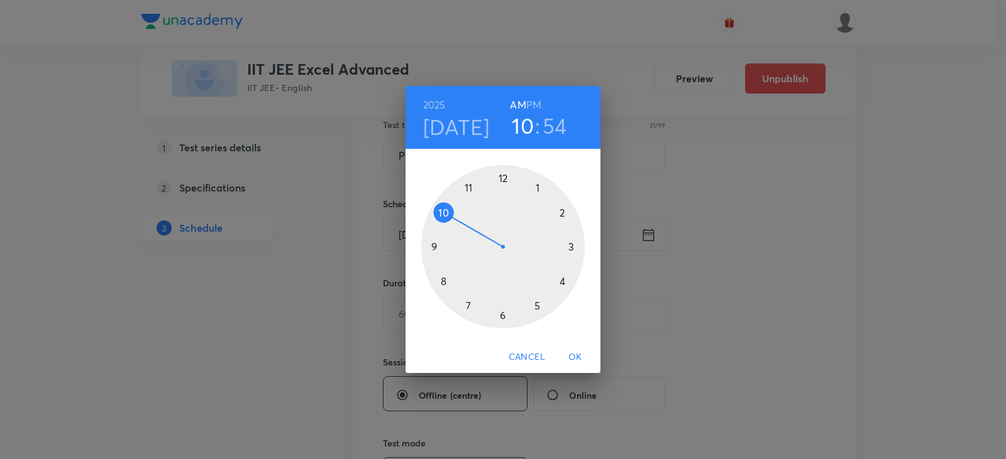
drag, startPoint x: 437, startPoint y: 241, endPoint x: 441, endPoint y: 225, distance: 16.8
click at [441, 225] on div at bounding box center [502, 246] width 163 height 163
drag, startPoint x: 466, startPoint y: 192, endPoint x: 506, endPoint y: 311, distance: 125.8
click at [506, 311] on div at bounding box center [502, 246] width 163 height 163
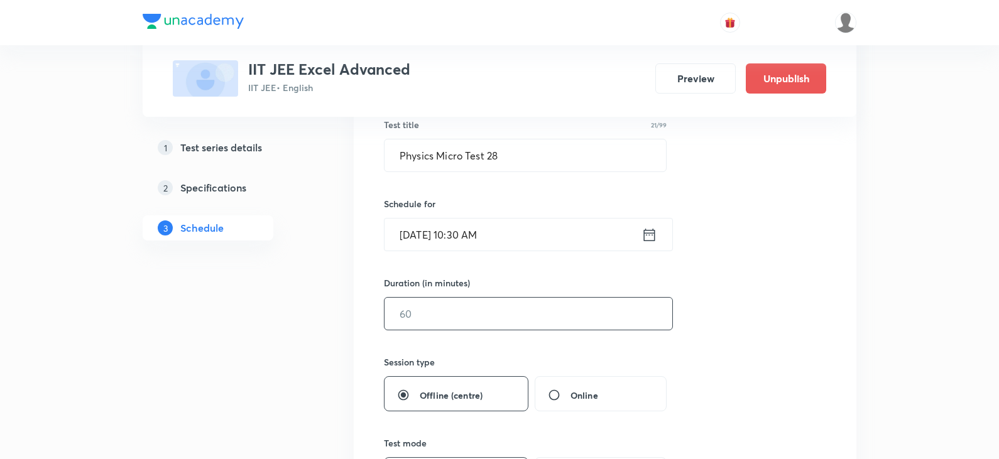
click at [486, 314] on input "text" at bounding box center [529, 314] width 288 height 32
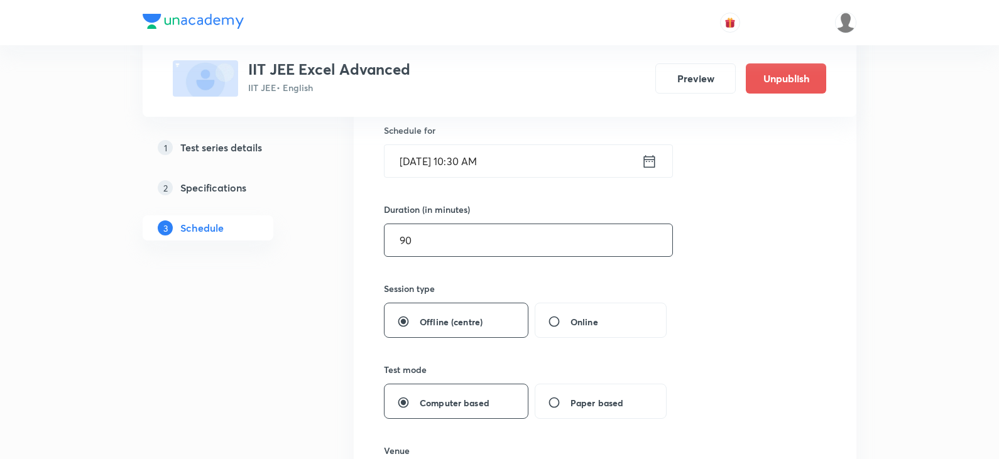
scroll to position [427, 0]
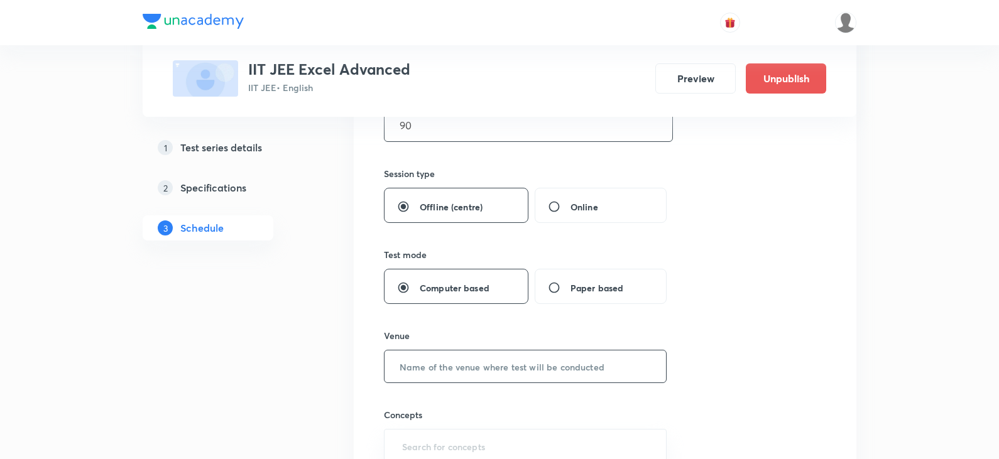
type input "90"
click at [441, 365] on input "text" at bounding box center [526, 367] width 282 height 32
type input "[GEOGRAPHIC_DATA]"
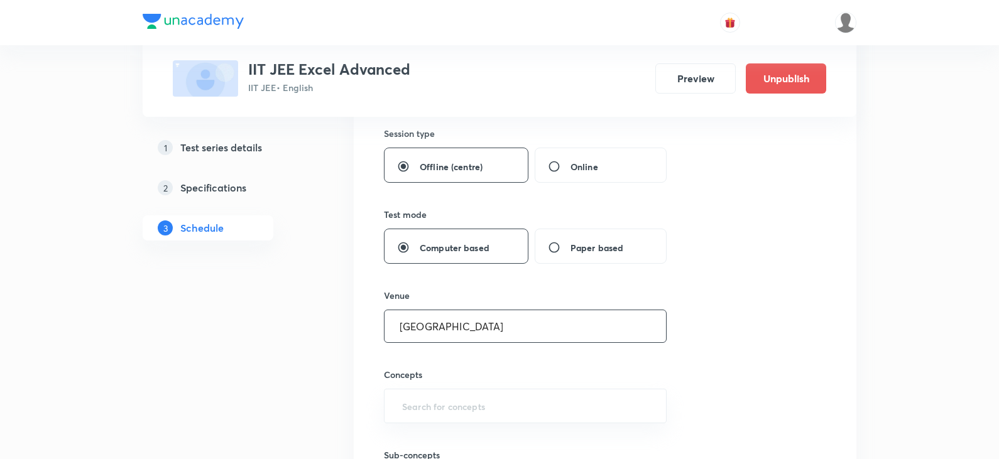
scroll to position [490, 0]
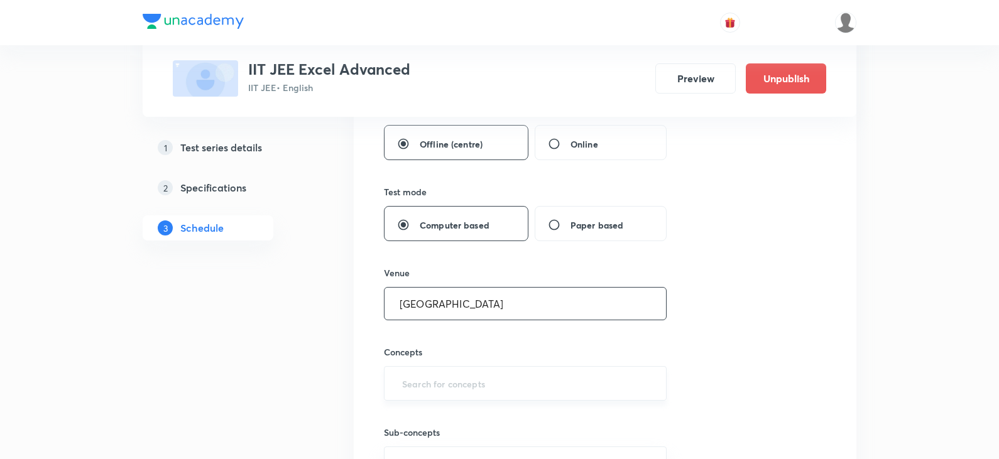
click at [427, 375] on input "text" at bounding box center [525, 383] width 251 height 23
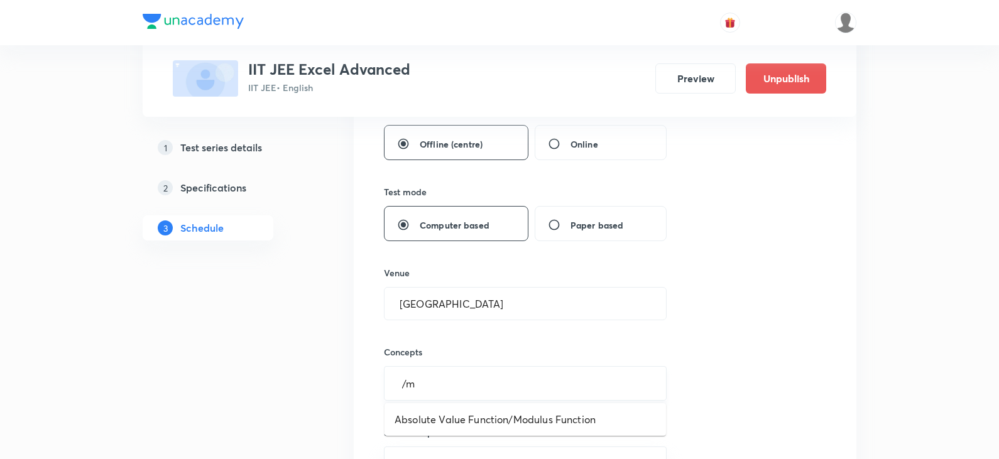
type input "/"
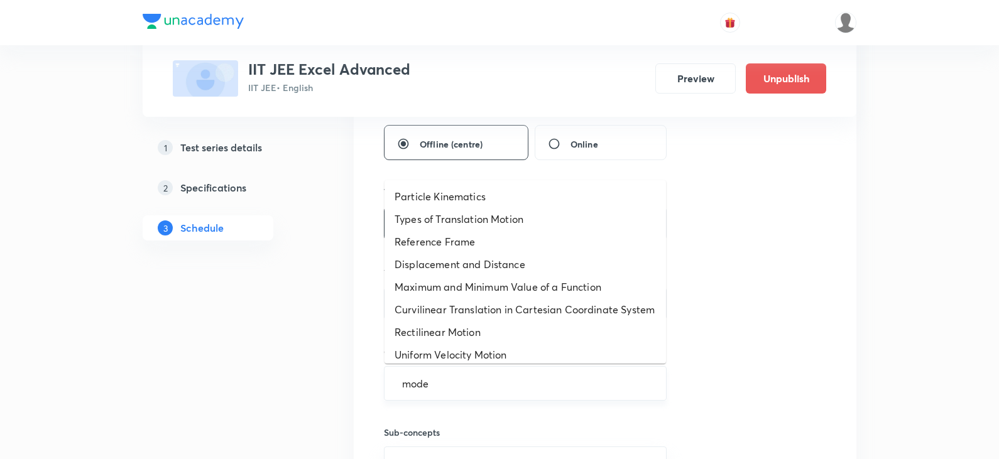
type input "moder"
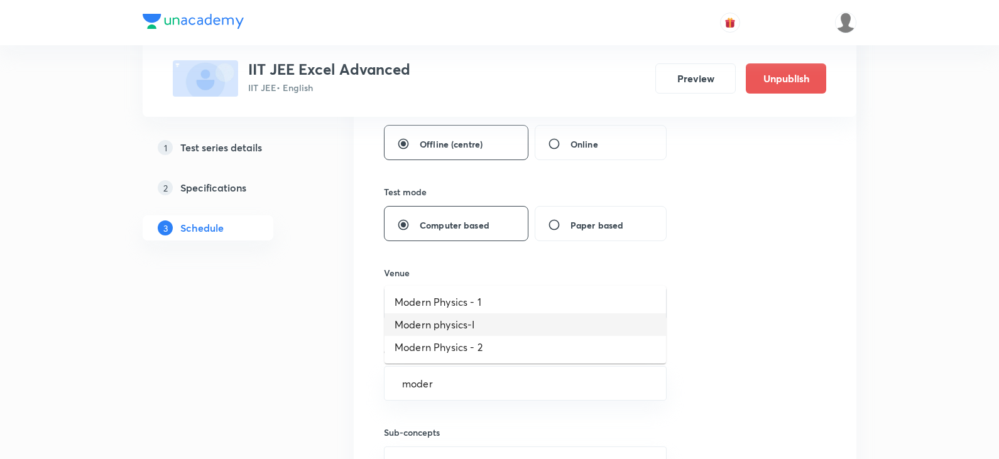
click at [447, 326] on li "Modern physics-I" at bounding box center [526, 325] width 282 height 23
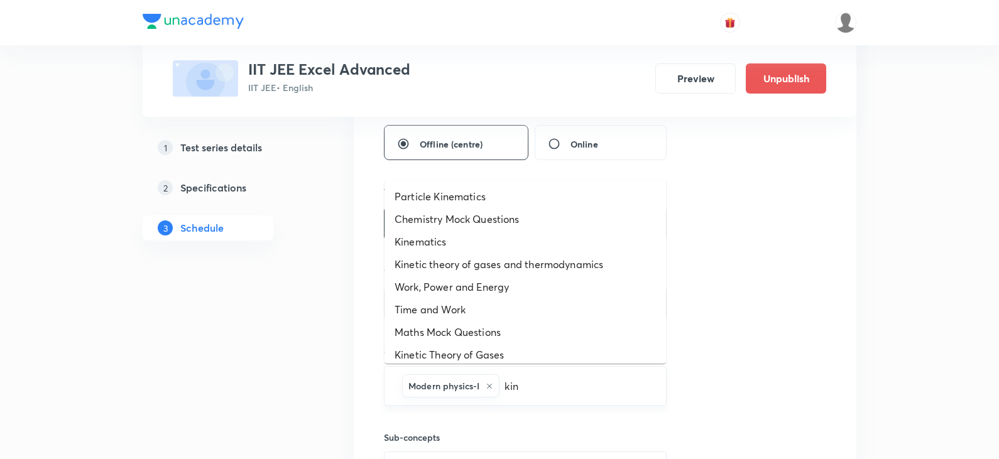
type input "kine"
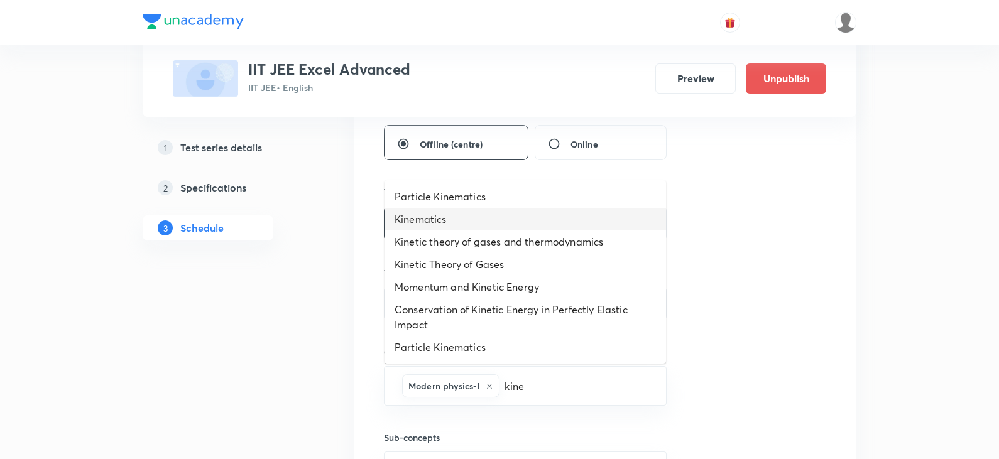
click at [481, 223] on li "Kinematics" at bounding box center [526, 219] width 282 height 23
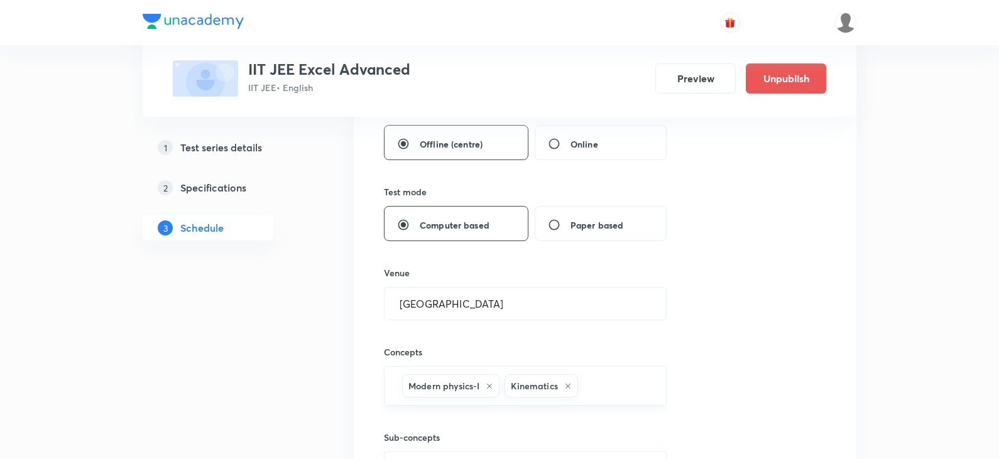
scroll to position [678, 0]
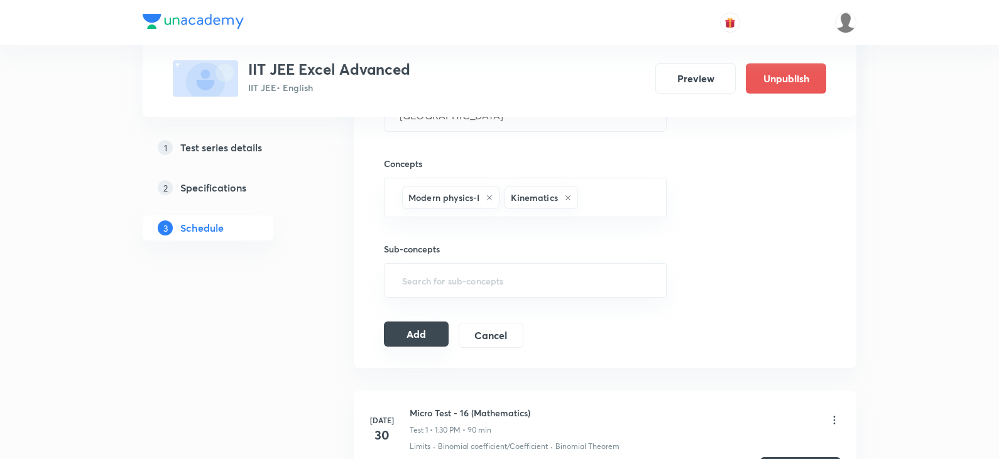
click at [437, 329] on button "Add" at bounding box center [416, 334] width 65 height 25
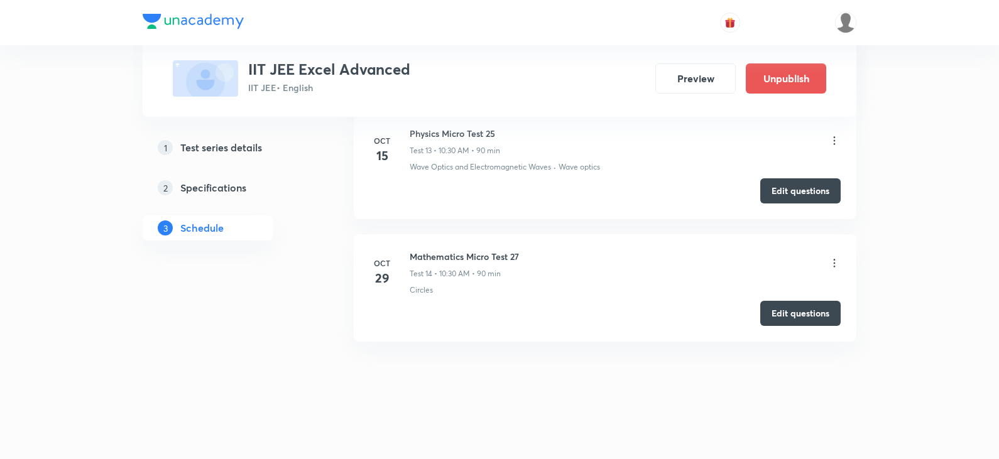
scroll to position [2443, 0]
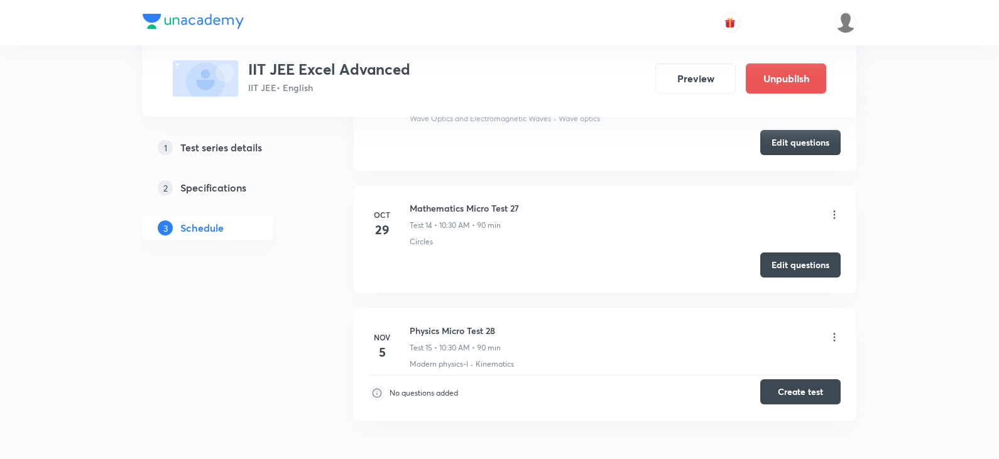
click at [801, 390] on button "Create test" at bounding box center [801, 392] width 80 height 25
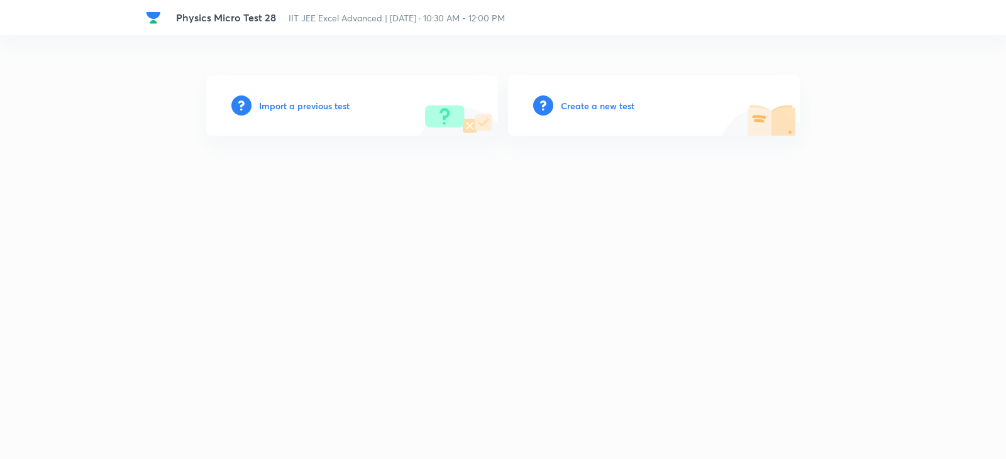
click at [569, 120] on div "Create a new test" at bounding box center [654, 105] width 292 height 60
click at [590, 111] on h6 "Create a new test" at bounding box center [598, 105] width 74 height 13
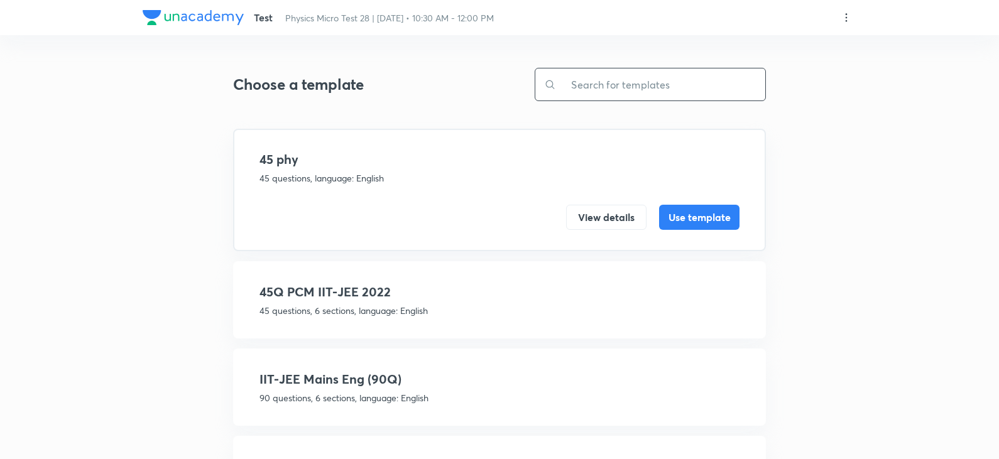
click at [621, 95] on input "text" at bounding box center [660, 85] width 209 height 32
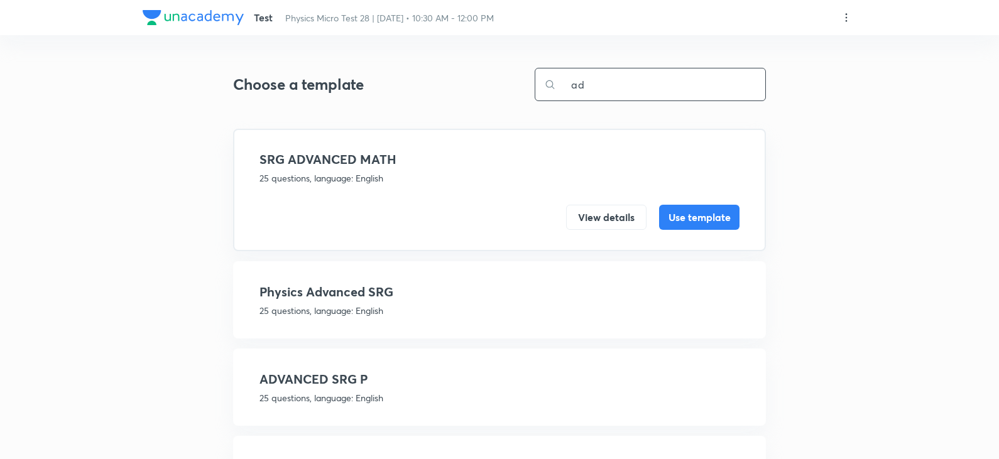
type input "a"
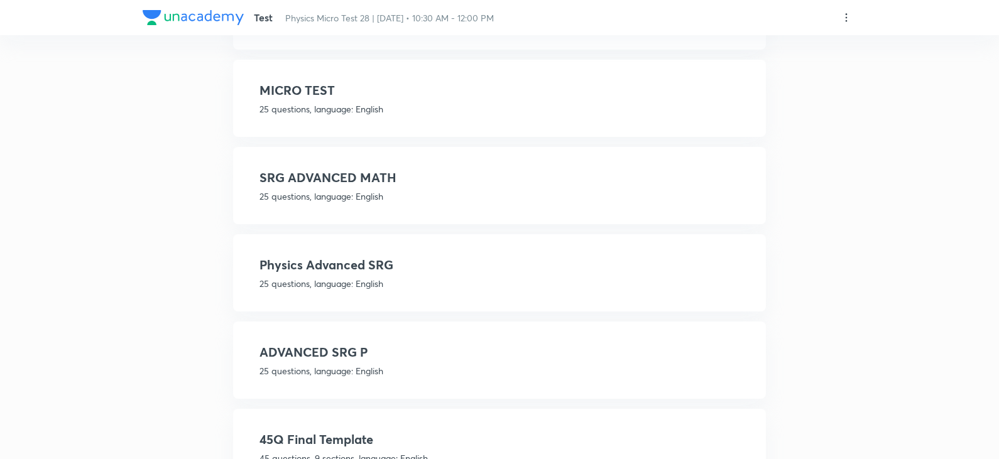
scroll to position [377, 0]
click at [307, 270] on h4 "Physics Advanced SRG" at bounding box center [500, 264] width 480 height 19
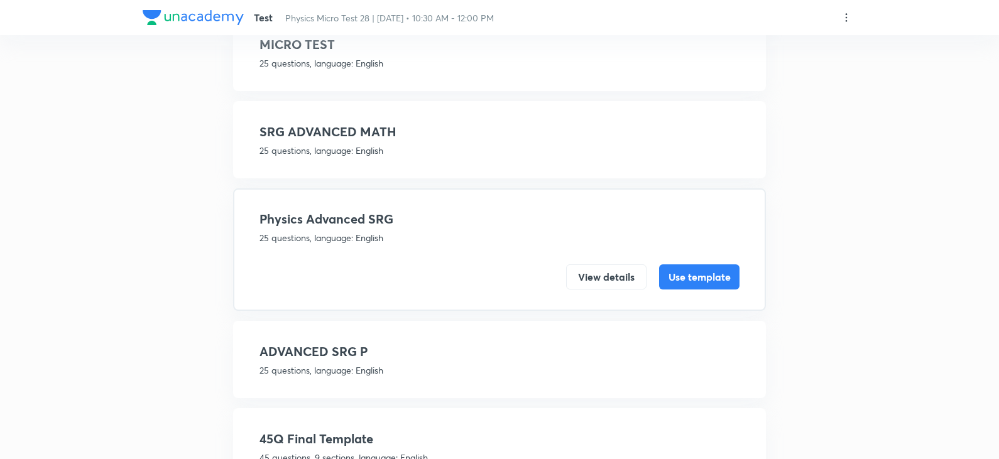
scroll to position [332, 0]
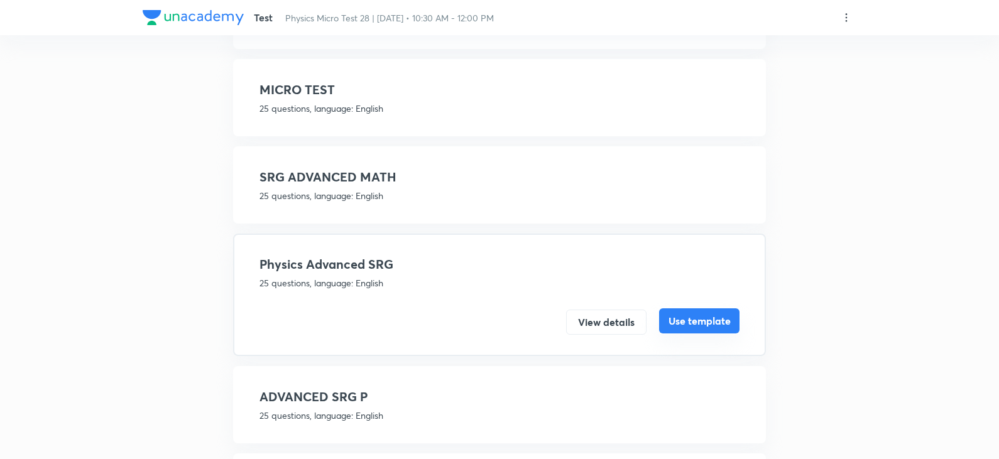
click at [721, 326] on button "Use template" at bounding box center [699, 321] width 80 height 25
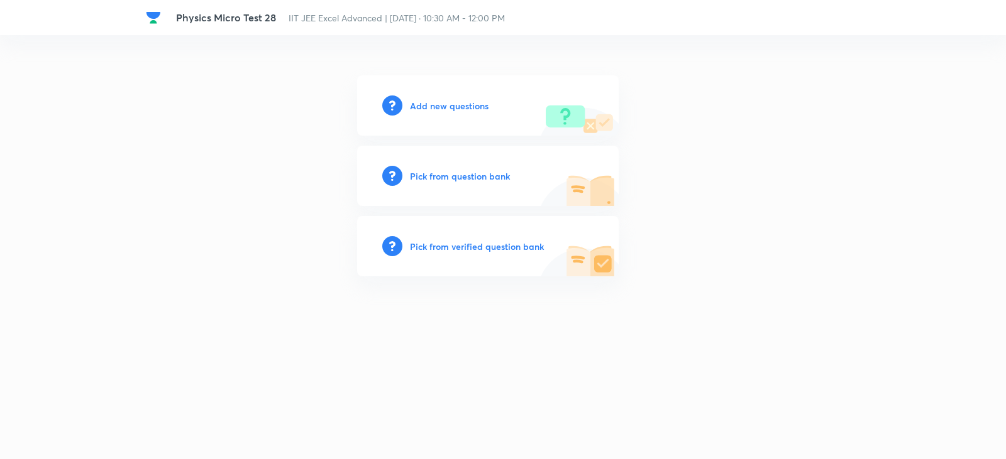
click at [497, 248] on h6 "Pick from verified question bank" at bounding box center [477, 246] width 134 height 13
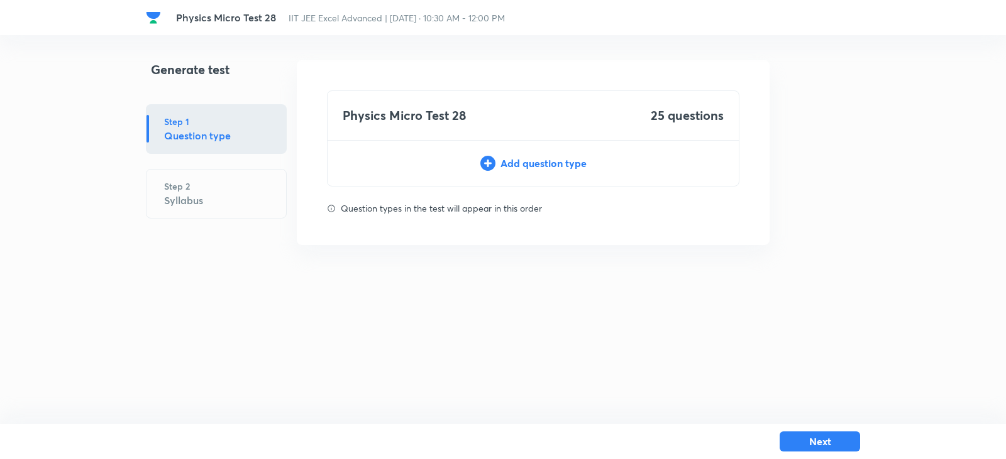
click at [531, 167] on div "Add question type" at bounding box center [532, 163] width 411 height 15
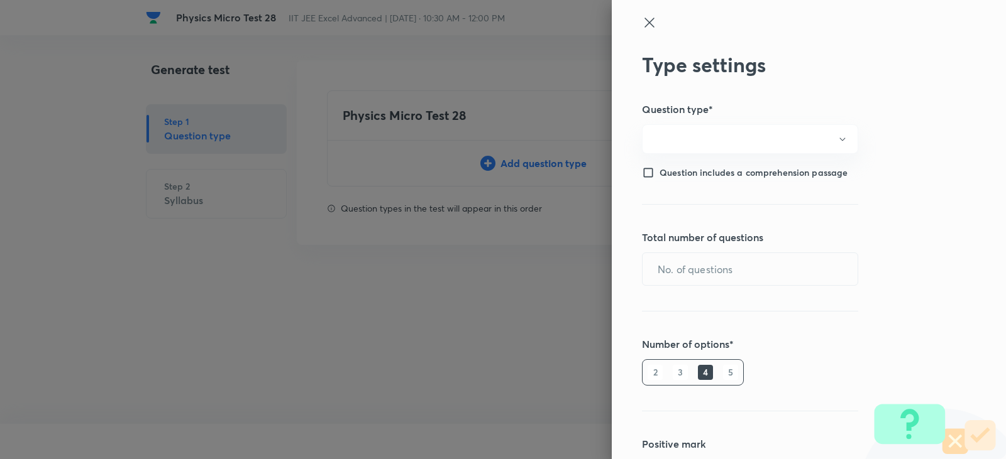
type input "1"
type input "0"
click at [691, 280] on input "text" at bounding box center [749, 269] width 215 height 32
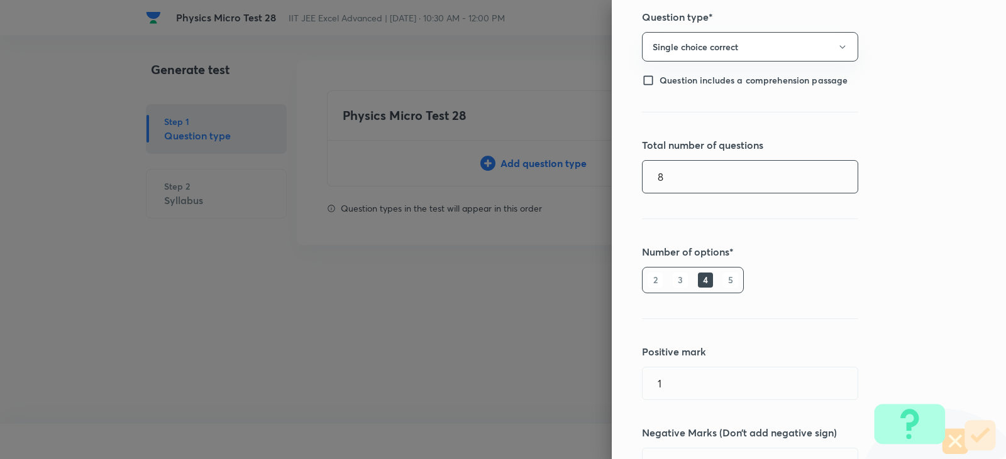
scroll to position [210, 0]
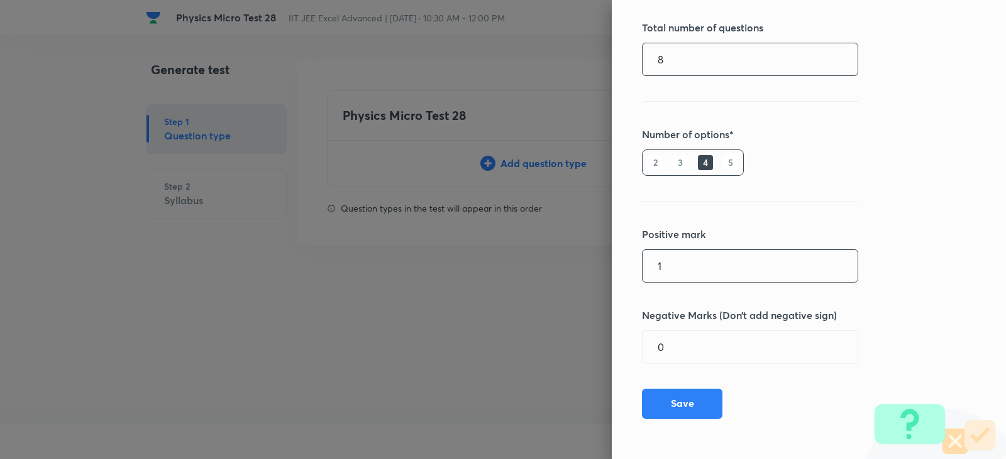
type input "8"
click at [688, 256] on input "1" at bounding box center [749, 266] width 215 height 32
type input "4"
click at [731, 353] on input "0" at bounding box center [749, 347] width 215 height 32
type input "1"
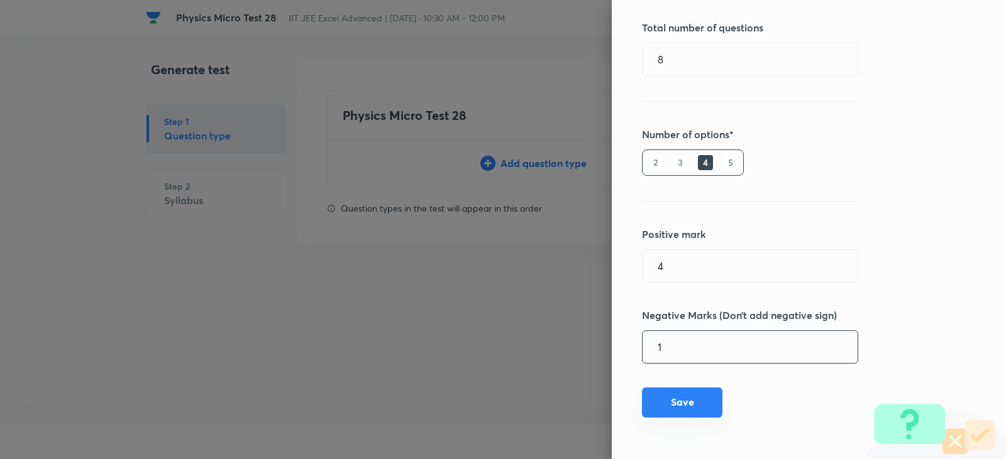
click at [678, 401] on button "Save" at bounding box center [682, 403] width 80 height 30
type input "1"
type input "0"
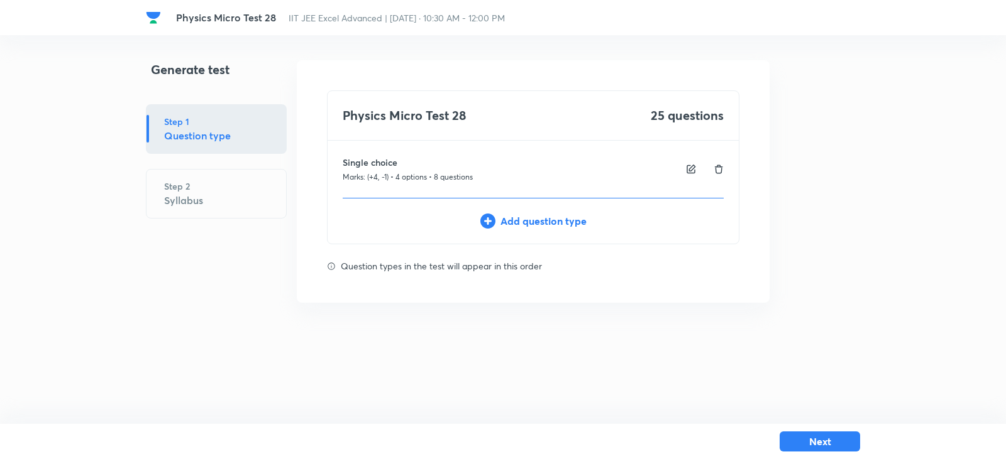
click at [530, 219] on div "Add question type" at bounding box center [532, 221] width 411 height 15
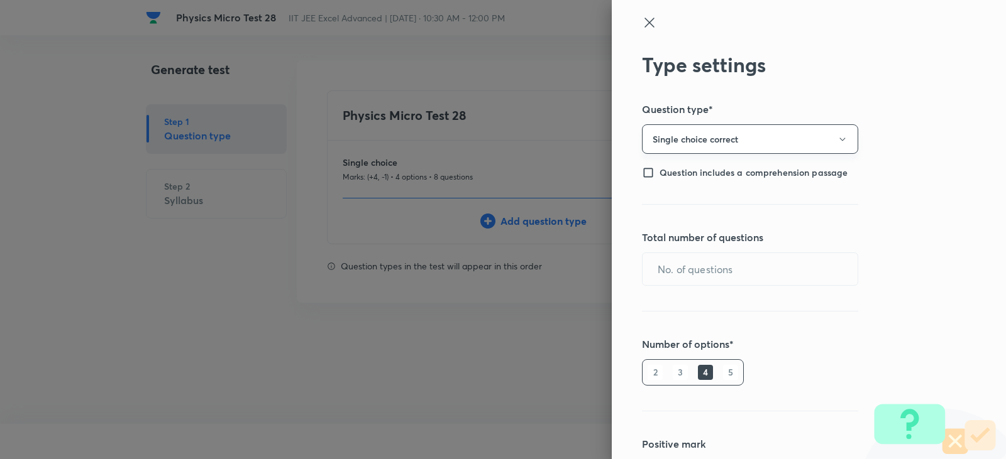
click at [828, 133] on button "Single choice correct" at bounding box center [750, 139] width 216 height 30
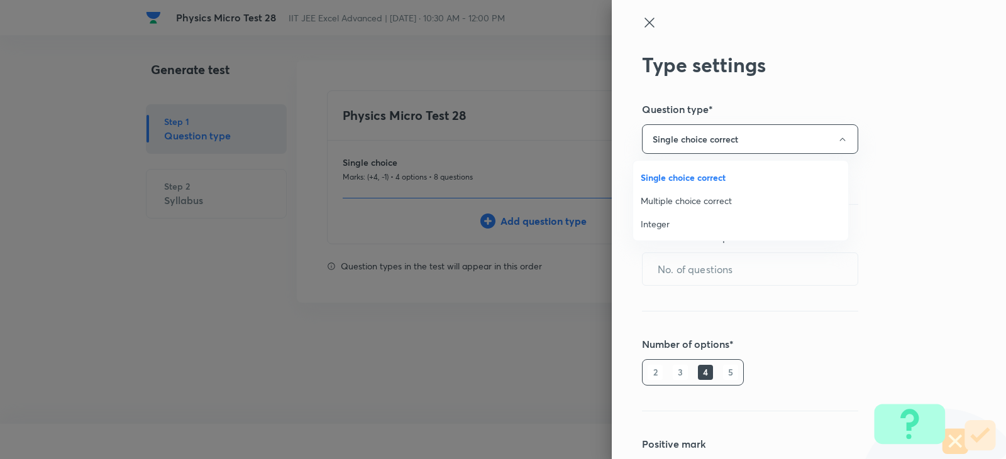
click at [648, 204] on span "Multiple choice correct" at bounding box center [740, 200] width 200 height 13
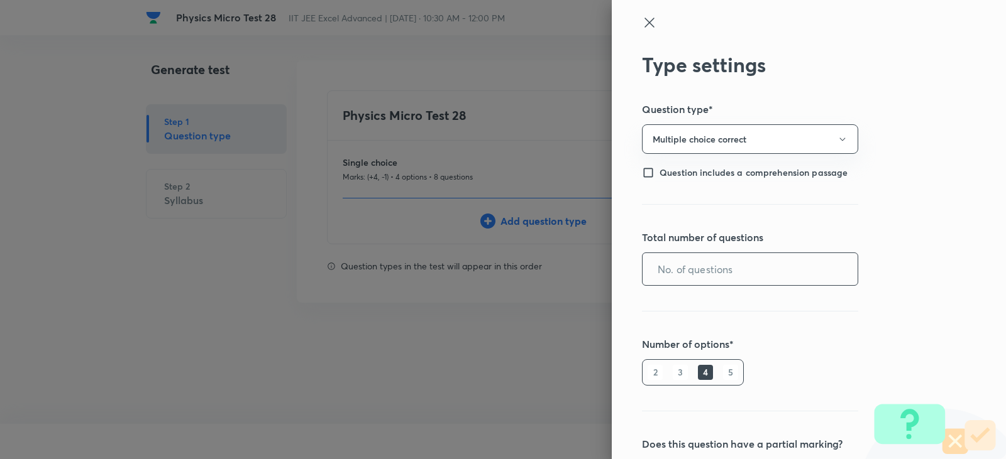
click at [675, 262] on input "text" at bounding box center [749, 269] width 215 height 32
type input "8"
click at [643, 171] on input "Question includes a comprehension passage" at bounding box center [651, 173] width 18 height 13
checkbox input "true"
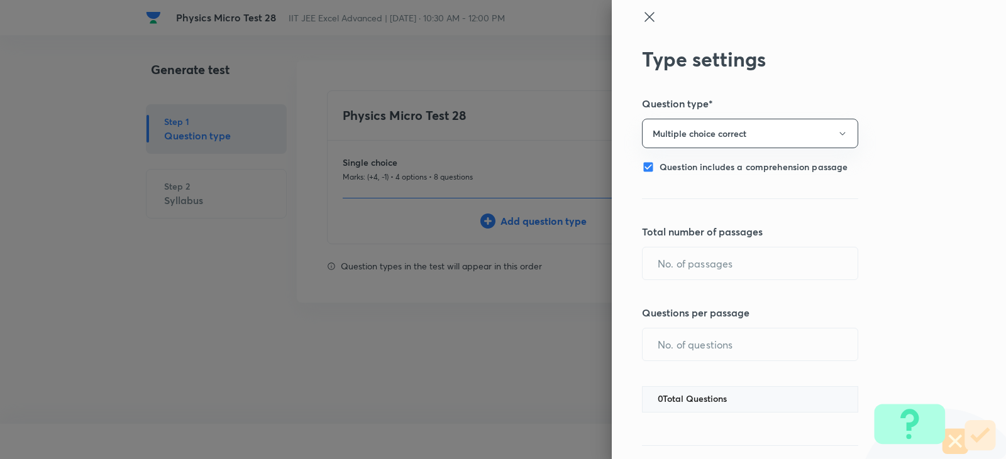
scroll to position [0, 0]
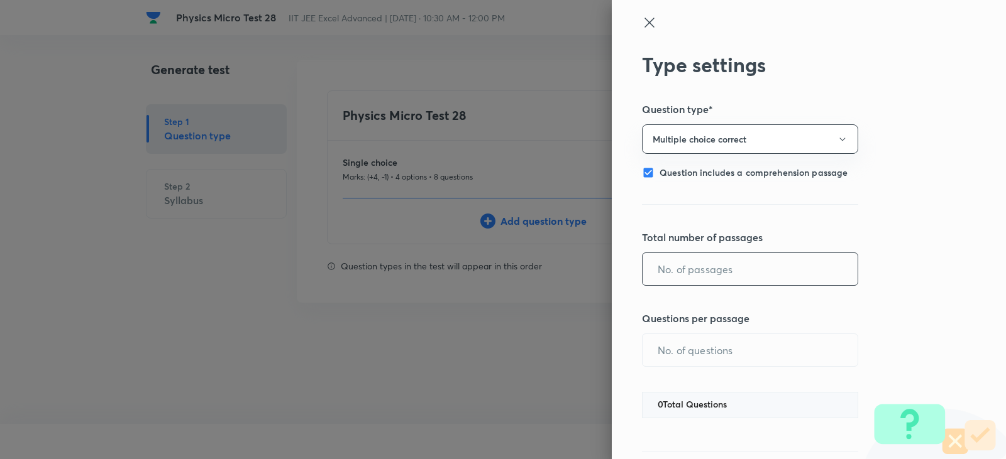
click at [671, 274] on input "text" at bounding box center [749, 269] width 215 height 32
type input "8"
click at [642, 172] on input "Question includes a comprehension passage" at bounding box center [651, 173] width 18 height 13
checkbox input "false"
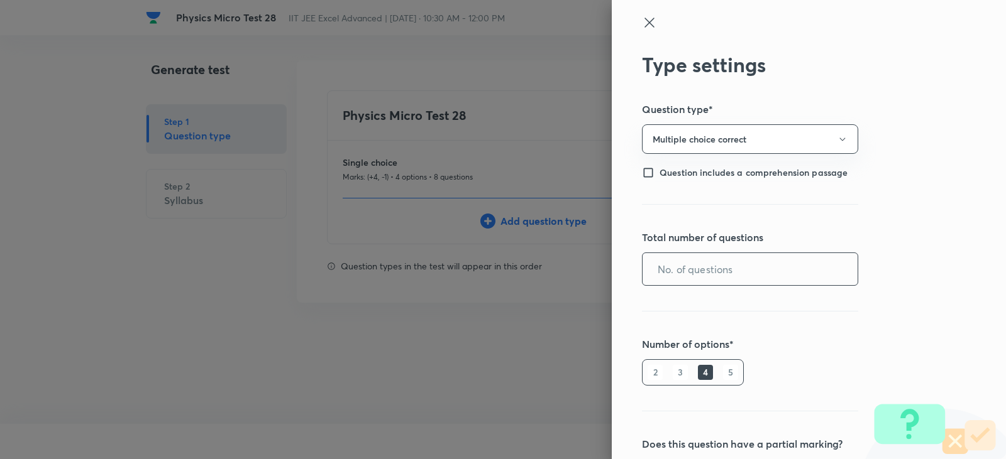
click at [674, 272] on input "text" at bounding box center [749, 269] width 215 height 32
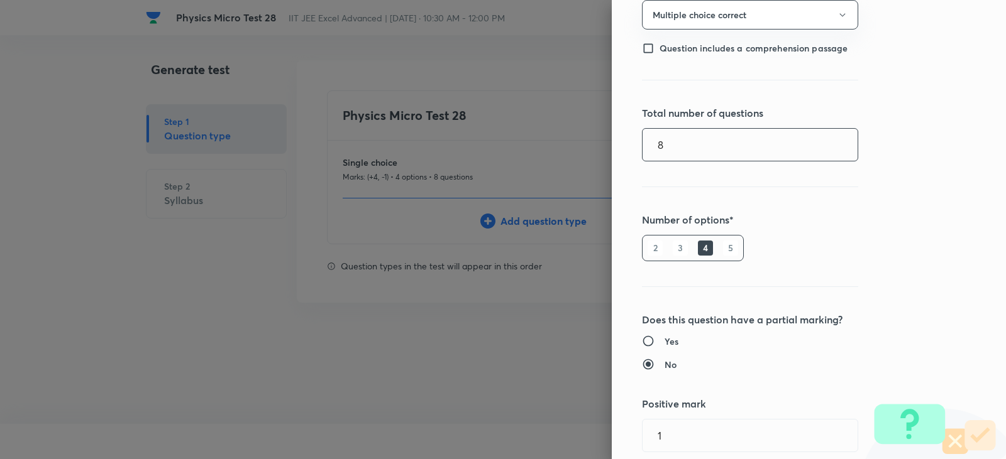
scroll to position [126, 0]
type input "8"
click at [647, 336] on input "Yes" at bounding box center [653, 340] width 23 height 13
radio input "true"
radio input "false"
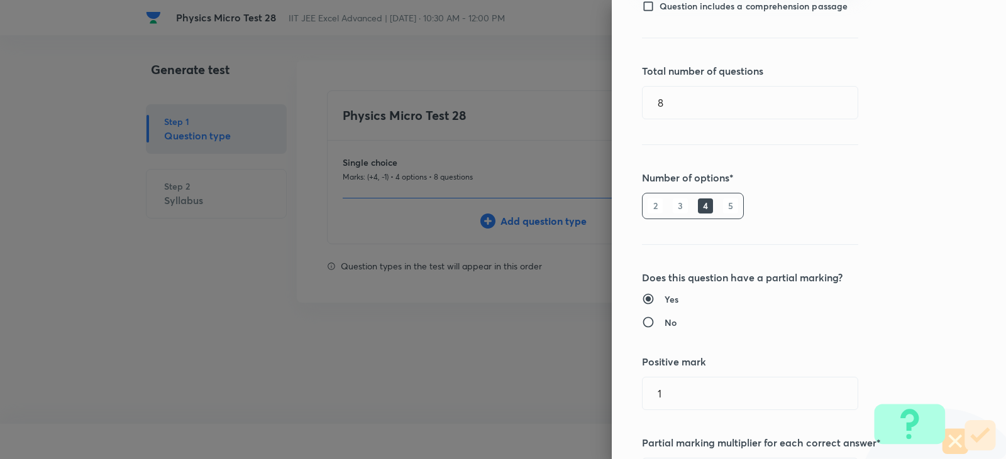
scroll to position [189, 0]
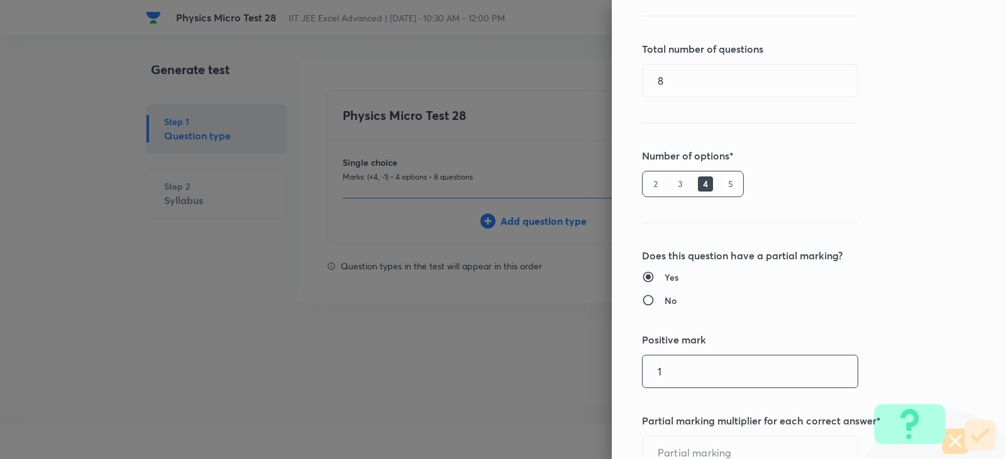
click at [674, 368] on input "1" at bounding box center [749, 372] width 215 height 32
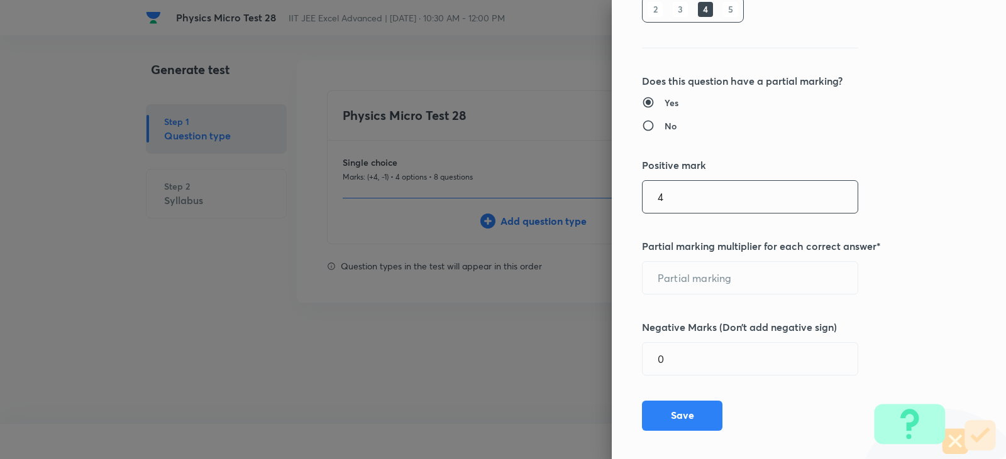
scroll to position [375, 0]
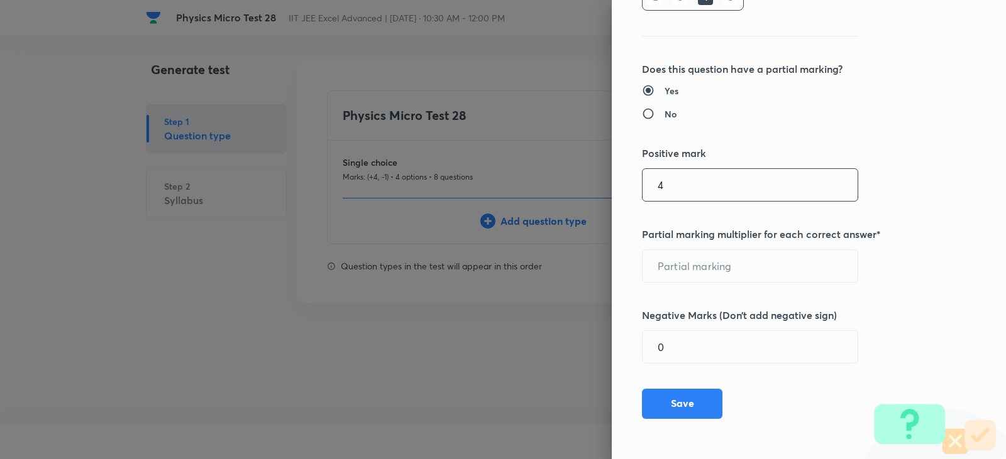
type input "4"
click at [710, 285] on div "Type settings Question type* Multiple choice correct Question includes a compre…" at bounding box center [809, 229] width 394 height 459
click at [668, 265] on input "text" at bounding box center [749, 266] width 215 height 32
type input "1"
click at [673, 337] on input "0" at bounding box center [749, 347] width 215 height 32
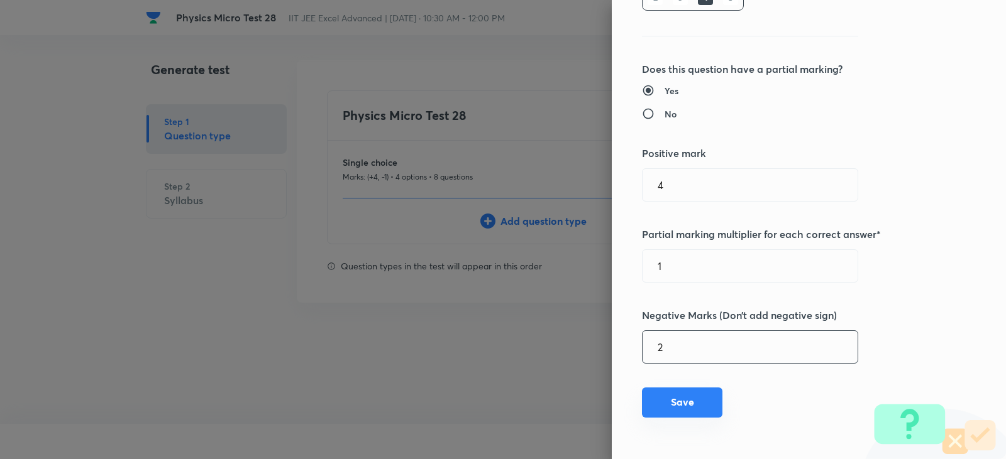
type input "2"
click at [675, 402] on button "Save" at bounding box center [682, 403] width 80 height 30
type input "1"
type input "0"
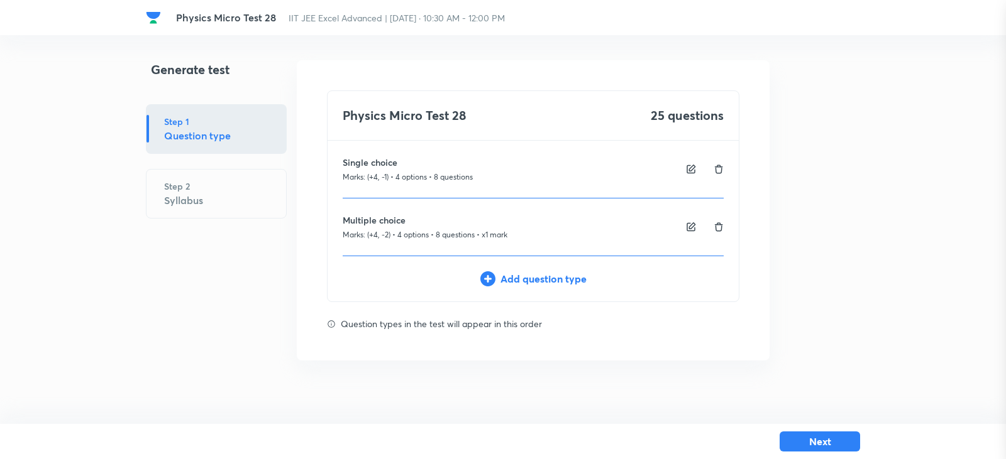
scroll to position [210, 0]
click at [512, 278] on div "Add question type" at bounding box center [532, 279] width 411 height 15
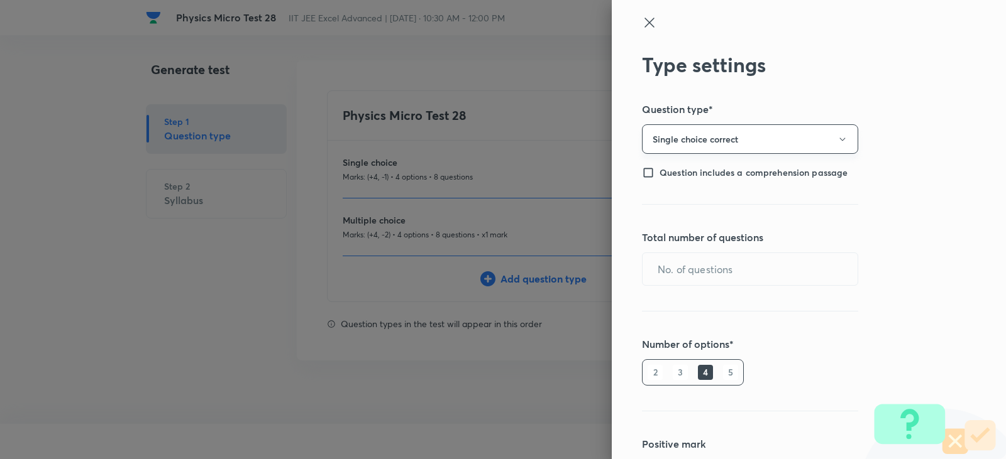
click at [706, 141] on button "Single choice correct" at bounding box center [750, 139] width 216 height 30
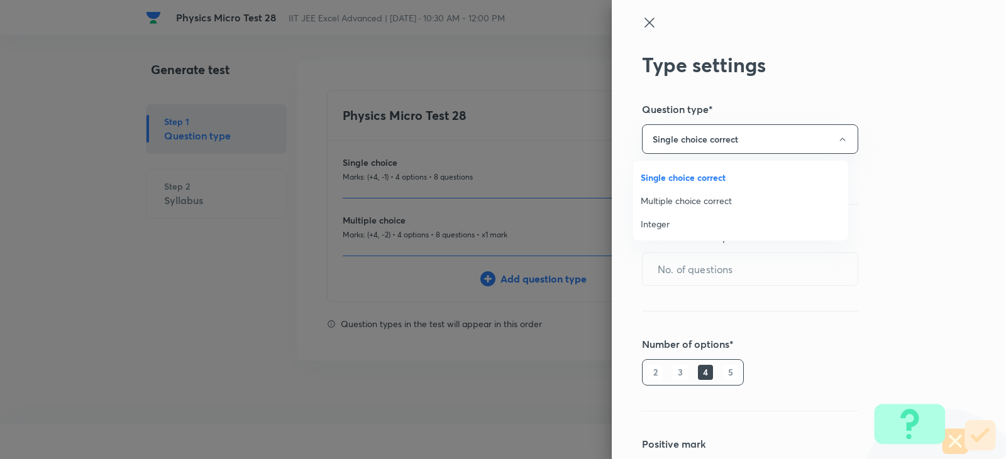
click at [670, 172] on span "Single choice correct" at bounding box center [740, 177] width 200 height 13
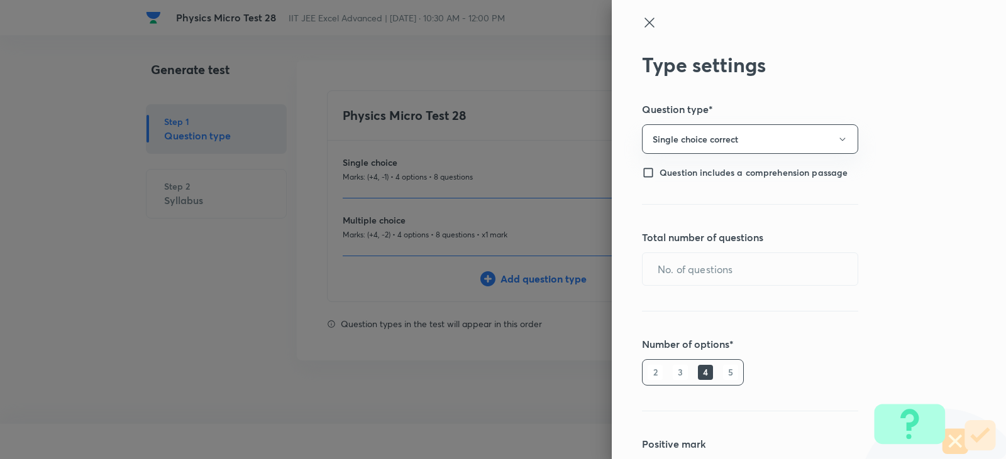
click at [649, 172] on input "Question includes a comprehension passage" at bounding box center [651, 173] width 18 height 13
checkbox input "true"
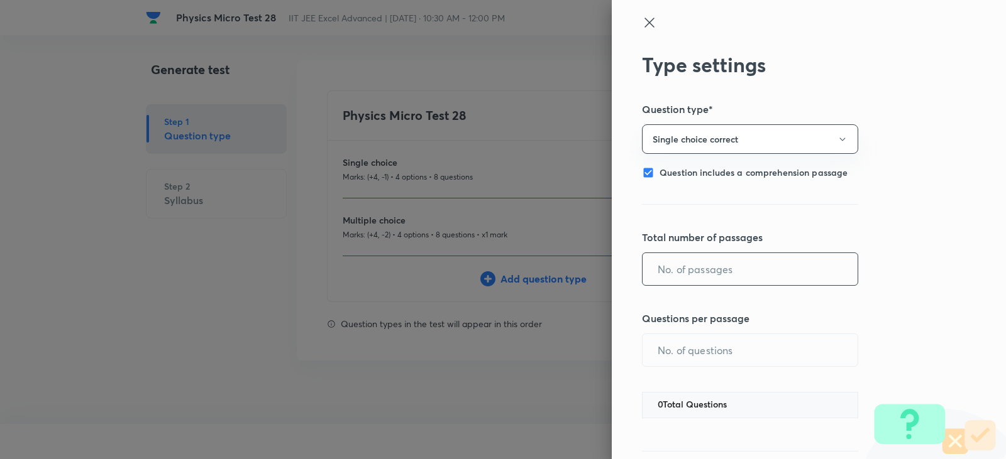
click at [681, 260] on input "text" at bounding box center [749, 269] width 215 height 32
type input "1"
click at [687, 348] on input "text" at bounding box center [749, 350] width 215 height 32
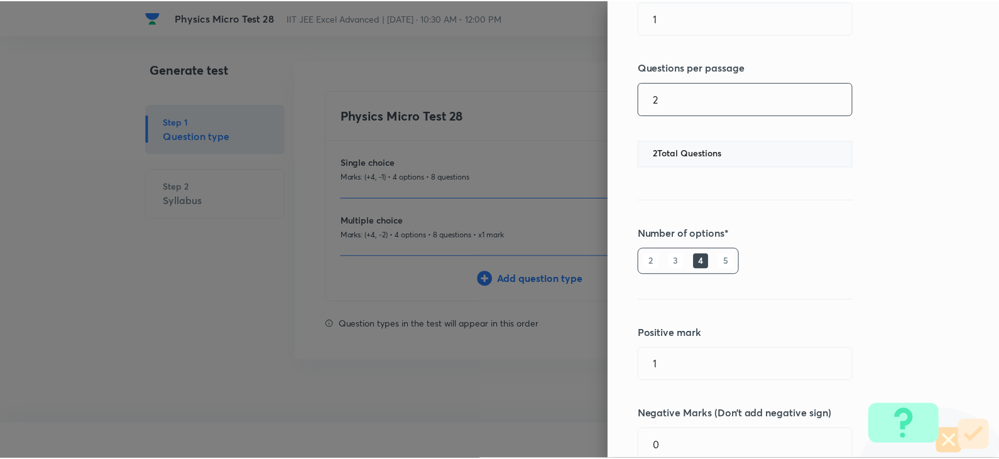
scroll to position [314, 0]
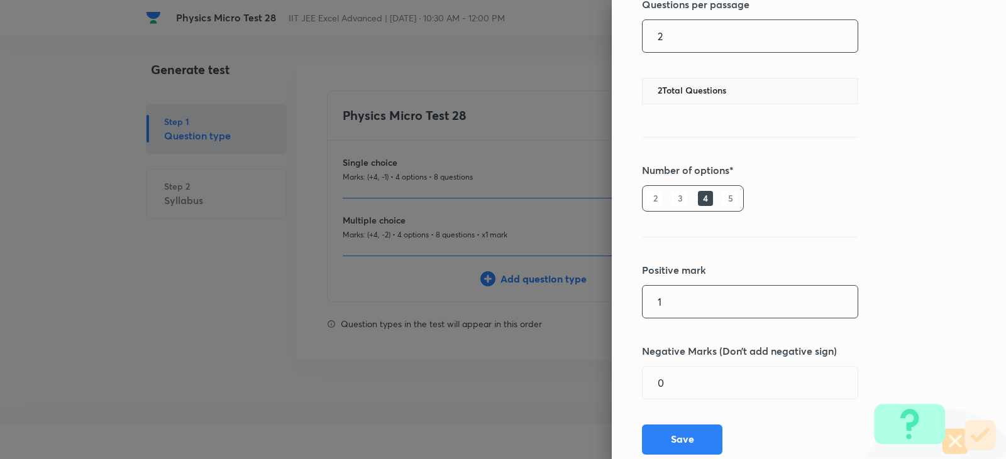
type input "2"
click at [678, 300] on input "1" at bounding box center [749, 302] width 215 height 32
type input "4"
click at [732, 397] on input "0" at bounding box center [749, 383] width 215 height 32
type input "1"
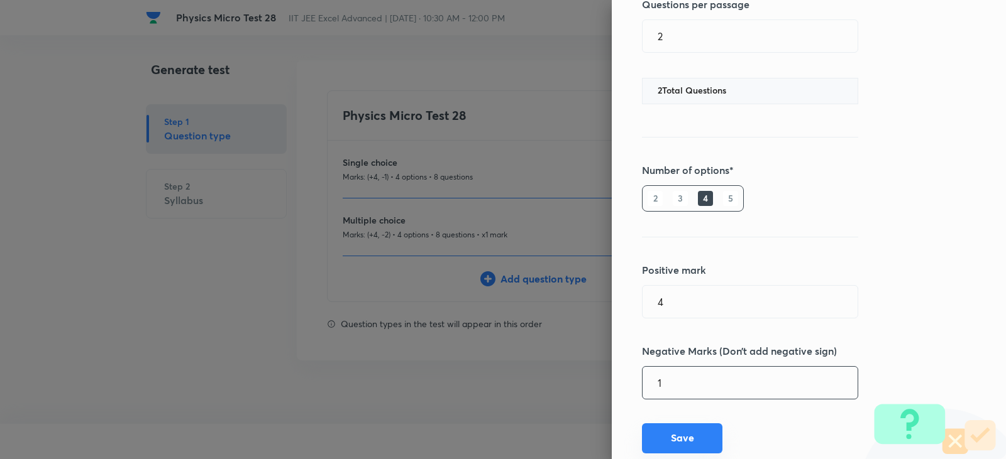
click at [678, 439] on button "Save" at bounding box center [682, 439] width 80 height 30
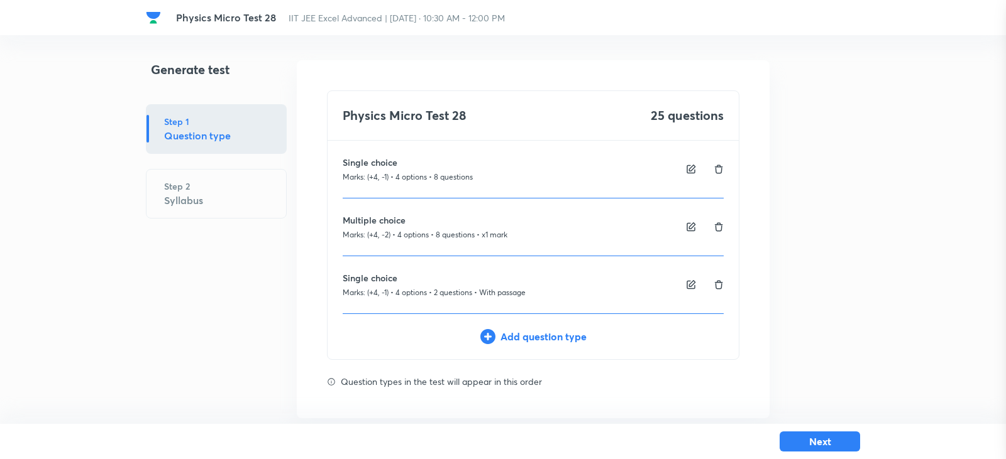
checkbox input "false"
type input "1"
type input "0"
click at [534, 330] on div "Add question type" at bounding box center [529, 336] width 411 height 15
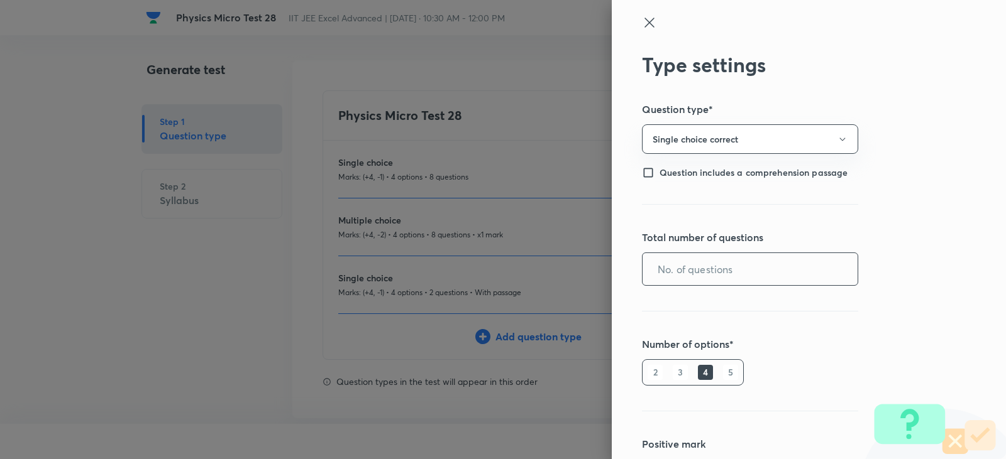
click at [735, 278] on input "text" at bounding box center [749, 269] width 215 height 32
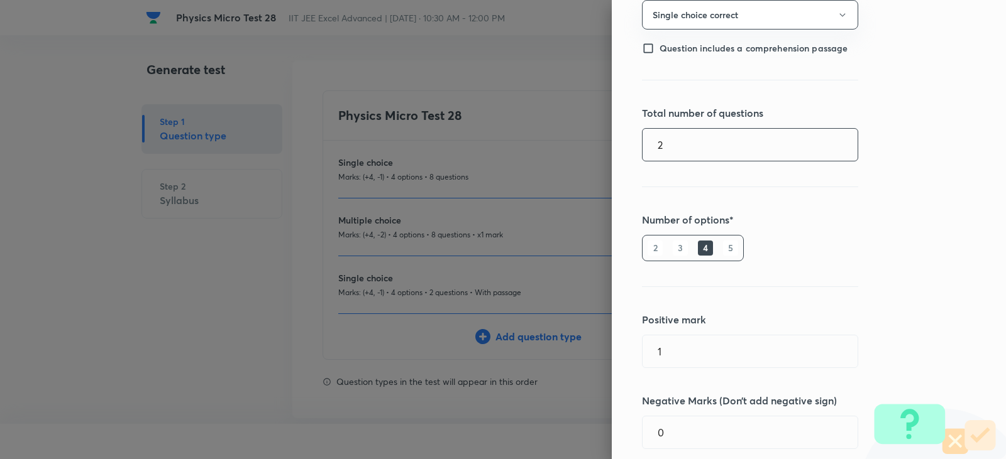
scroll to position [126, 0]
type input "2"
click at [689, 348] on input "1" at bounding box center [749, 350] width 215 height 32
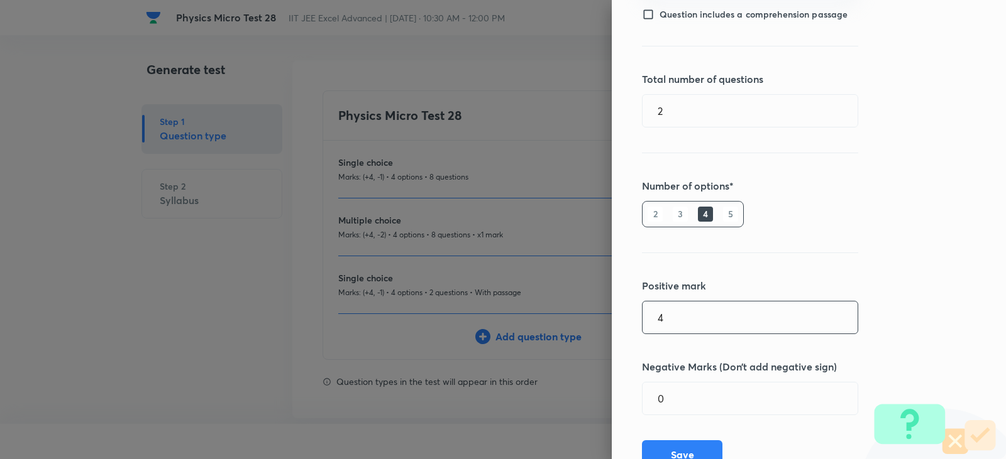
scroll to position [210, 0]
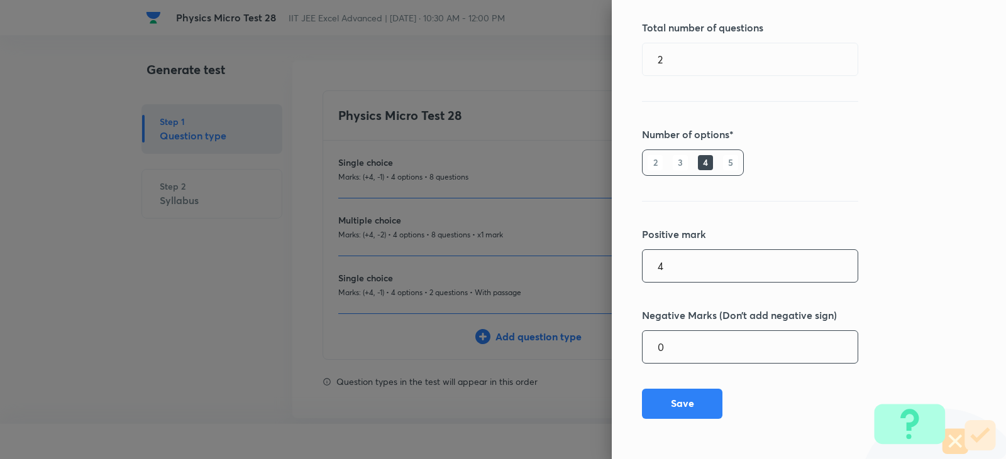
type input "4"
click at [688, 357] on input "0" at bounding box center [749, 347] width 215 height 32
type input "1"
click at [707, 407] on button "Save" at bounding box center [682, 403] width 80 height 30
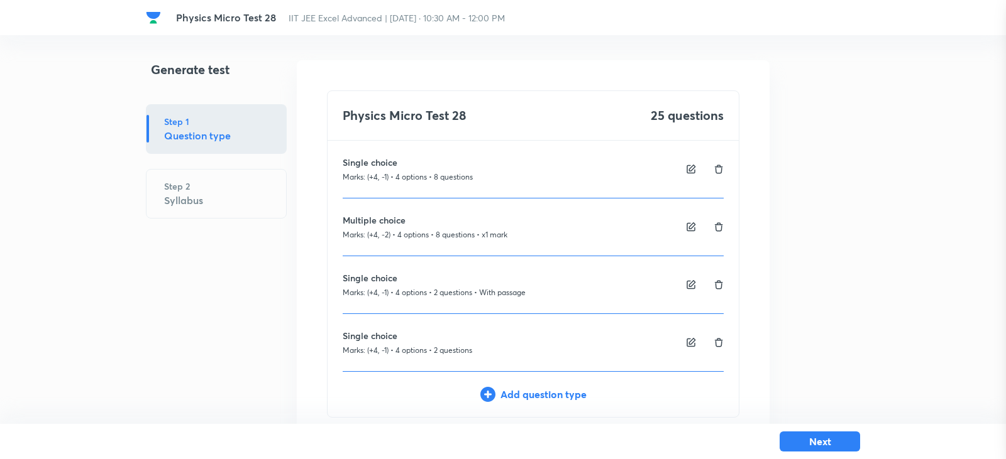
type input "1"
type input "0"
click at [496, 393] on div "Add question type" at bounding box center [529, 394] width 411 height 15
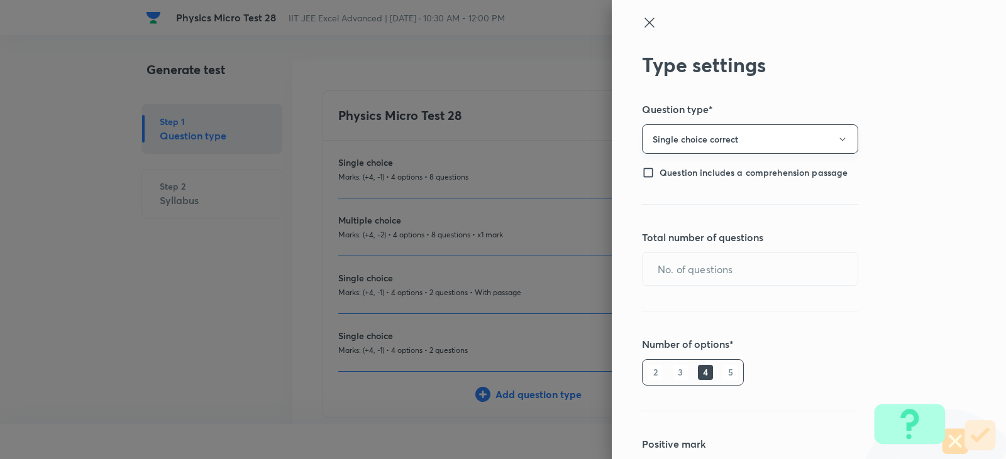
click at [691, 147] on button "Single choice correct" at bounding box center [750, 139] width 216 height 30
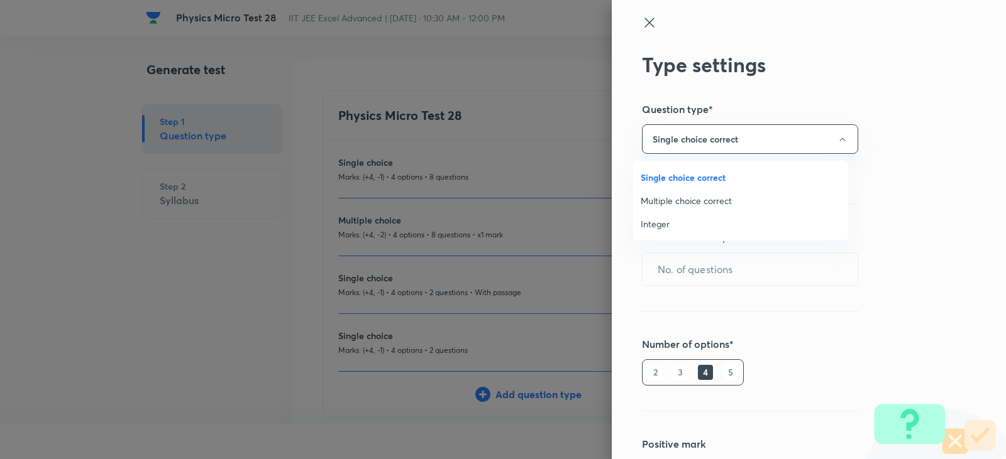
click at [684, 220] on span "Integer" at bounding box center [740, 223] width 200 height 13
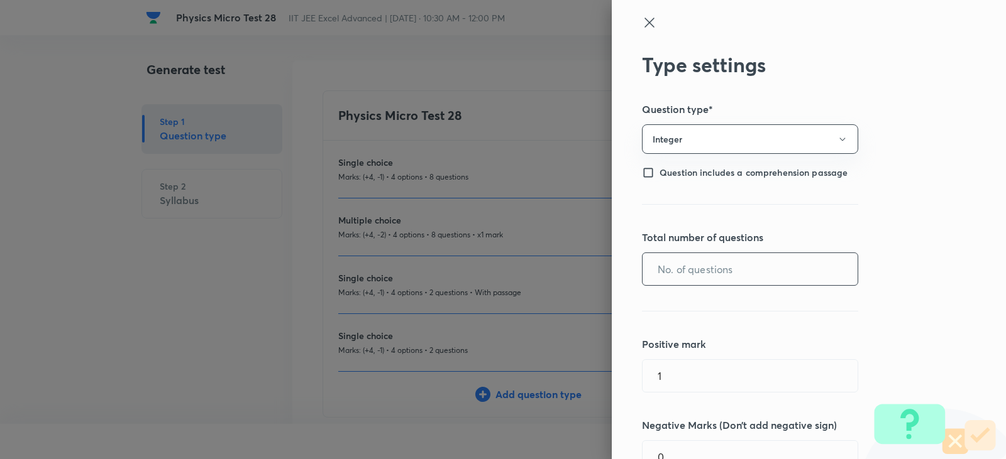
click at [684, 253] on div "​" at bounding box center [750, 269] width 216 height 33
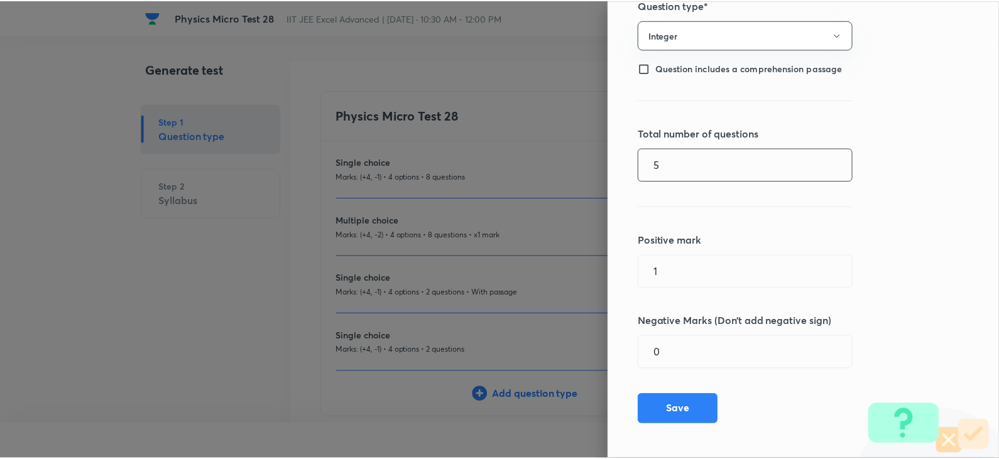
scroll to position [110, 0]
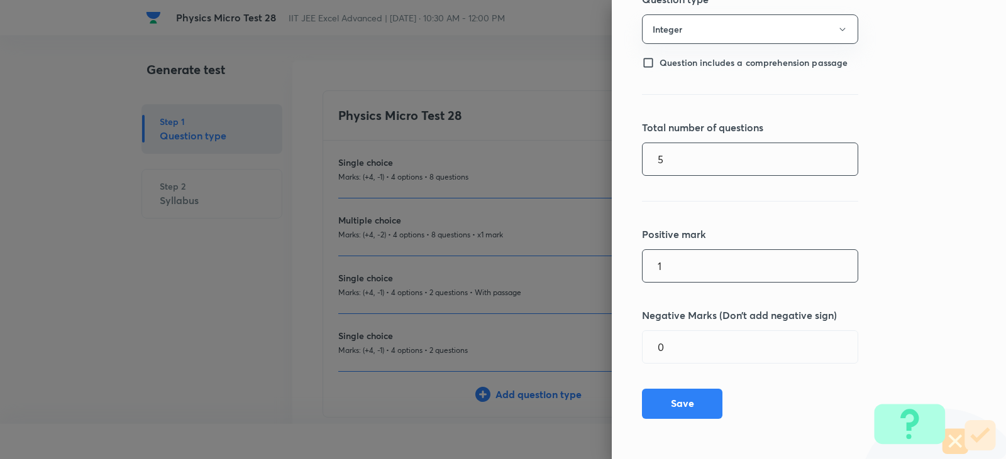
type input "5"
click at [674, 270] on input "1" at bounding box center [749, 266] width 215 height 32
type input "4"
click at [666, 404] on button "Save" at bounding box center [682, 403] width 80 height 30
type input "1"
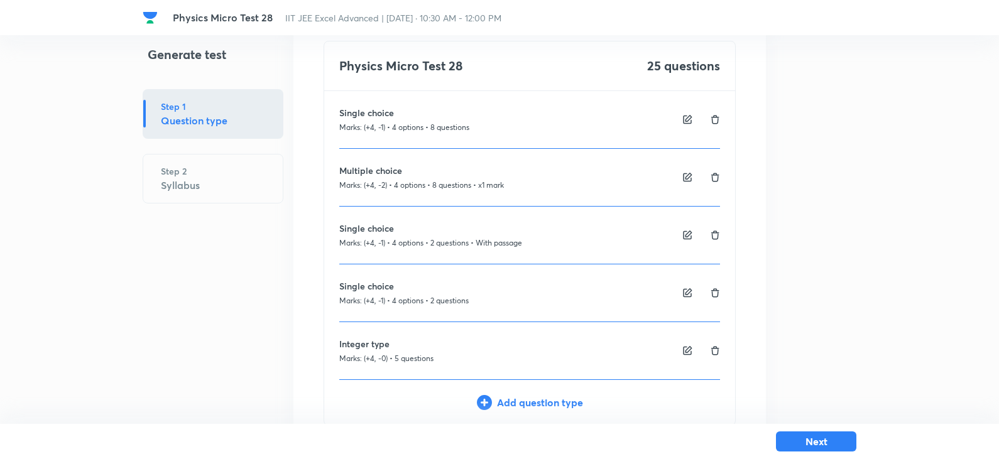
scroll to position [72, 0]
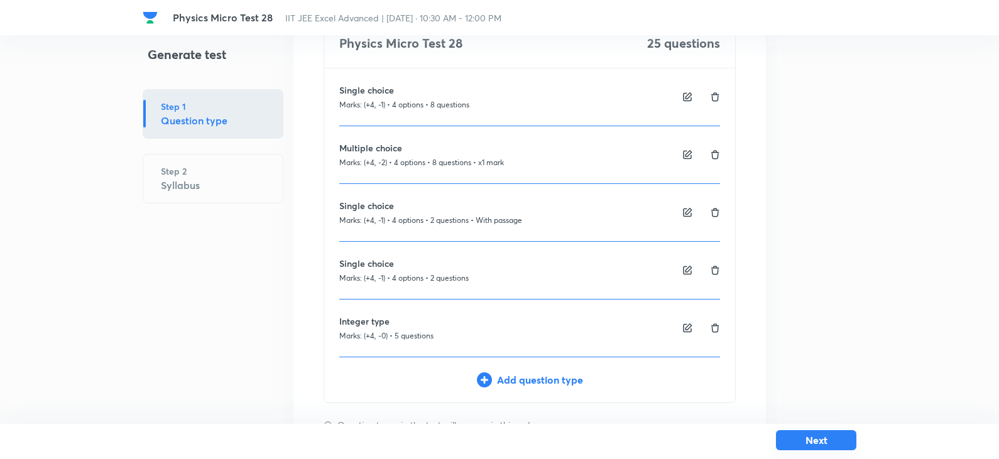
click at [824, 441] on button "Next" at bounding box center [816, 441] width 80 height 20
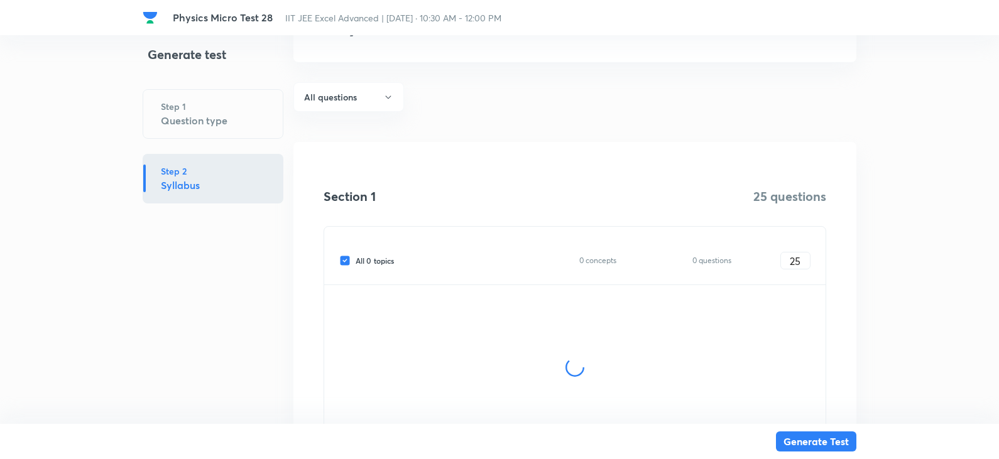
scroll to position [184, 0]
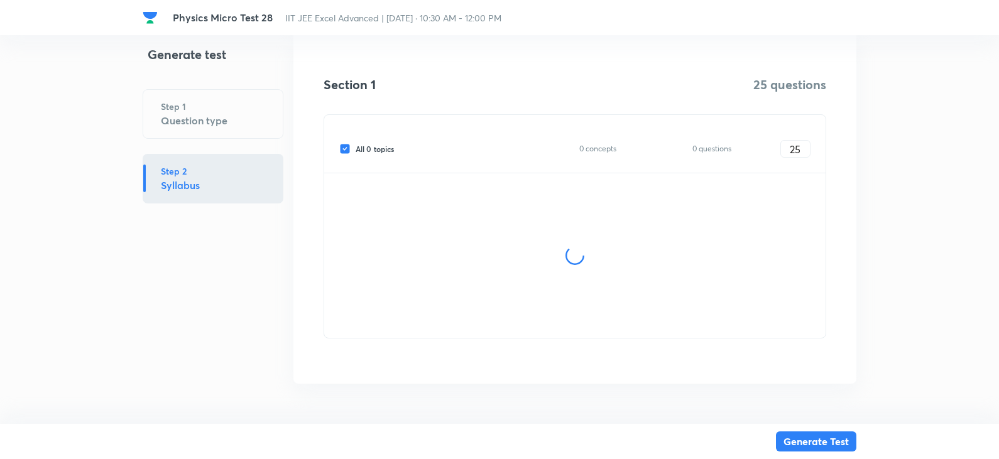
click at [341, 147] on input "All 0 topics" at bounding box center [347, 148] width 16 height 11
checkbox input "false"
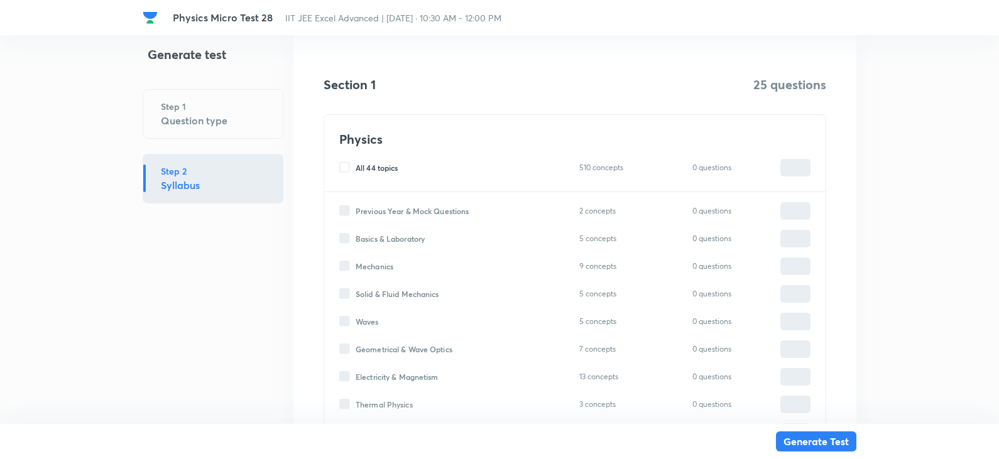
type input "0"
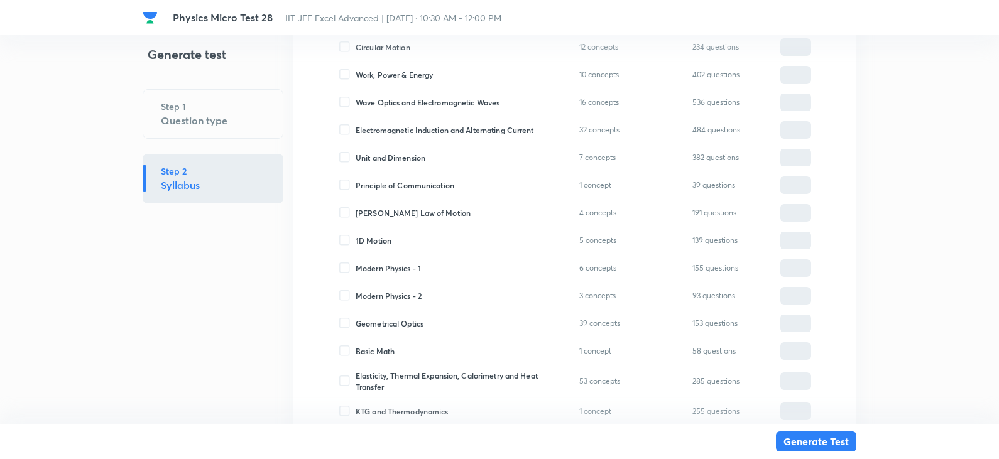
scroll to position [1001, 0]
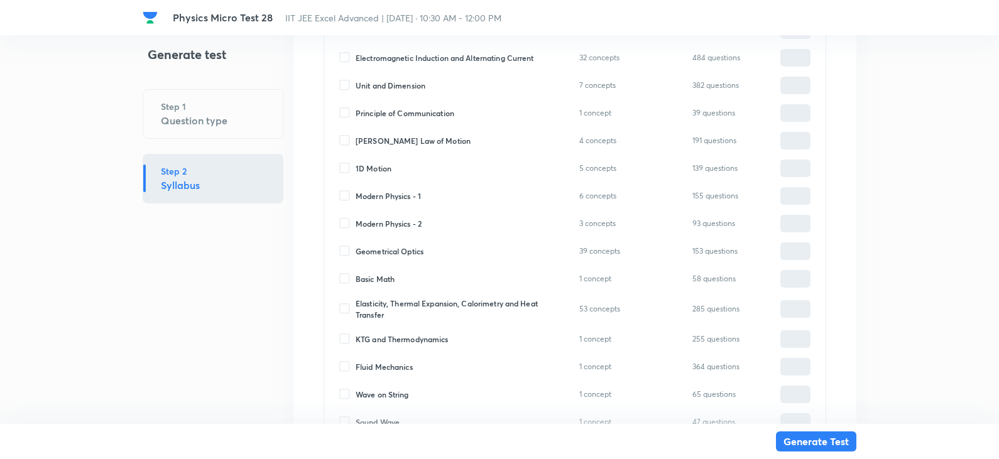
click at [345, 194] on input "Modern Physics - 1" at bounding box center [347, 195] width 16 height 11
checkbox input "true"
type input "0"
click at [791, 193] on input "0" at bounding box center [795, 196] width 29 height 22
type input "1"
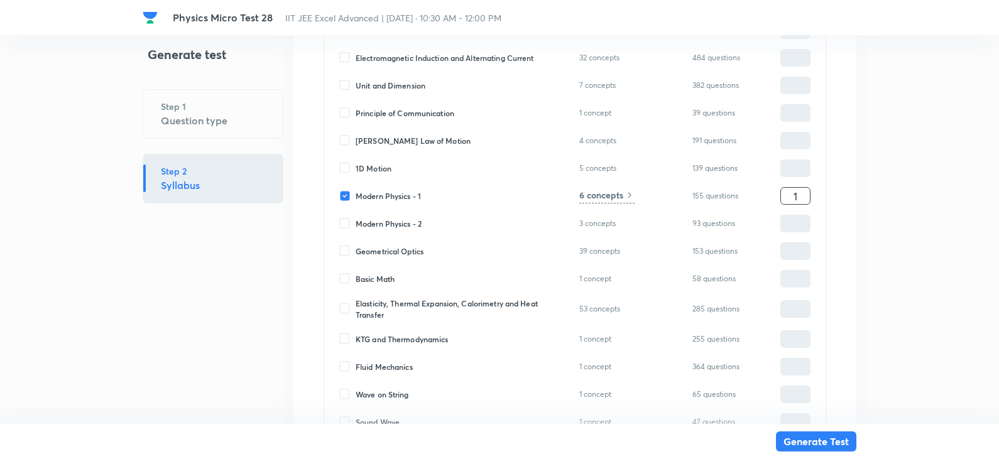
type input "1"
type input "10"
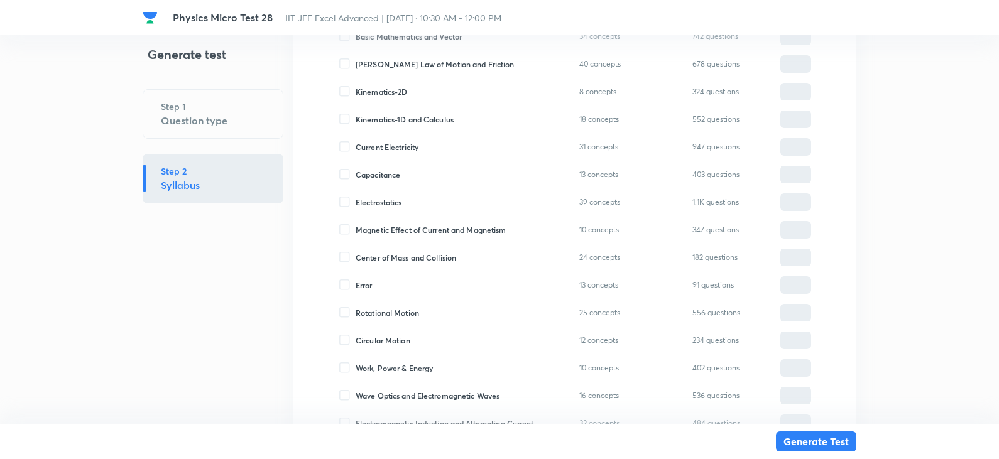
scroll to position [624, 0]
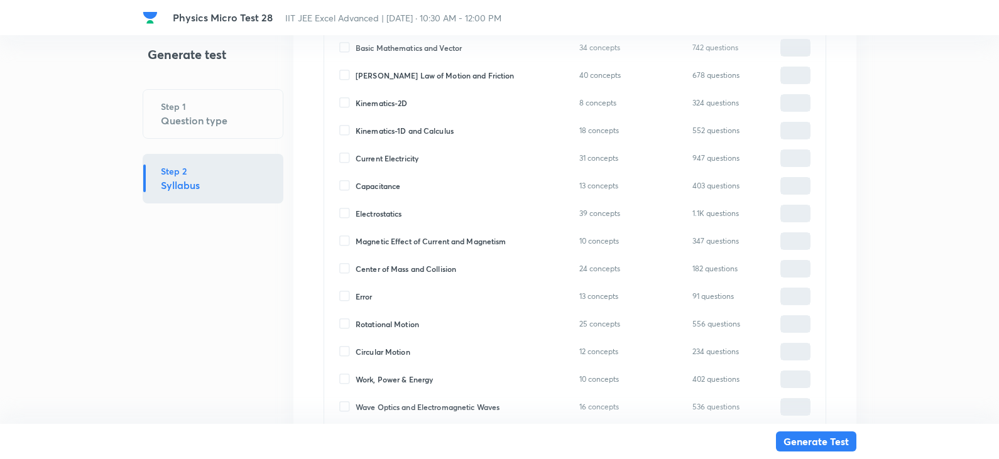
type input "10"
click at [350, 101] on input "Kinematics-2D" at bounding box center [347, 102] width 16 height 11
checkbox input "true"
type input "0"
click at [809, 104] on input "0" at bounding box center [795, 103] width 29 height 22
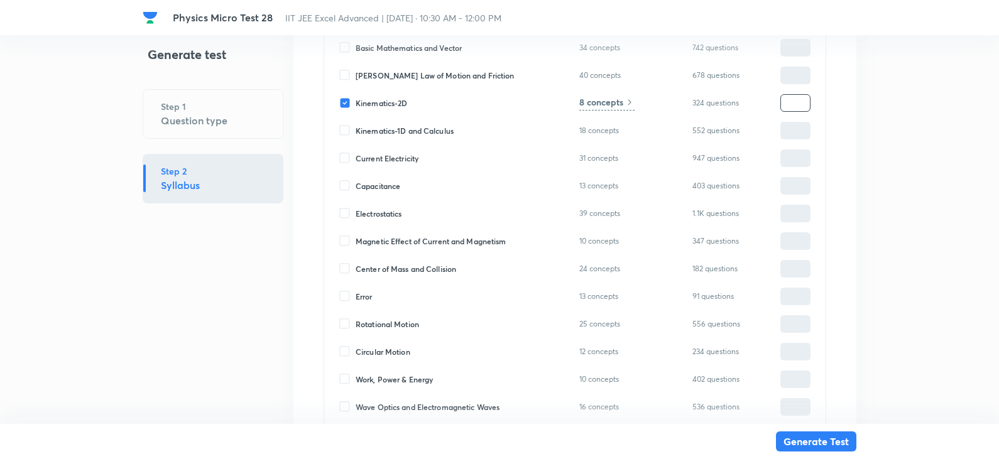
type input "1"
type input "11"
type input "10"
type input "20"
type input "10"
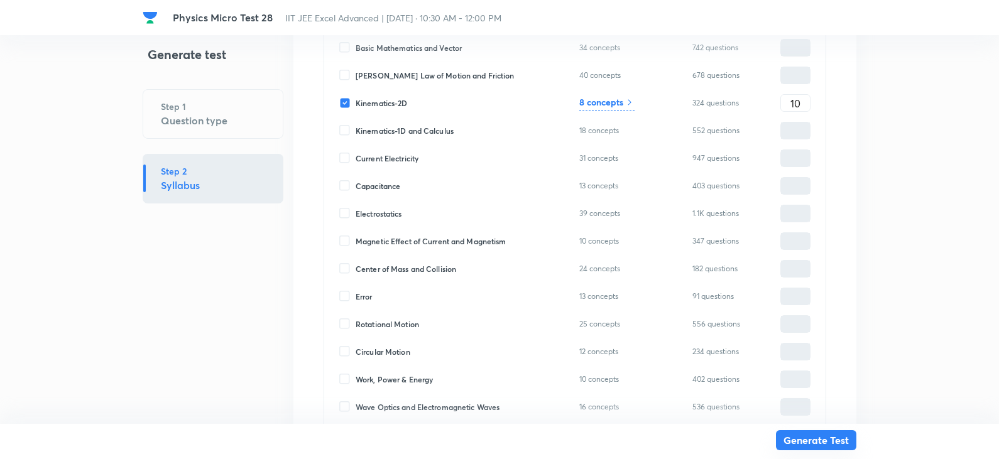
click at [835, 438] on button "Generate Test" at bounding box center [816, 441] width 80 height 20
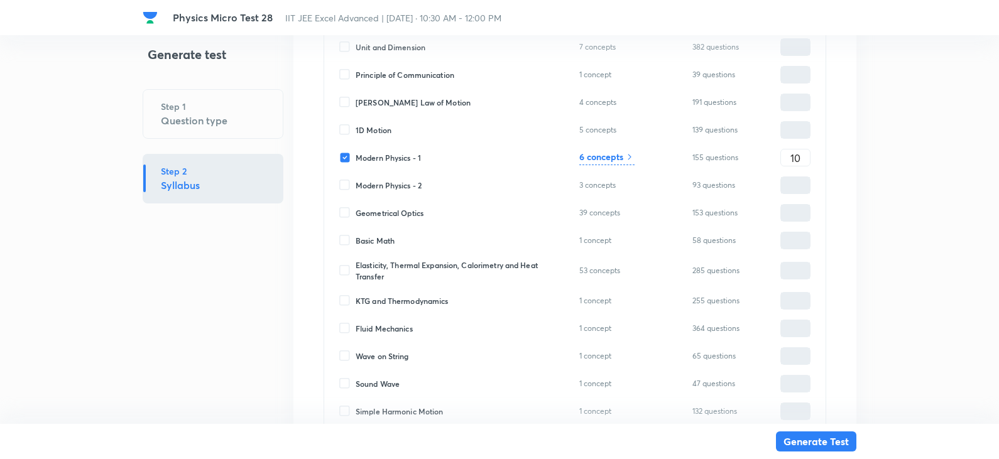
scroll to position [1127, 0]
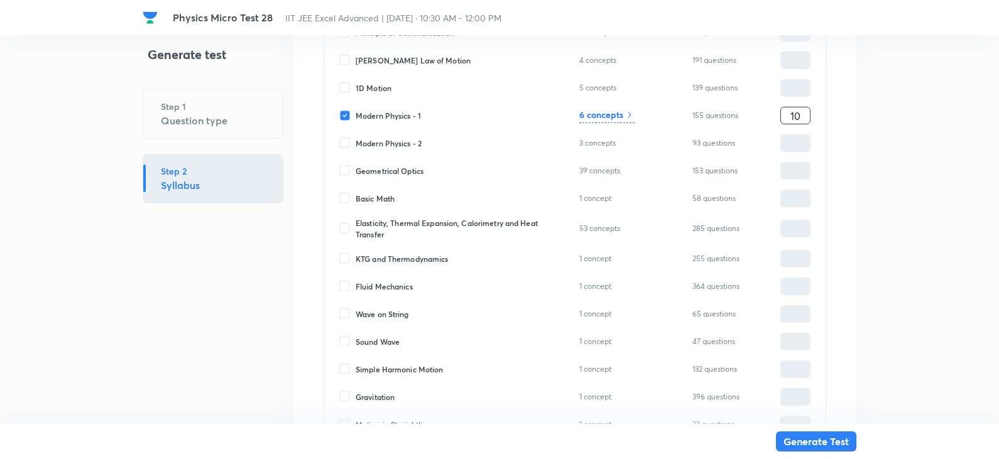
click at [809, 114] on input "10" at bounding box center [795, 116] width 29 height 22
type input "1"
type input "11"
type input "15"
type input "25"
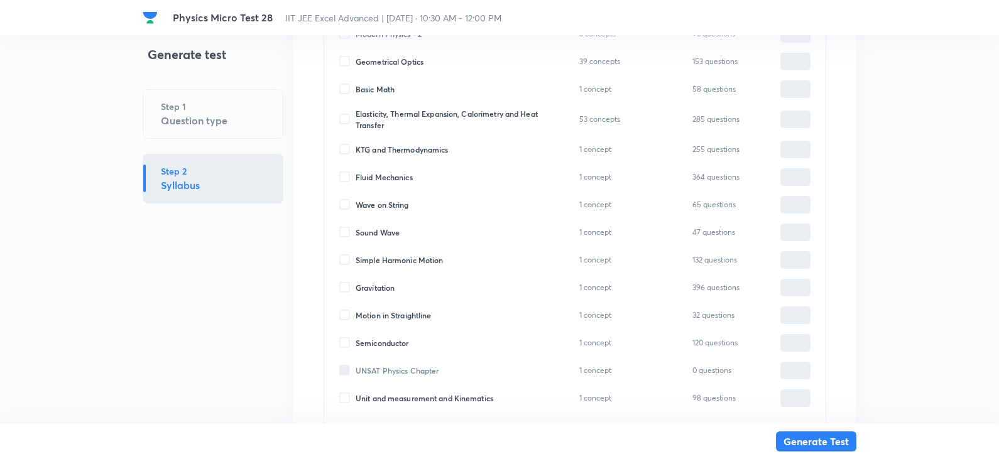
scroll to position [1316, 0]
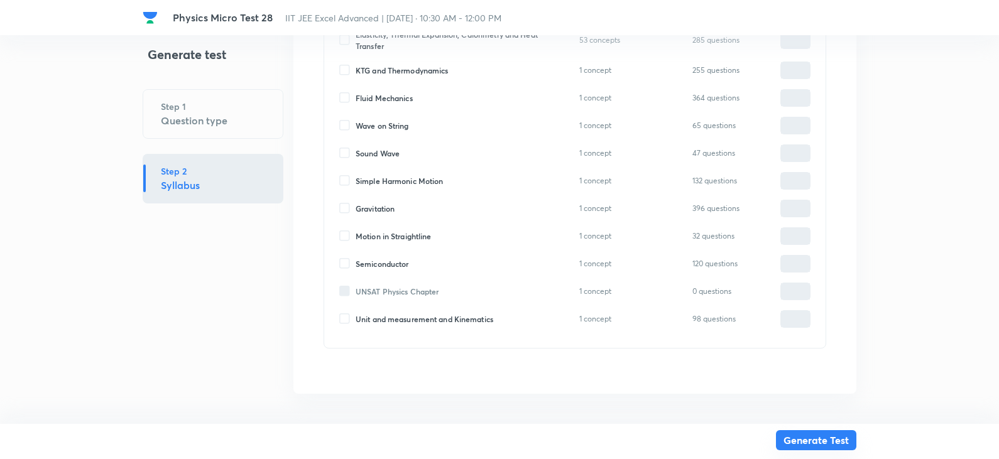
type input "15"
click at [835, 435] on button "Generate Test" at bounding box center [816, 441] width 80 height 20
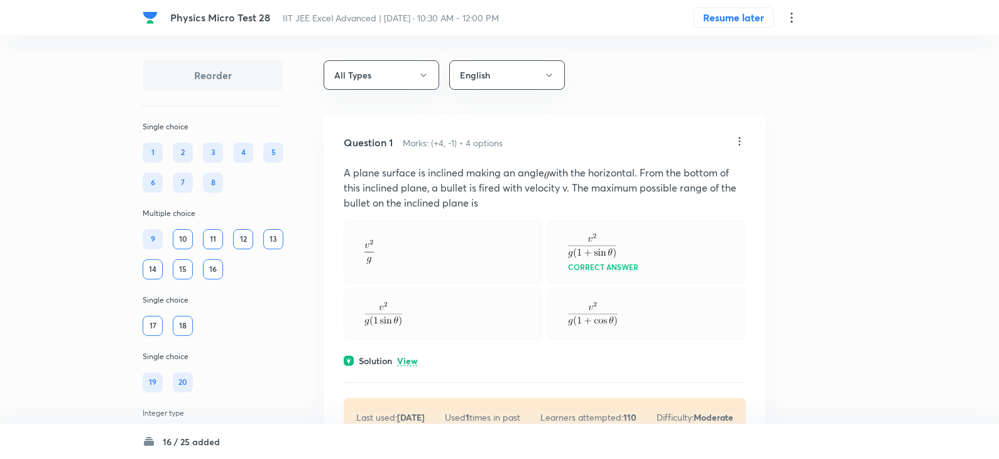
click at [178, 234] on div "10" at bounding box center [183, 239] width 20 height 20
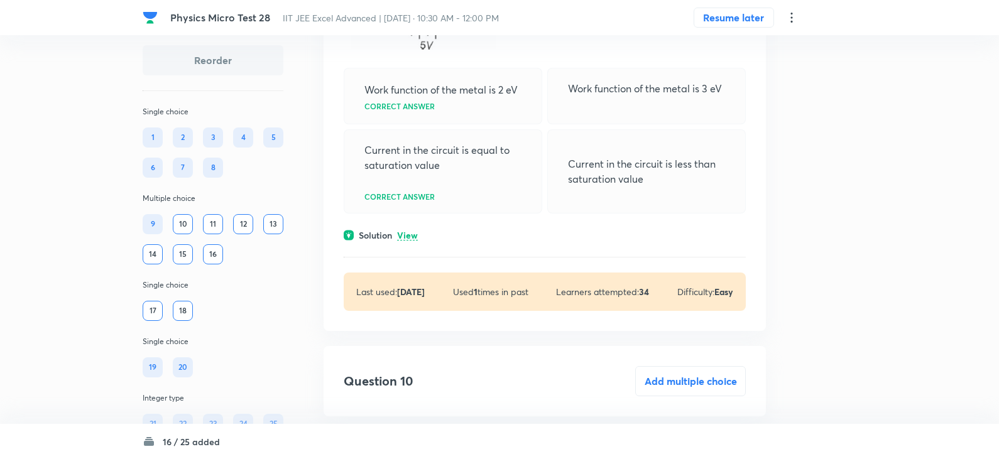
scroll to position [3457, 0]
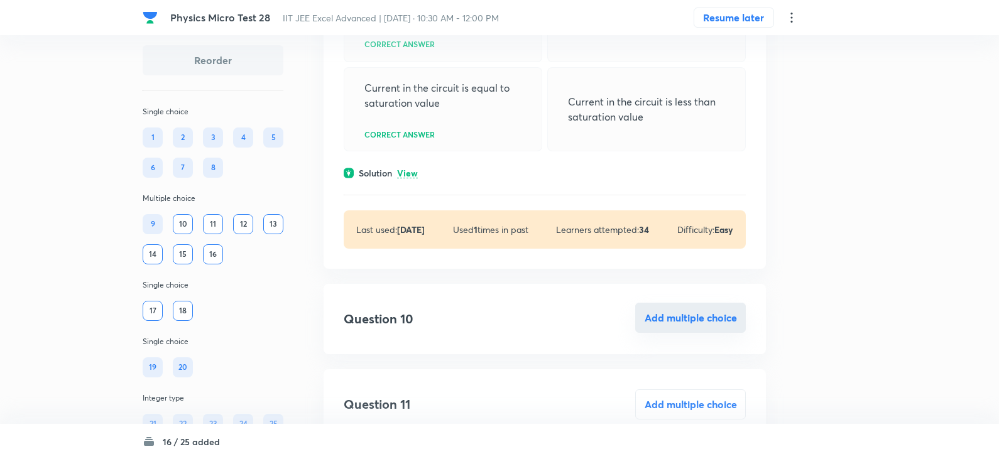
click at [674, 324] on button "Add multiple choice" at bounding box center [690, 318] width 111 height 30
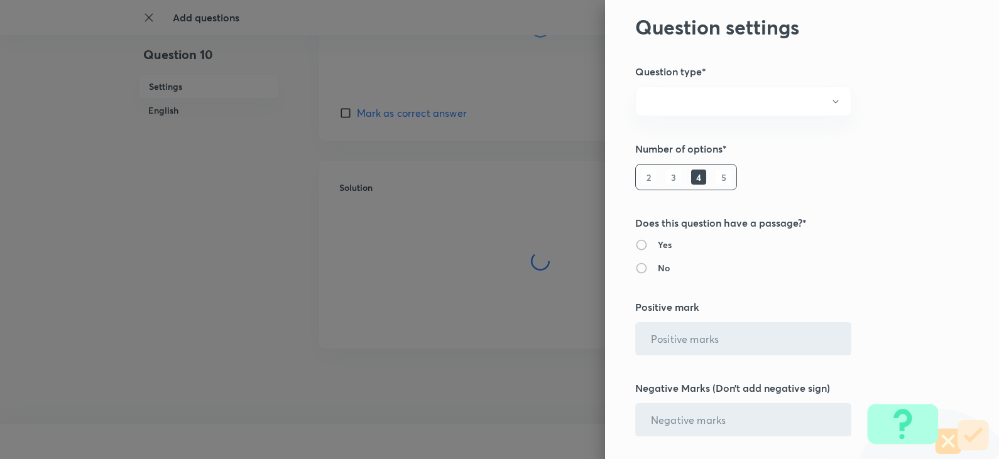
radio input "true"
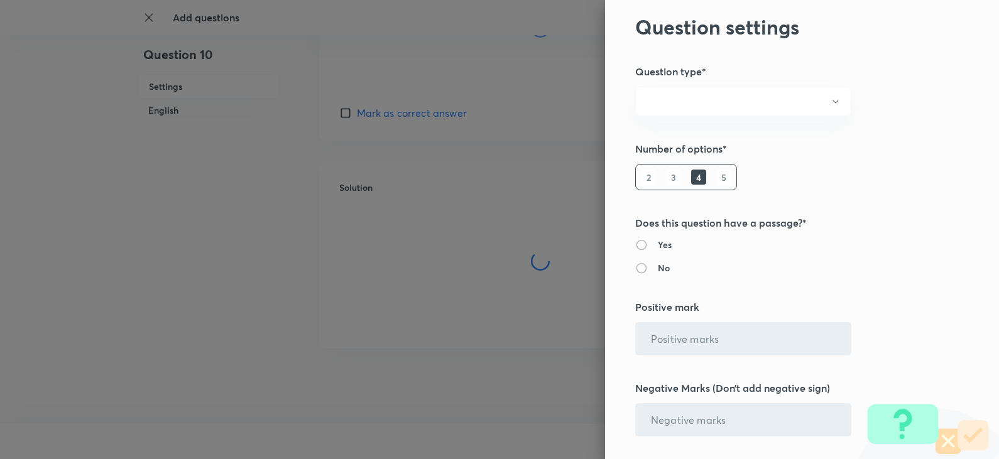
radio input "true"
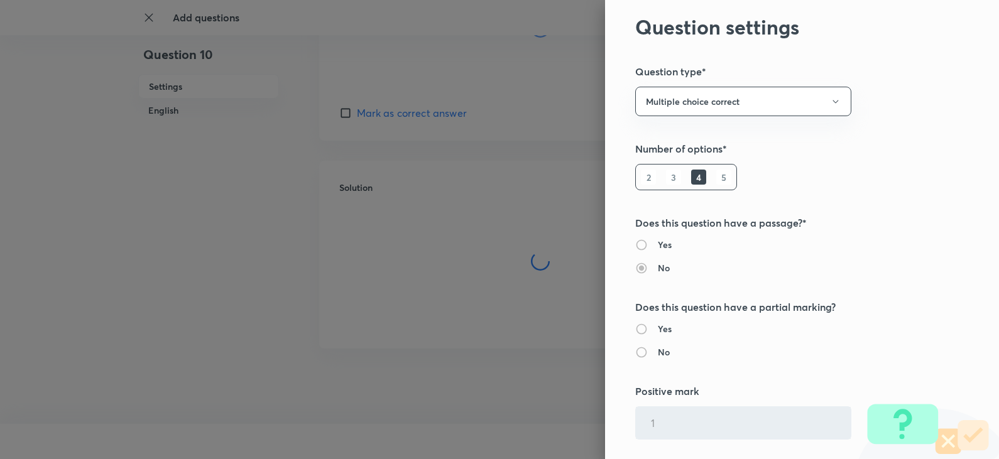
type input "1"
type input "0"
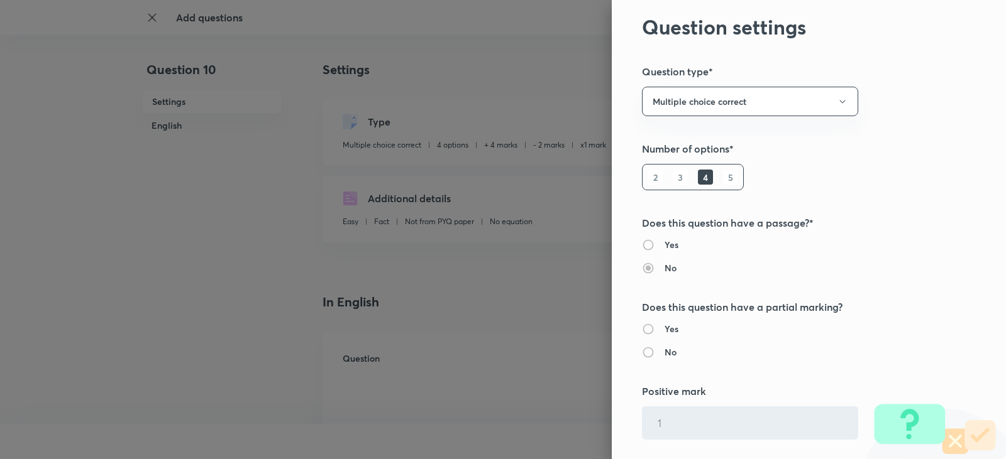
type input "4"
type input "2"
radio input "true"
type input "1"
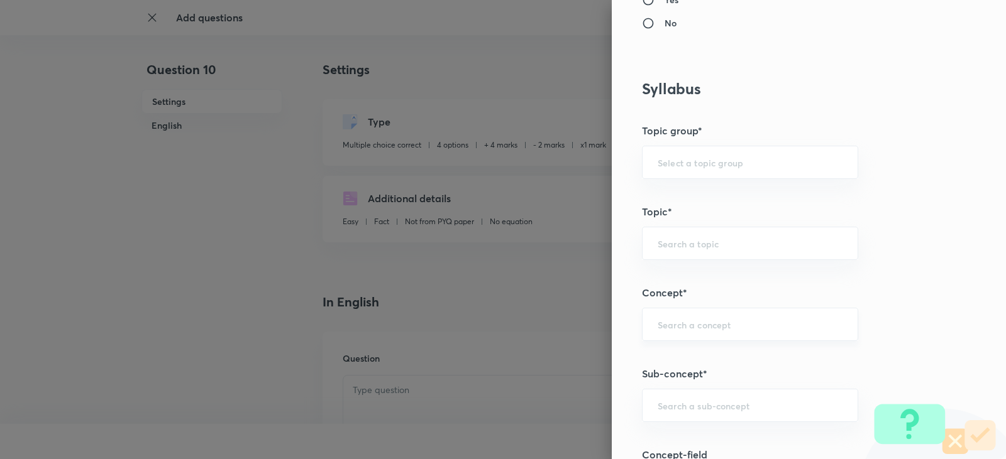
scroll to position [629, 0]
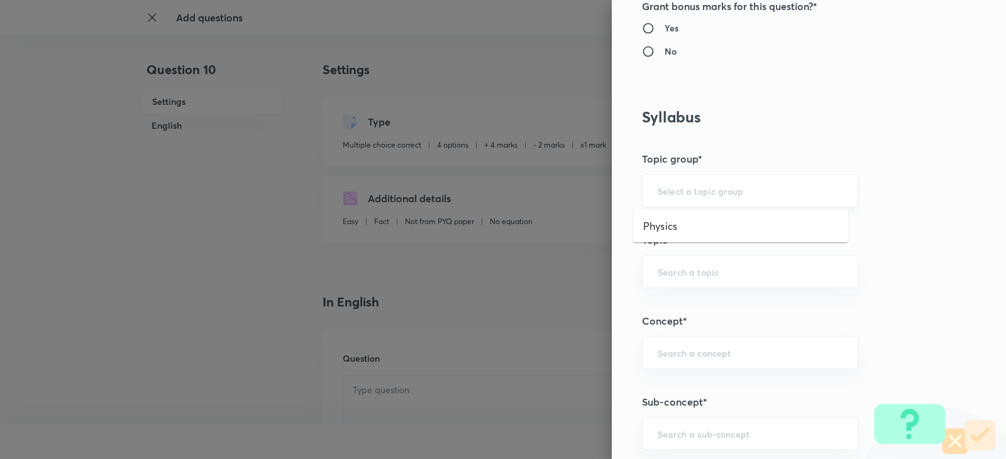
click at [701, 195] on input "text" at bounding box center [749, 191] width 185 height 12
click at [653, 237] on li "Physics" at bounding box center [740, 226] width 215 height 23
type input "Physics"
click at [657, 272] on input "text" at bounding box center [749, 272] width 185 height 12
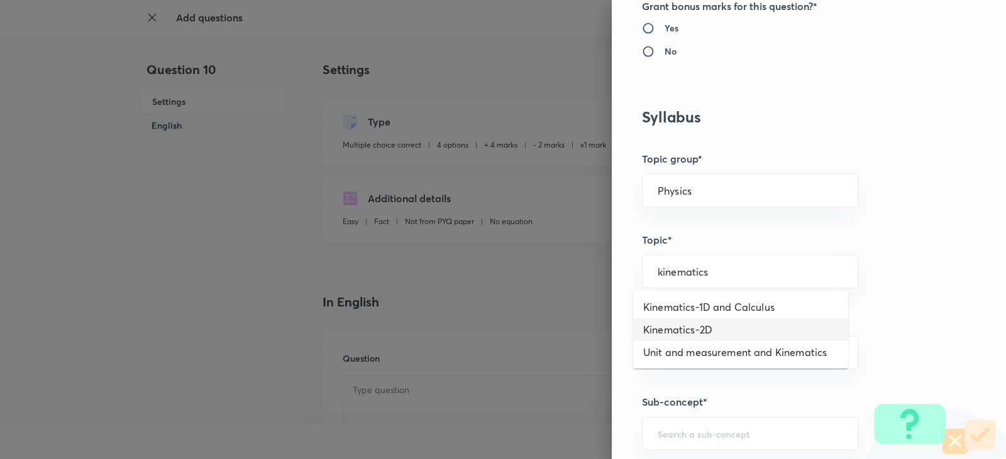
click at [668, 325] on li "Kinematics-2D" at bounding box center [740, 330] width 215 height 23
type input "Kinematics-2D"
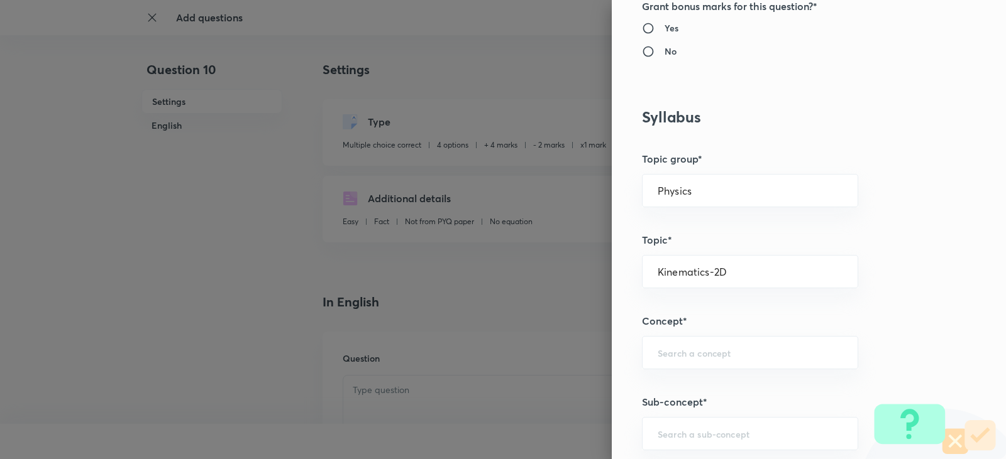
scroll to position [691, 0]
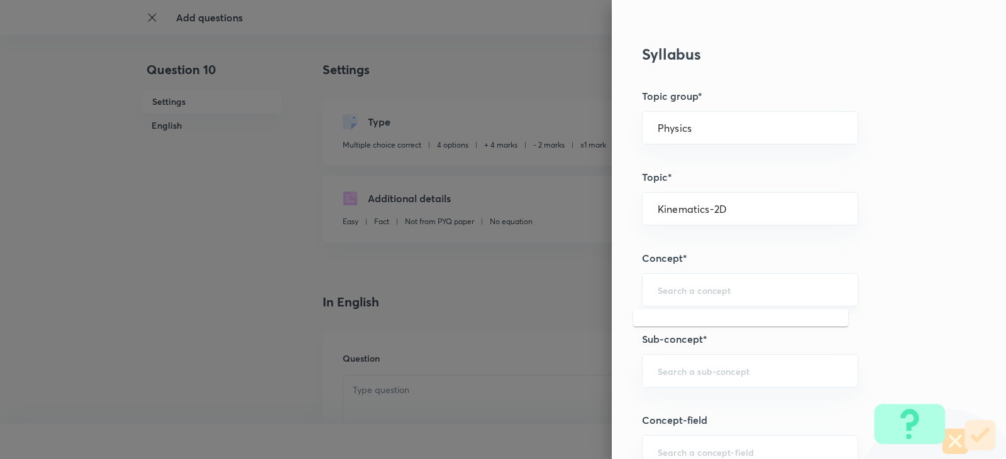
click at [695, 289] on input "text" at bounding box center [749, 290] width 185 height 12
click at [695, 349] on li "Kinematics-2D" at bounding box center [740, 348] width 215 height 23
type input "Kinematics-2D"
click at [689, 367] on input "text" at bounding box center [749, 371] width 185 height 12
click at [693, 405] on li "Kinematics-2D" at bounding box center [740, 406] width 215 height 23
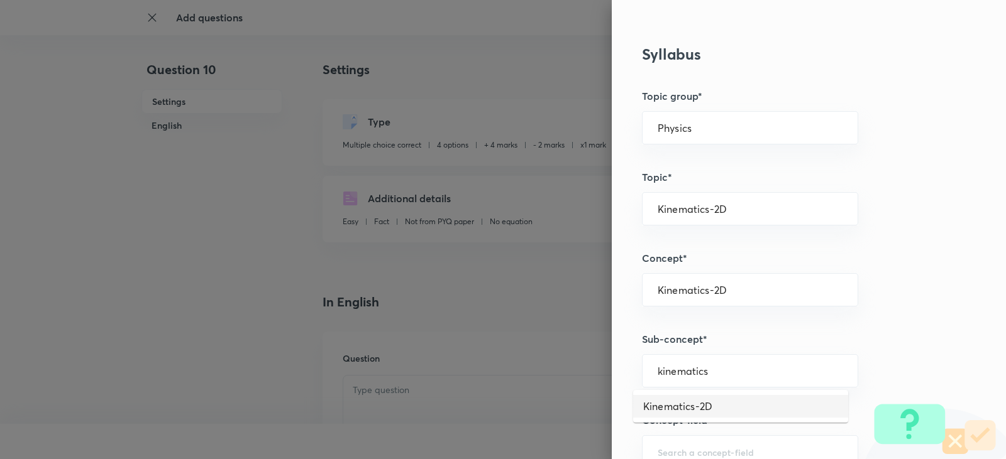
type input "Kinematics-2D"
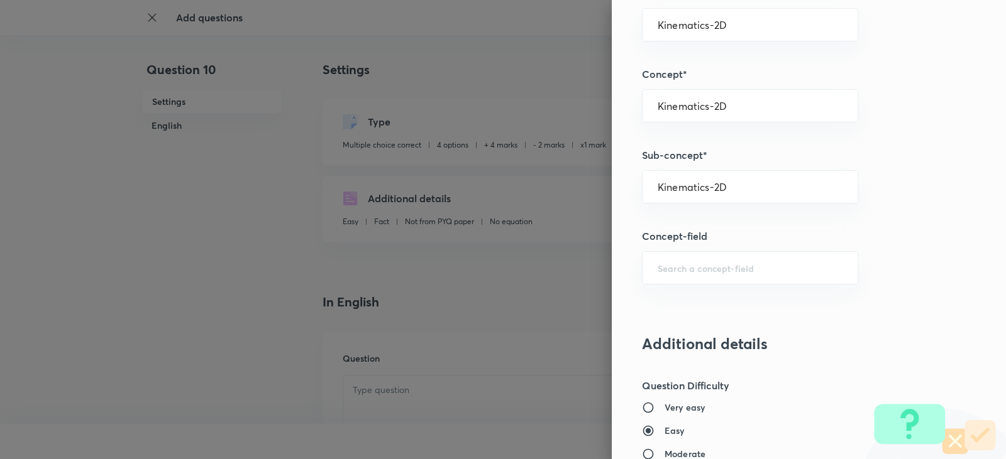
scroll to position [880, 0]
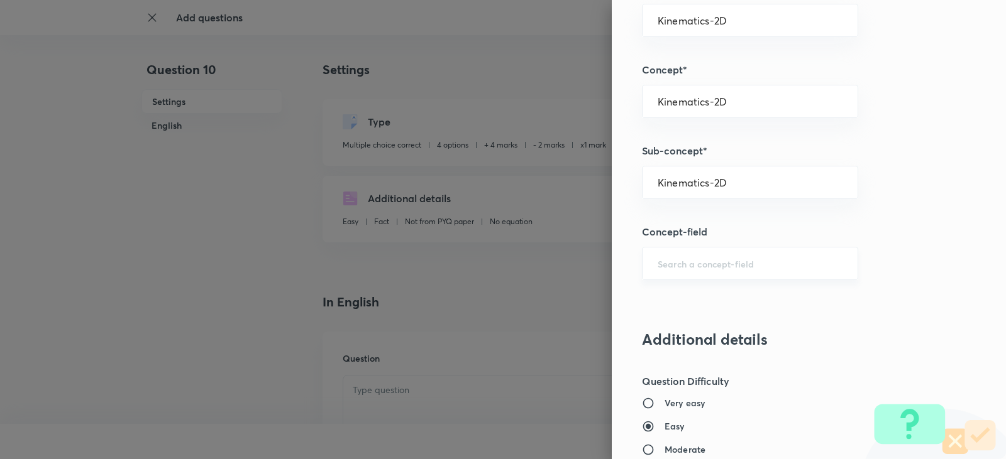
click at [678, 266] on input "text" at bounding box center [749, 264] width 185 height 12
click at [670, 323] on div "Question settings Question type* Multiple choice correct Number of options* 2 3…" at bounding box center [809, 229] width 394 height 459
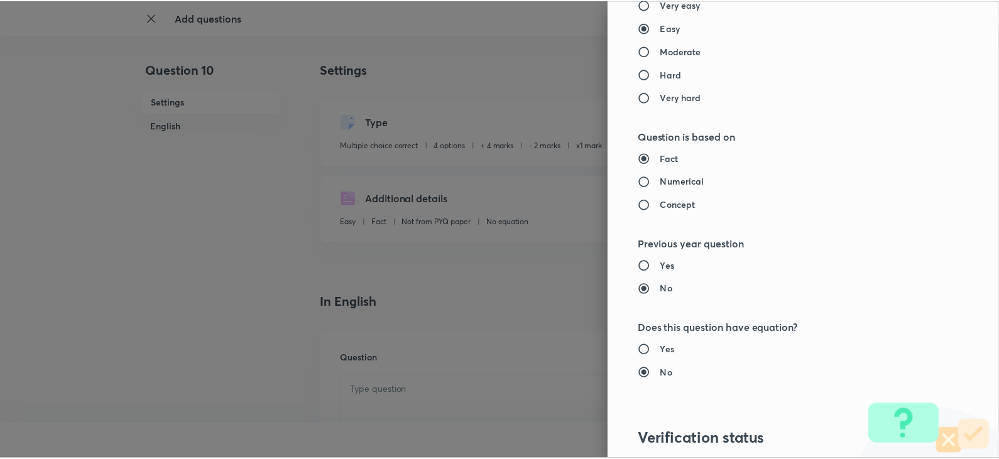
scroll to position [1466, 0]
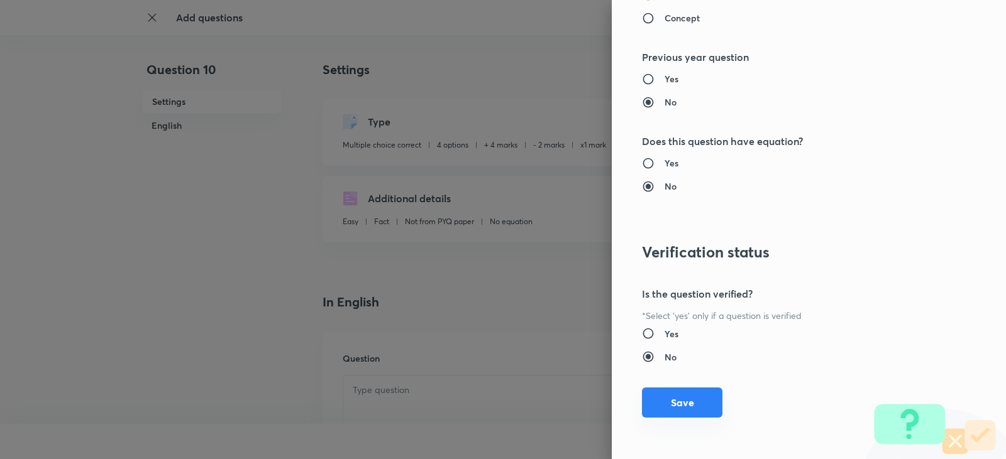
click at [666, 400] on button "Save" at bounding box center [682, 403] width 80 height 30
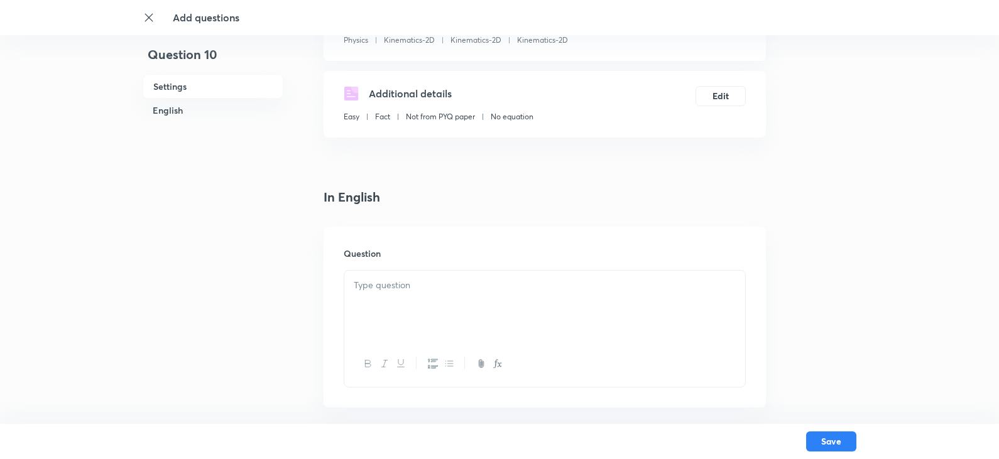
scroll to position [0, 0]
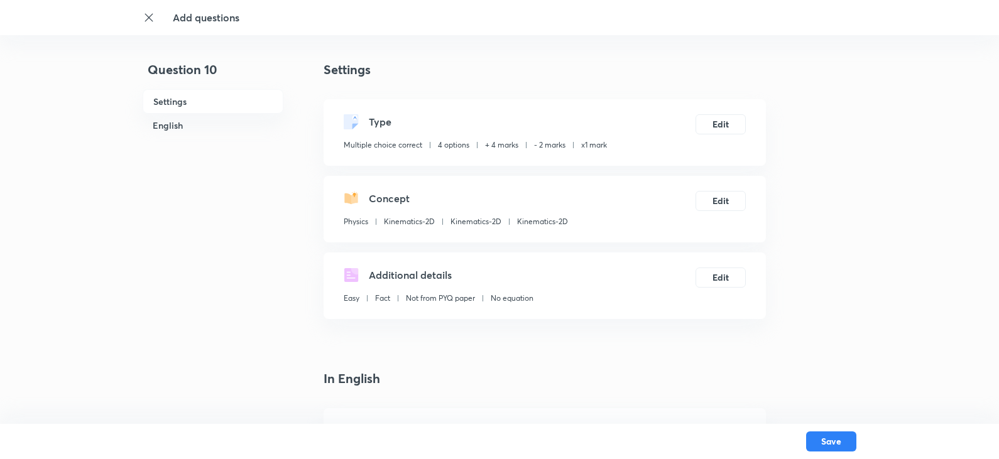
click at [149, 21] on icon at bounding box center [149, 17] width 13 height 13
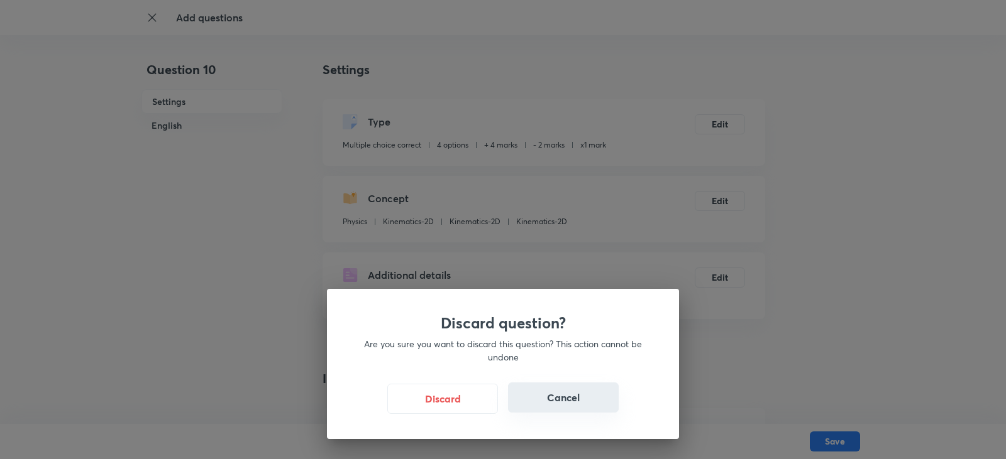
click at [571, 398] on button "Cancel" at bounding box center [563, 398] width 111 height 30
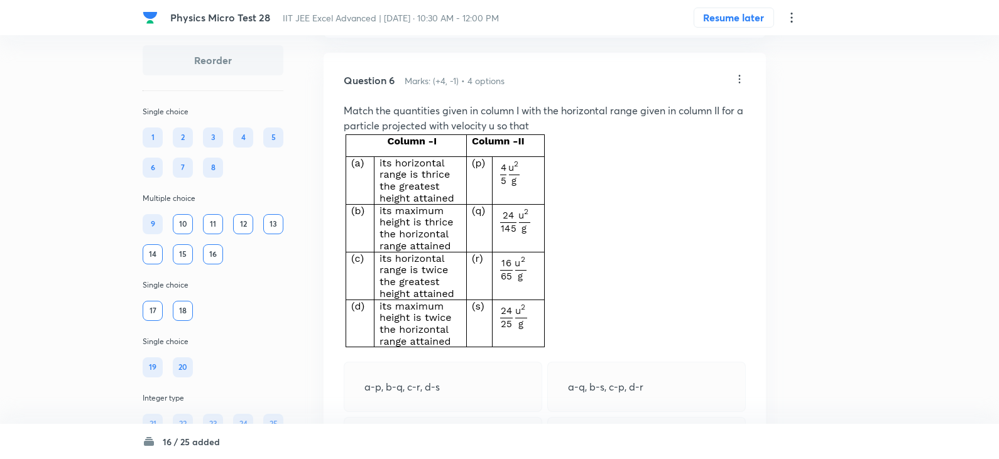
scroll to position [1876, 0]
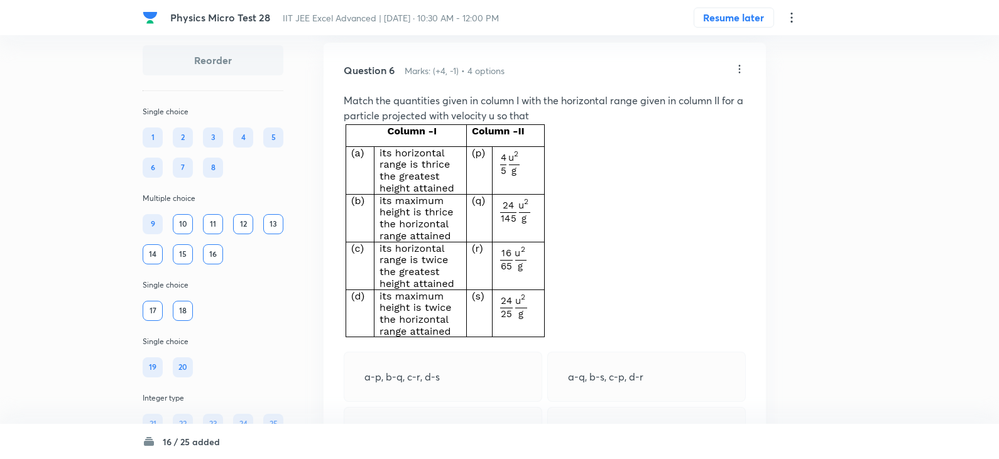
click at [187, 226] on div "10" at bounding box center [183, 224] width 20 height 20
click at [215, 222] on div "11" at bounding box center [213, 224] width 20 height 20
click at [424, 263] on img at bounding box center [445, 230] width 203 height 215
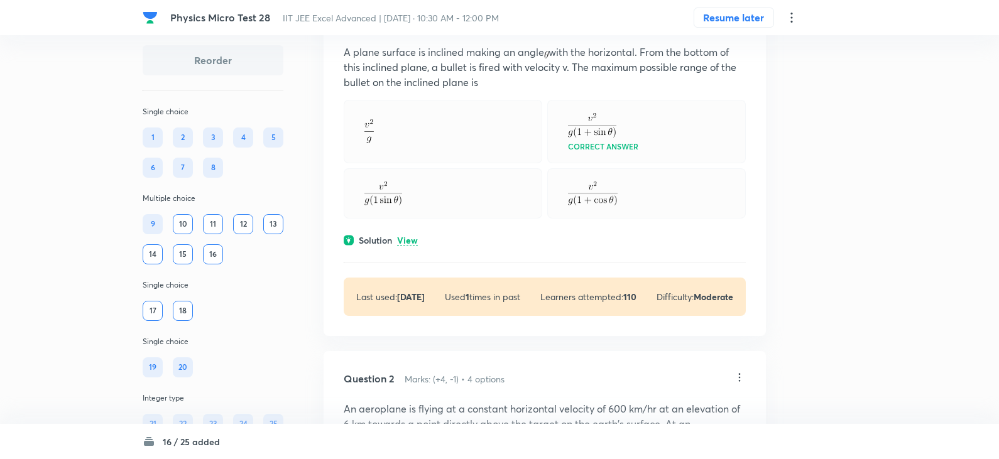
scroll to position [0, 0]
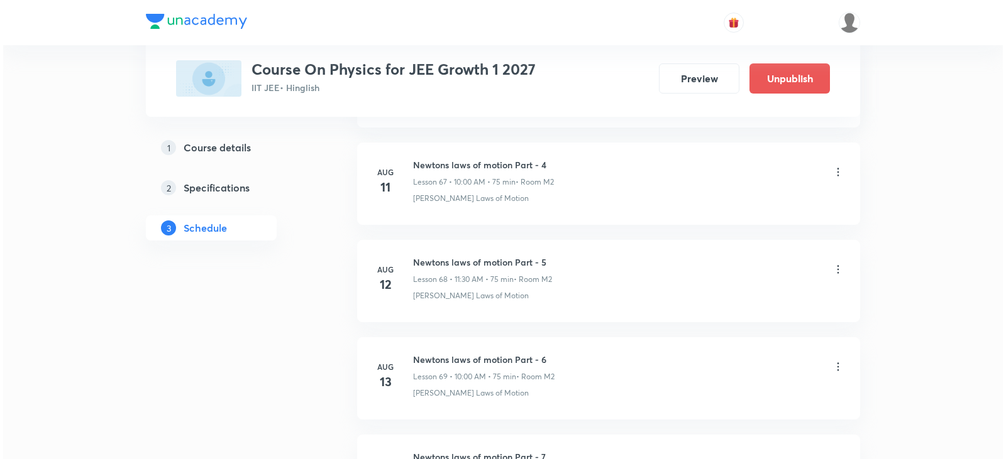
scroll to position [9511, 0]
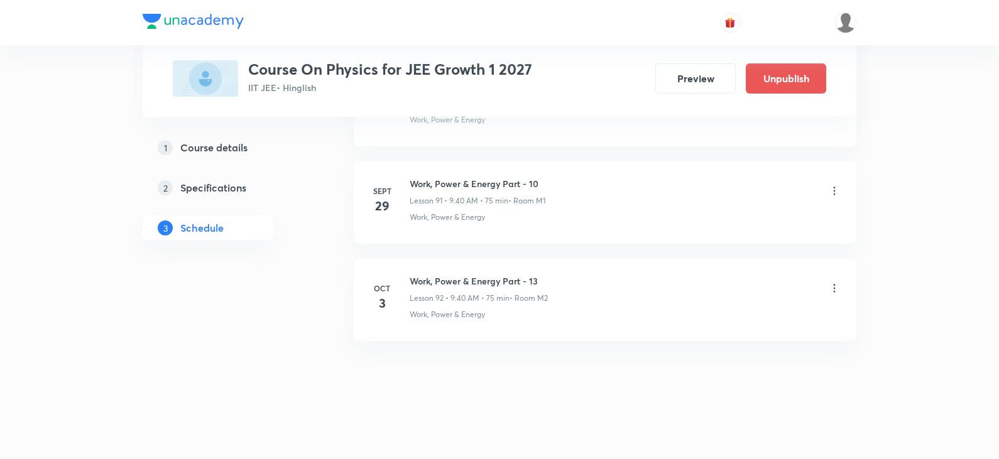
click at [830, 285] on icon at bounding box center [834, 288] width 13 height 13
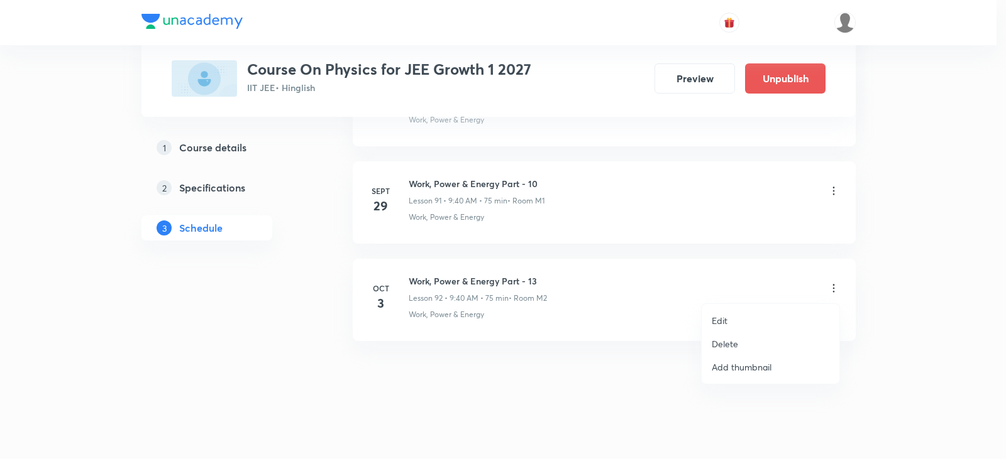
click at [715, 314] on p "Edit" at bounding box center [719, 320] width 16 height 13
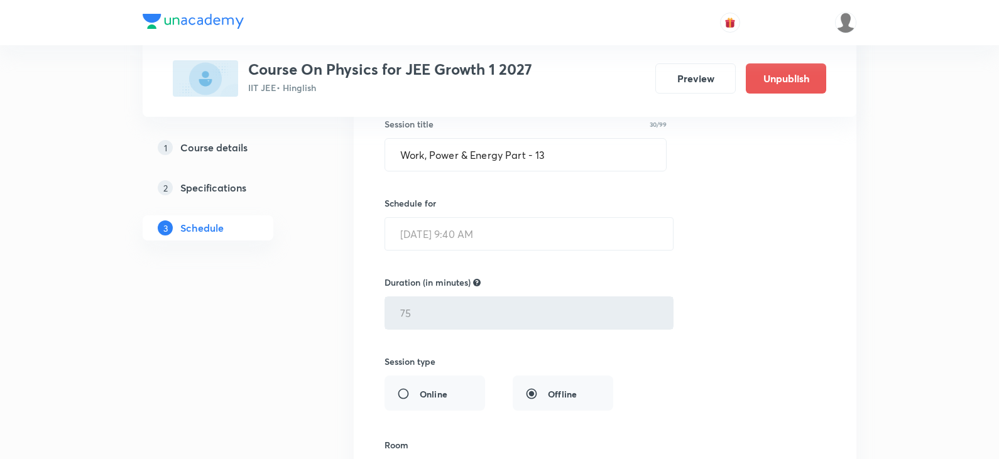
scroll to position [9417, 0]
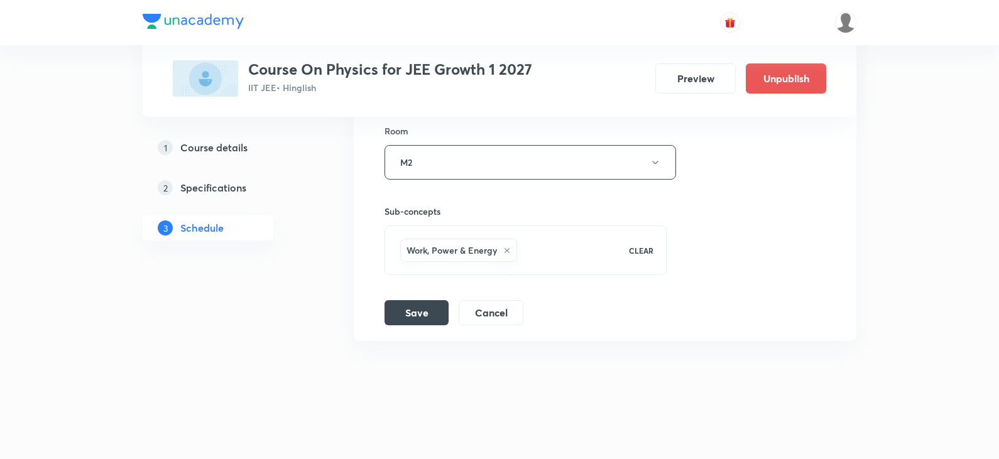
click at [541, 254] on div "Work, Power & Energy" at bounding box center [506, 250] width 217 height 28
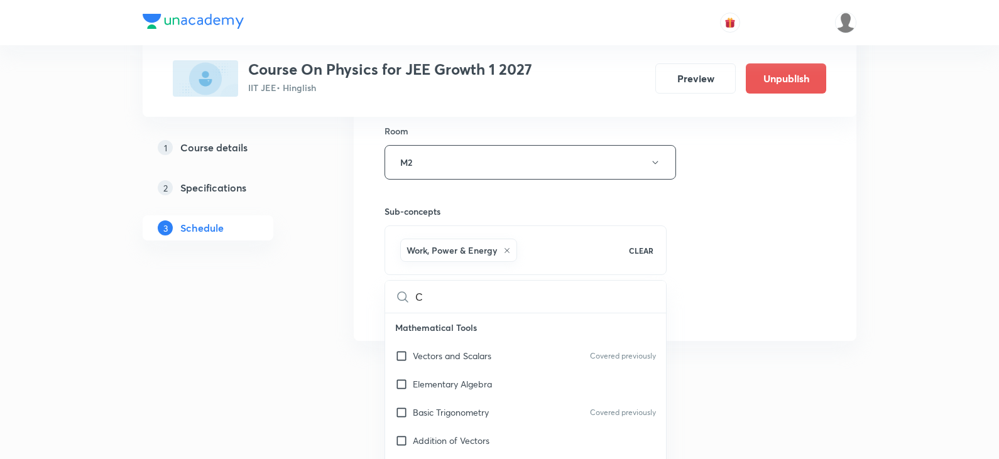
type input "Ci"
checkbox input "true"
type input "Cir"
checkbox input "true"
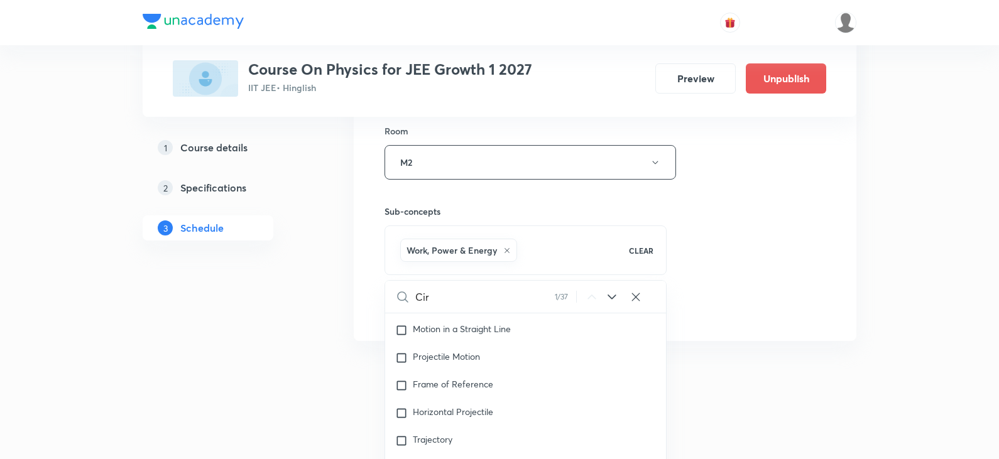
type input "Circ"
checkbox input "true"
type input "Circu"
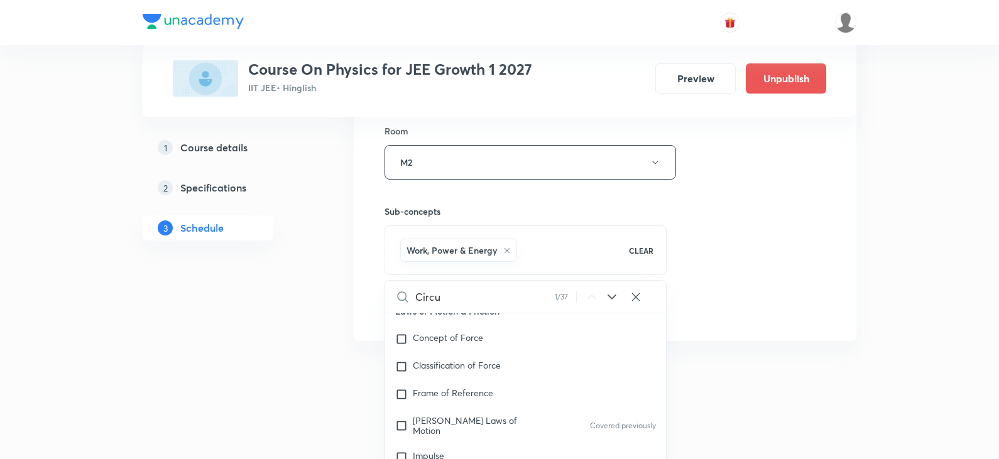
checkbox input "true"
type input "Circul"
checkbox input "true"
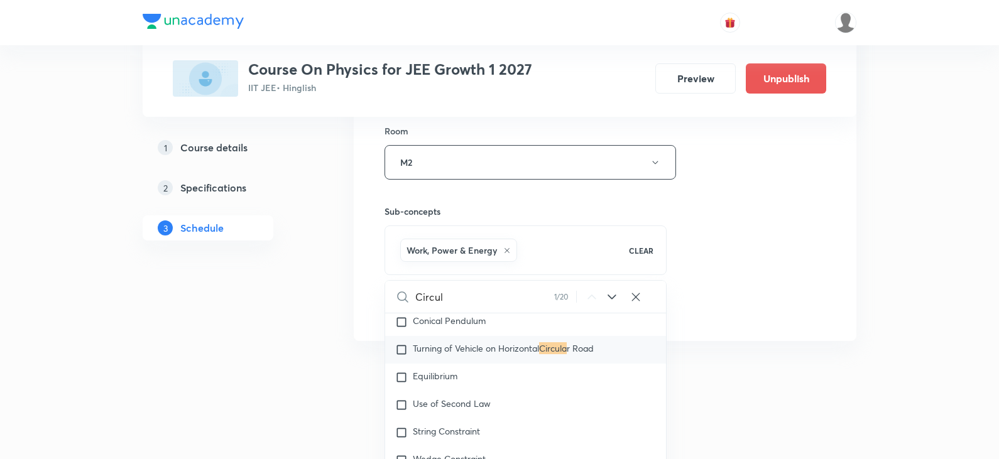
type input "Circula"
checkbox input "true"
type input "Circular"
checkbox input "true"
type input "Circular"
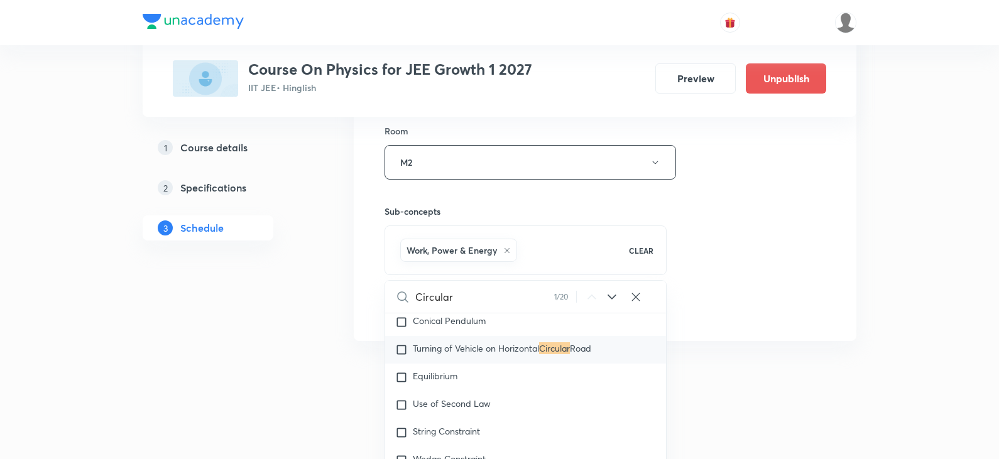
scroll to position [2485, 0]
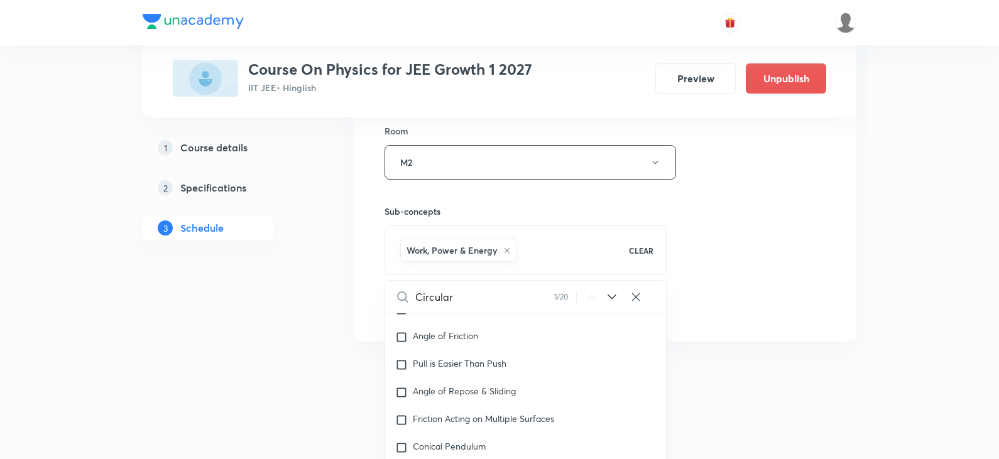
checkbox input "true"
type input "Circular mo"
checkbox input "true"
type input "Circular motio"
checkbox input "true"
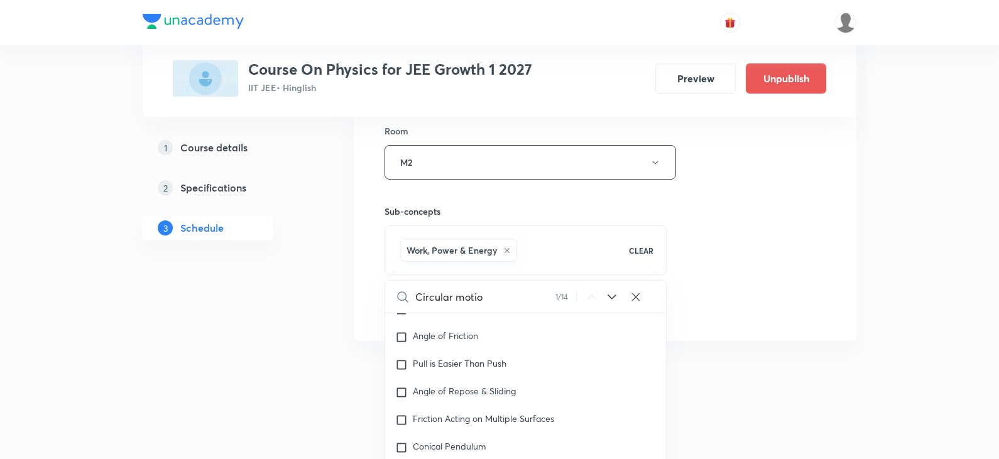
type input "Circular motion"
checkbox input "true"
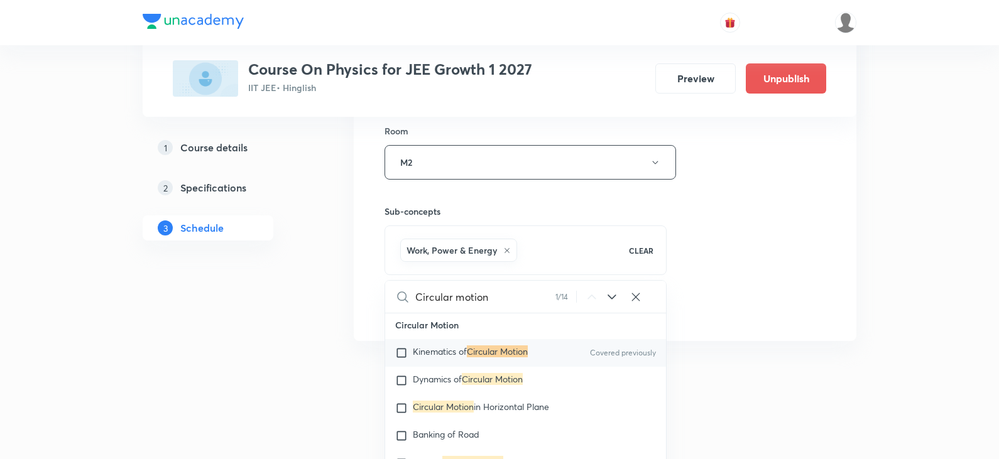
scroll to position [2888, 0]
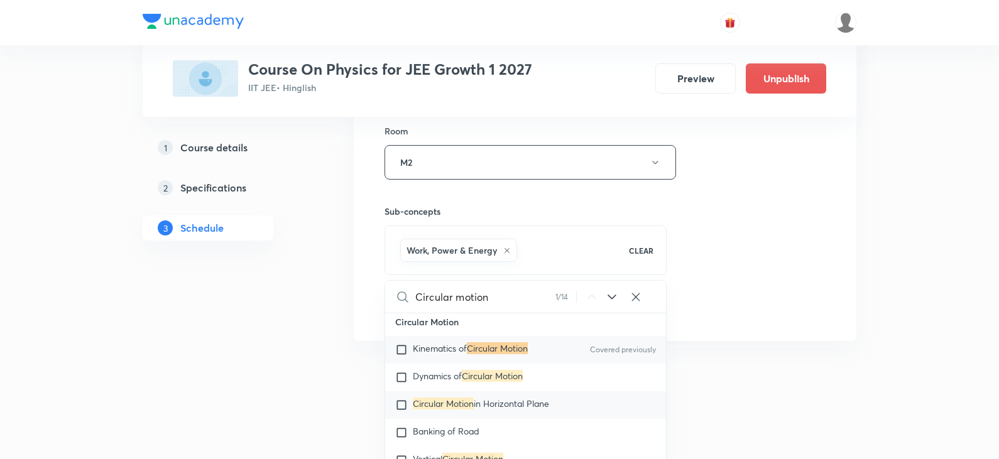
type input "Circular motion"
click at [404, 397] on div "Circular Motion in Horizontal Plane" at bounding box center [525, 406] width 281 height 28
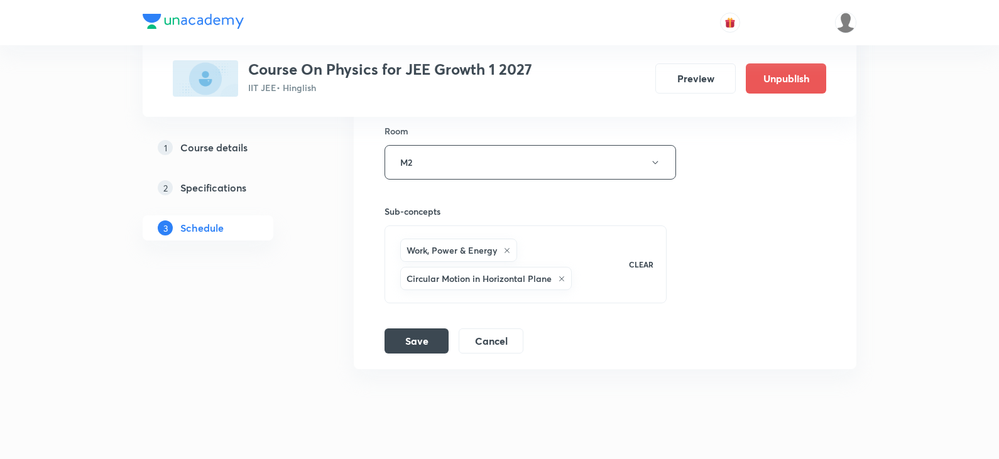
click at [501, 250] on div "Work, Power & Energy" at bounding box center [458, 250] width 117 height 23
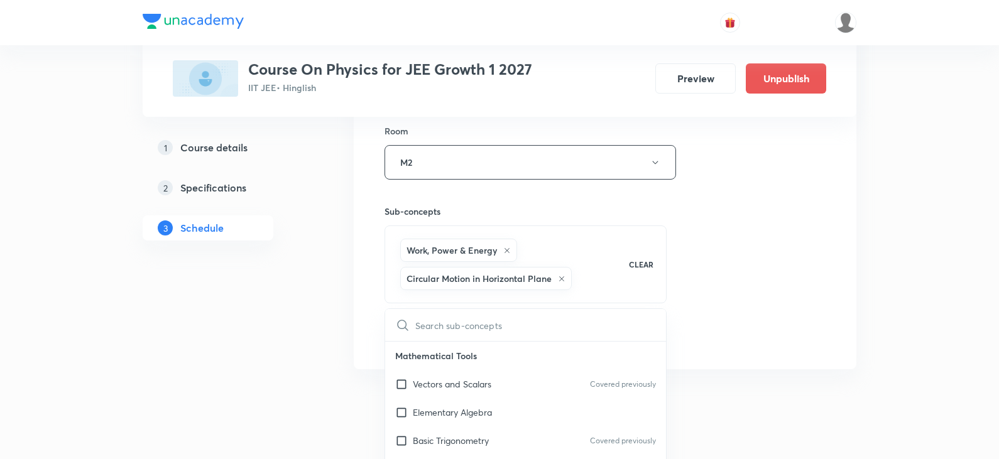
click at [505, 249] on icon at bounding box center [507, 251] width 8 height 8
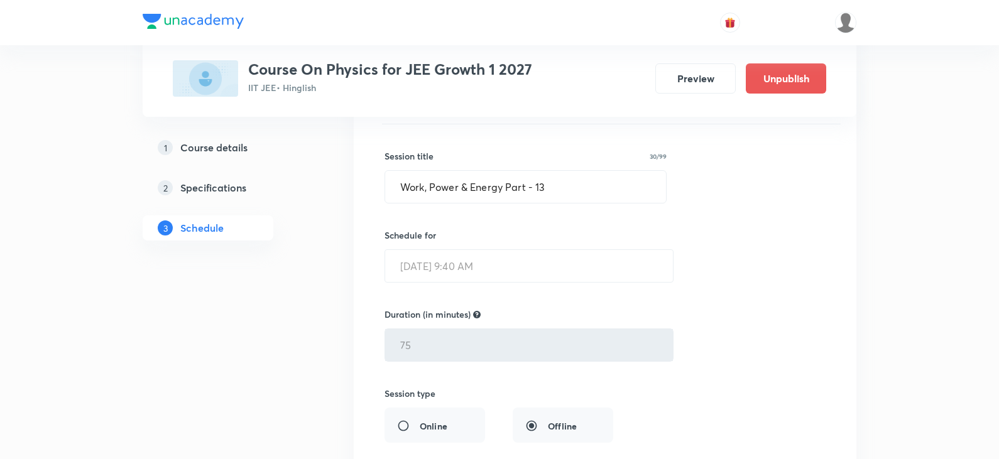
scroll to position [9039, 0]
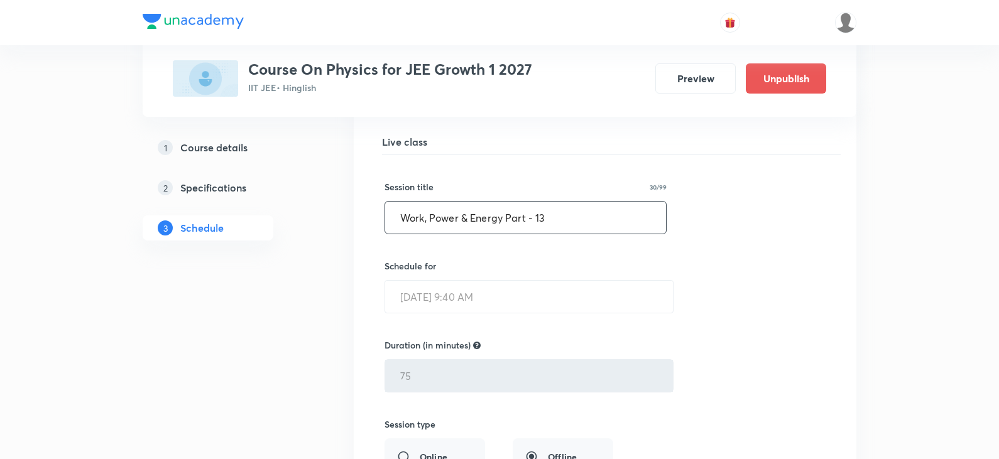
drag, startPoint x: 560, startPoint y: 224, endPoint x: 291, endPoint y: 204, distance: 269.8
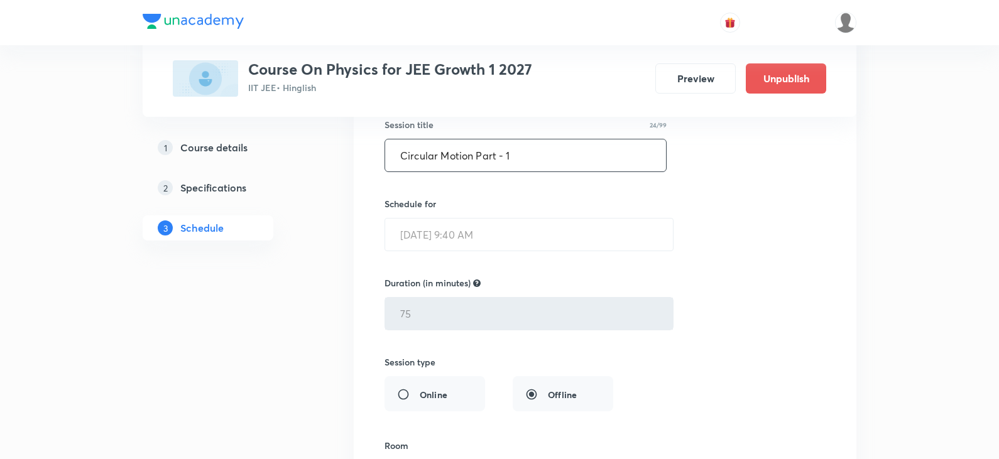
scroll to position [9417, 0]
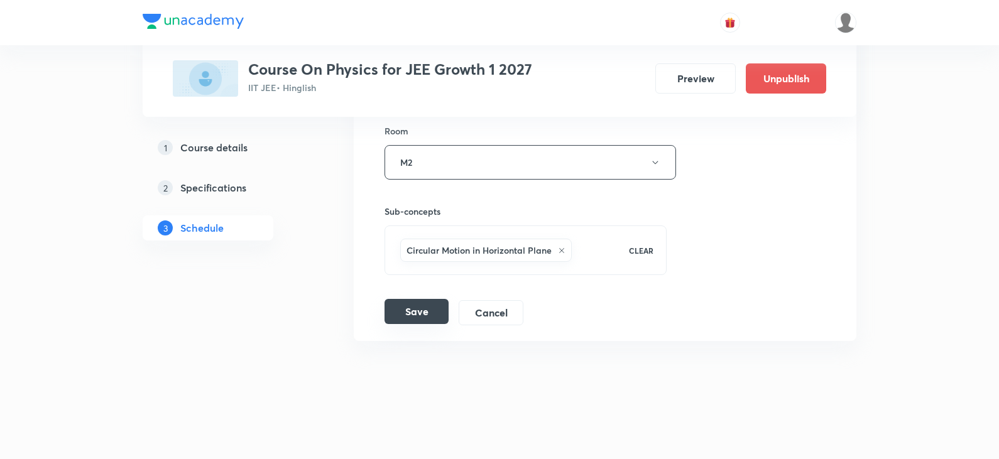
type input "Circular Motion Part - 1"
click at [431, 314] on button "Save" at bounding box center [417, 311] width 64 height 25
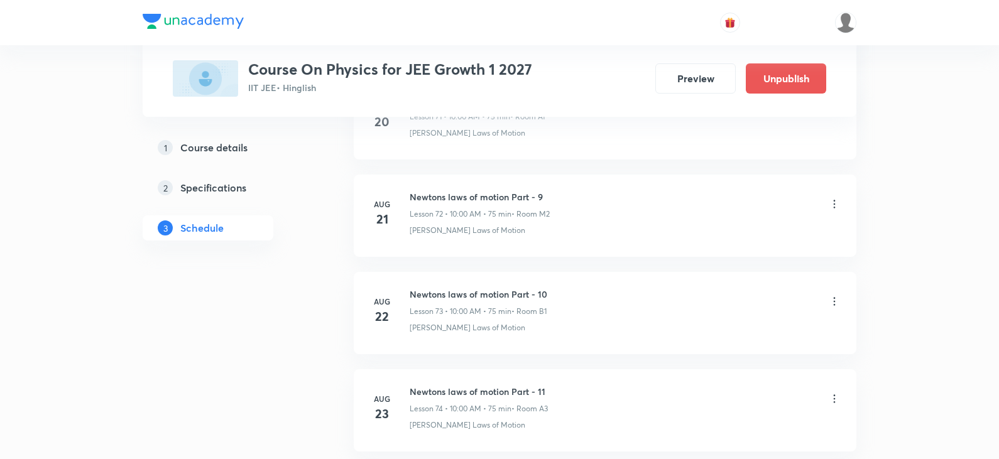
scroll to position [6985, 0]
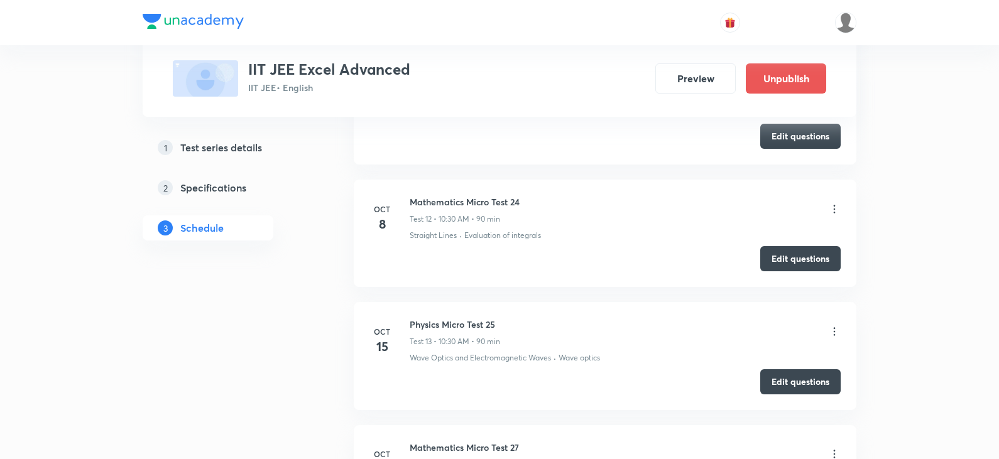
scroll to position [2561, 0]
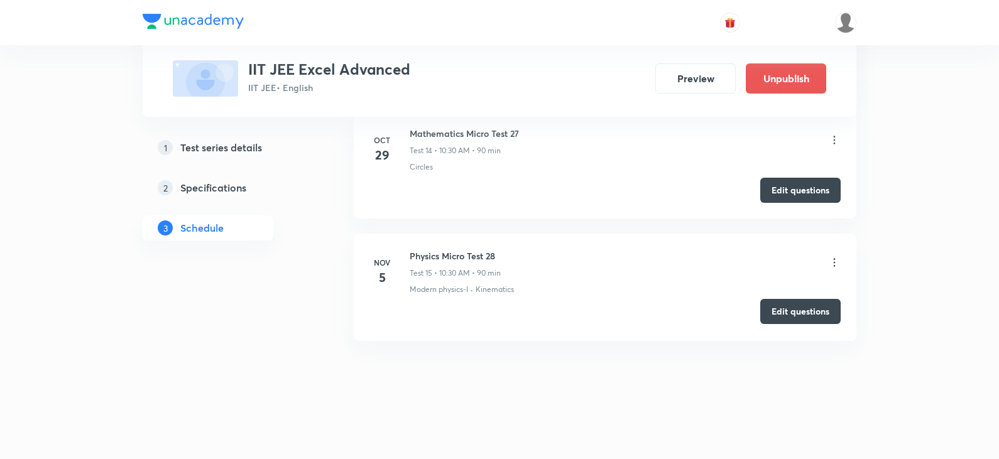
click at [789, 309] on button "Edit questions" at bounding box center [801, 311] width 80 height 25
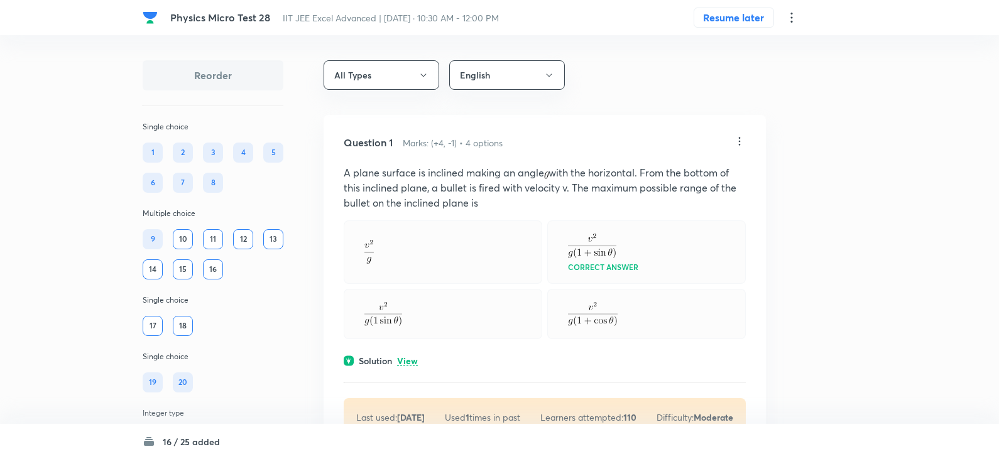
click at [744, 143] on icon at bounding box center [739, 141] width 13 height 13
click at [664, 173] on p "Edit" at bounding box center [657, 173] width 16 height 13
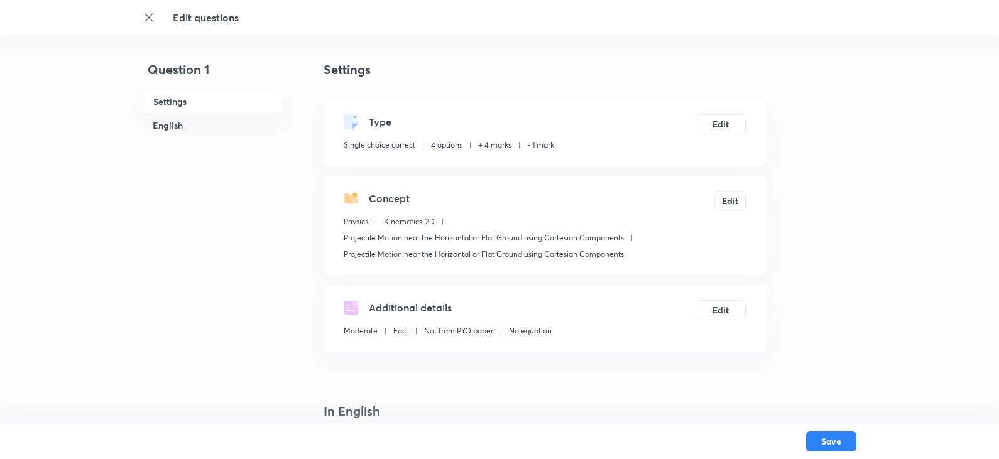
checkbox input "true"
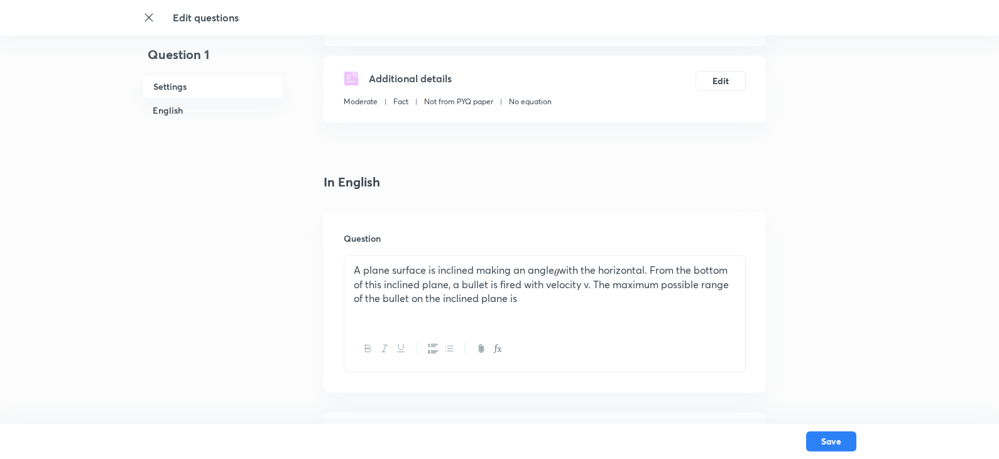
scroll to position [251, 0]
